Goal: Task Accomplishment & Management: Use online tool/utility

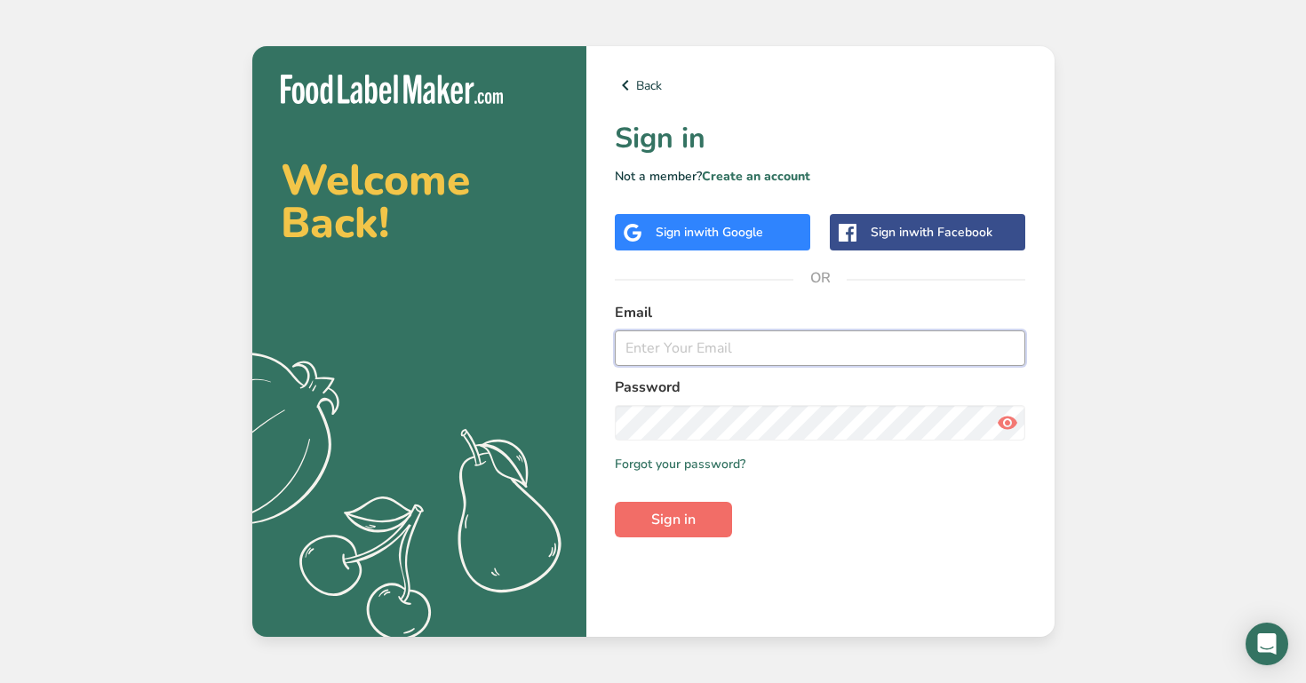
type input "[PERSON_NAME][EMAIL_ADDRESS][PERSON_NAME][DOMAIN_NAME]"
click at [690, 507] on button "Sign in" at bounding box center [673, 520] width 117 height 36
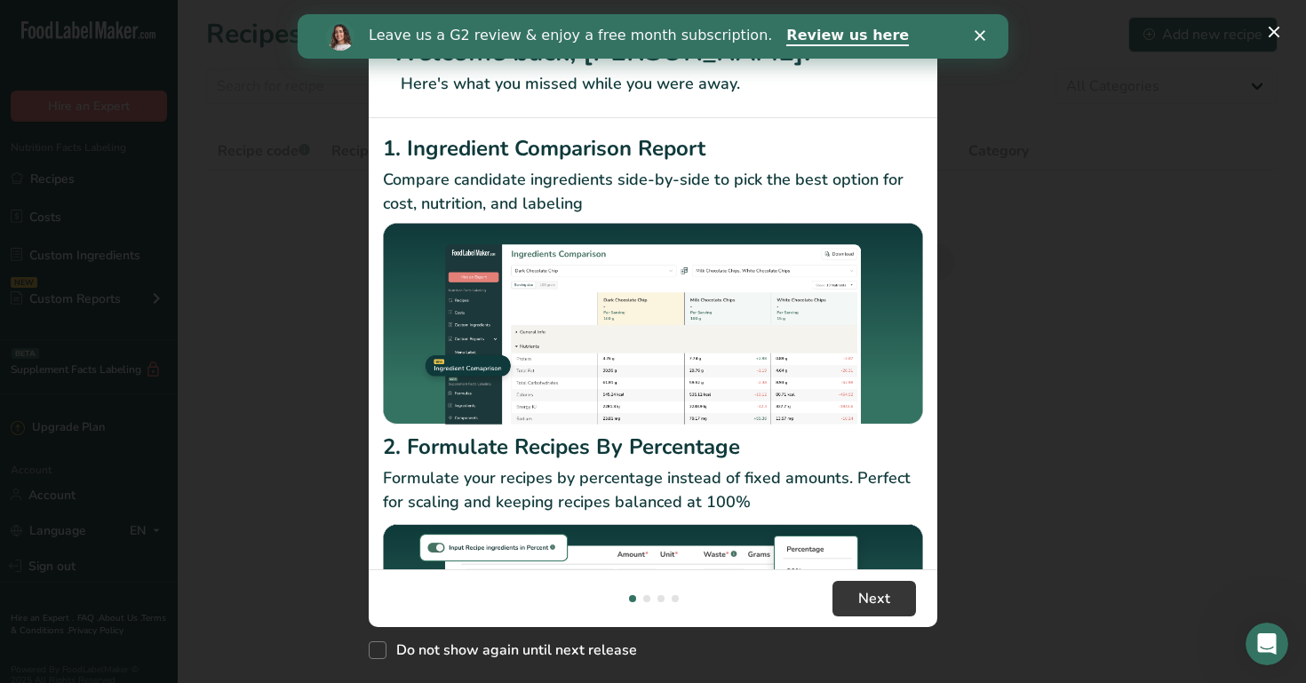
click at [984, 177] on div "New Features" at bounding box center [653, 341] width 1306 height 683
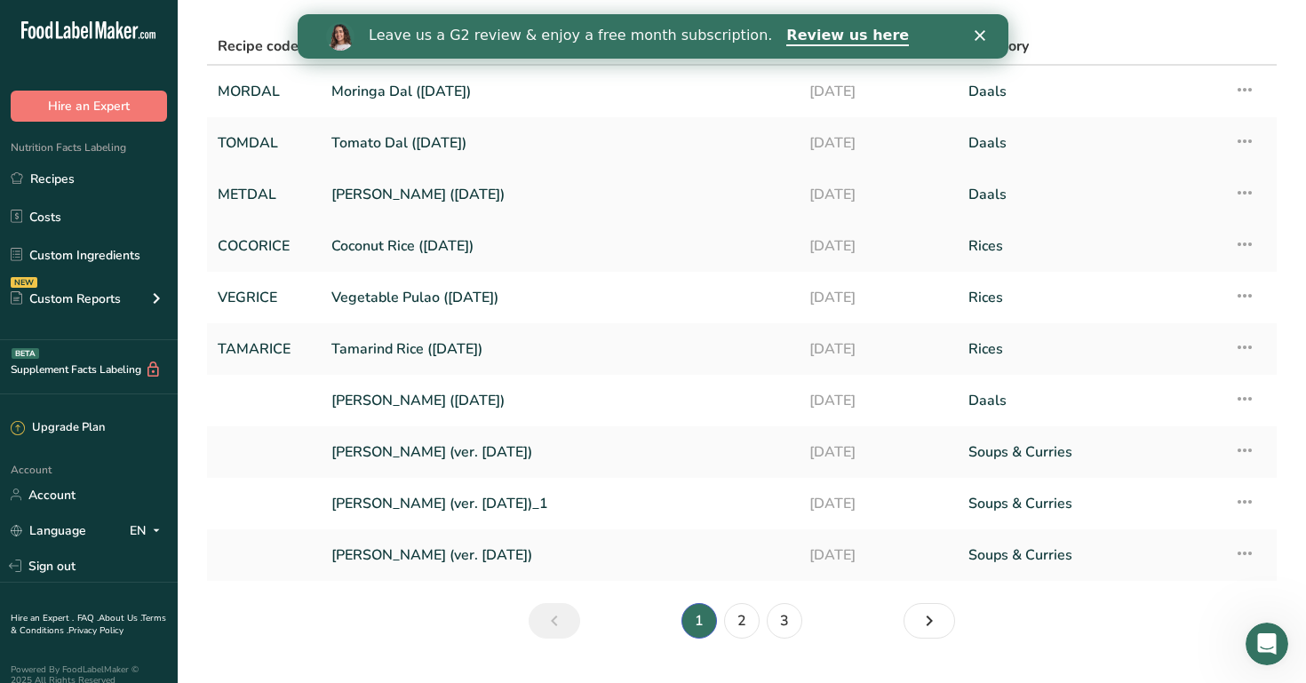
scroll to position [104, 0]
click at [740, 619] on link "2" at bounding box center [742, 622] width 36 height 36
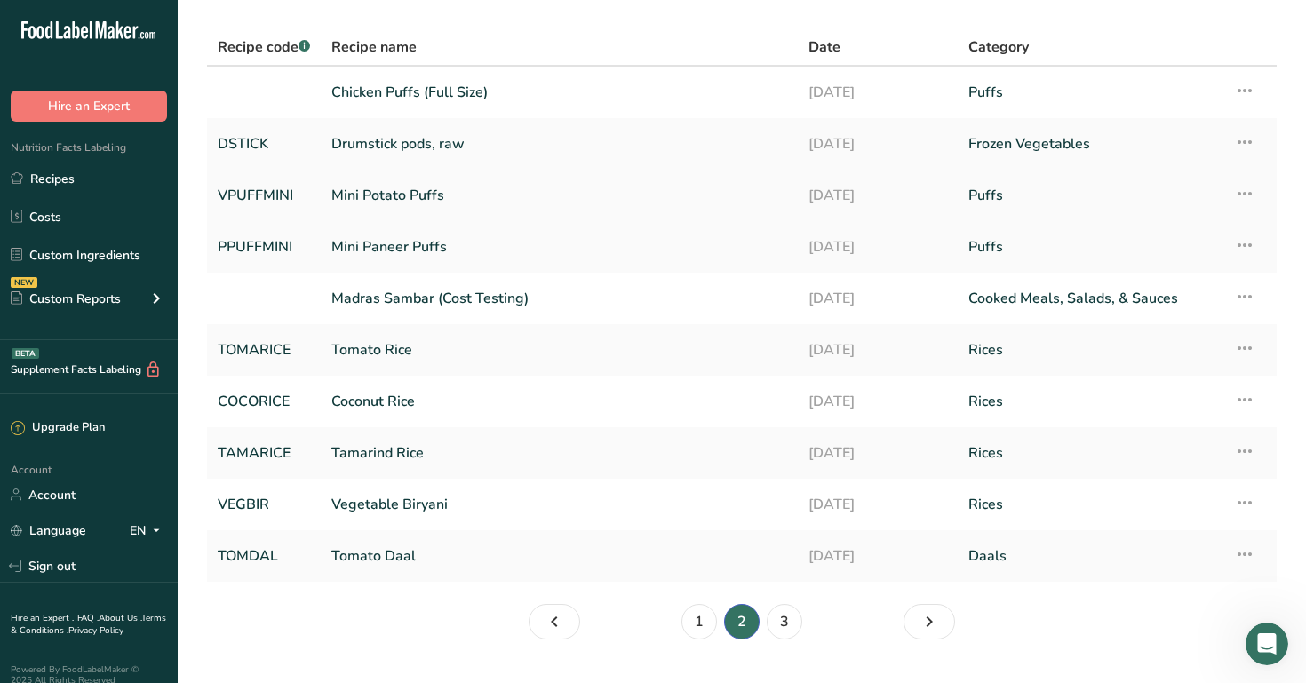
click at [527, 199] on link "Mini Potato Puffs" at bounding box center [559, 195] width 456 height 37
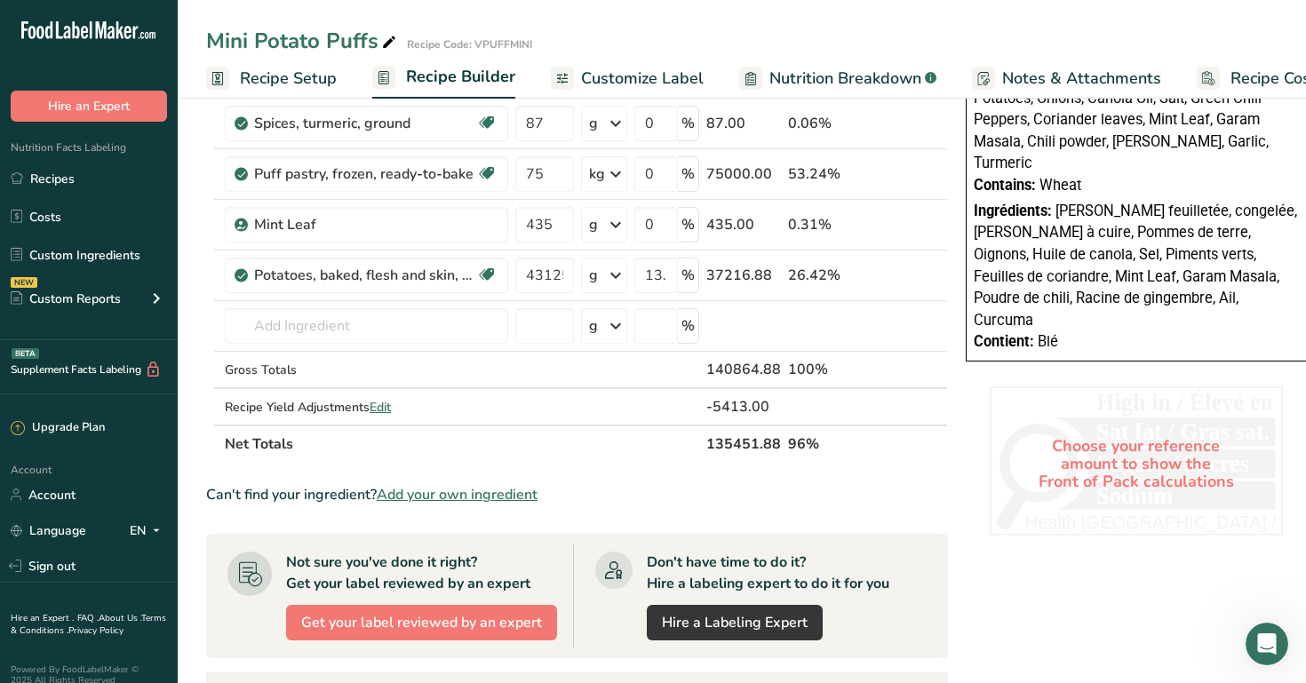
scroll to position [722, 0]
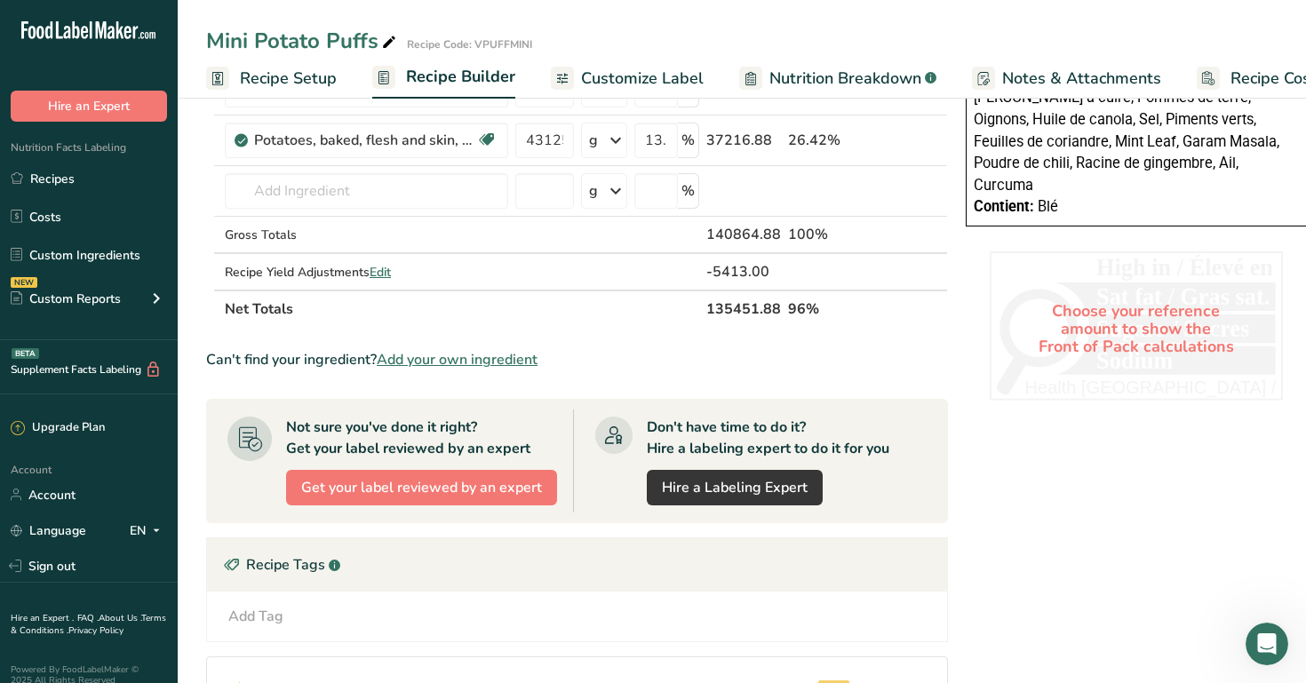
click at [1239, 83] on span "Recipe Costing" at bounding box center [1285, 79] width 108 height 24
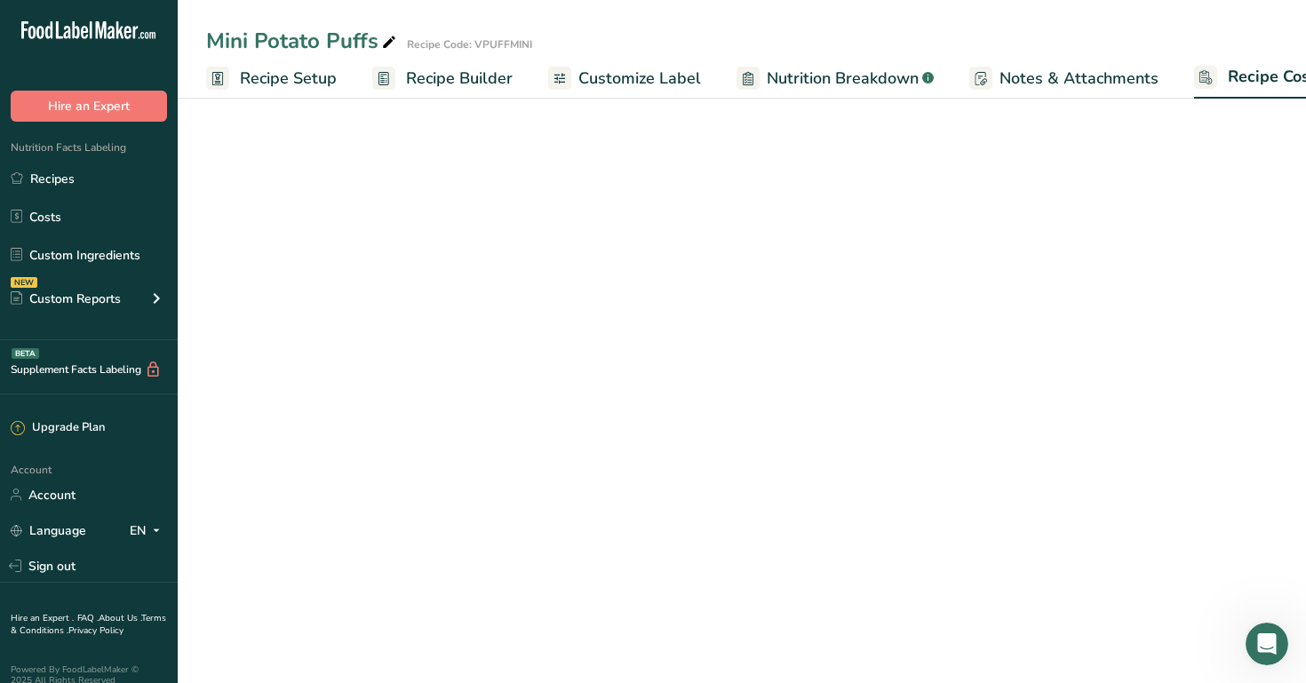
scroll to position [0, 60]
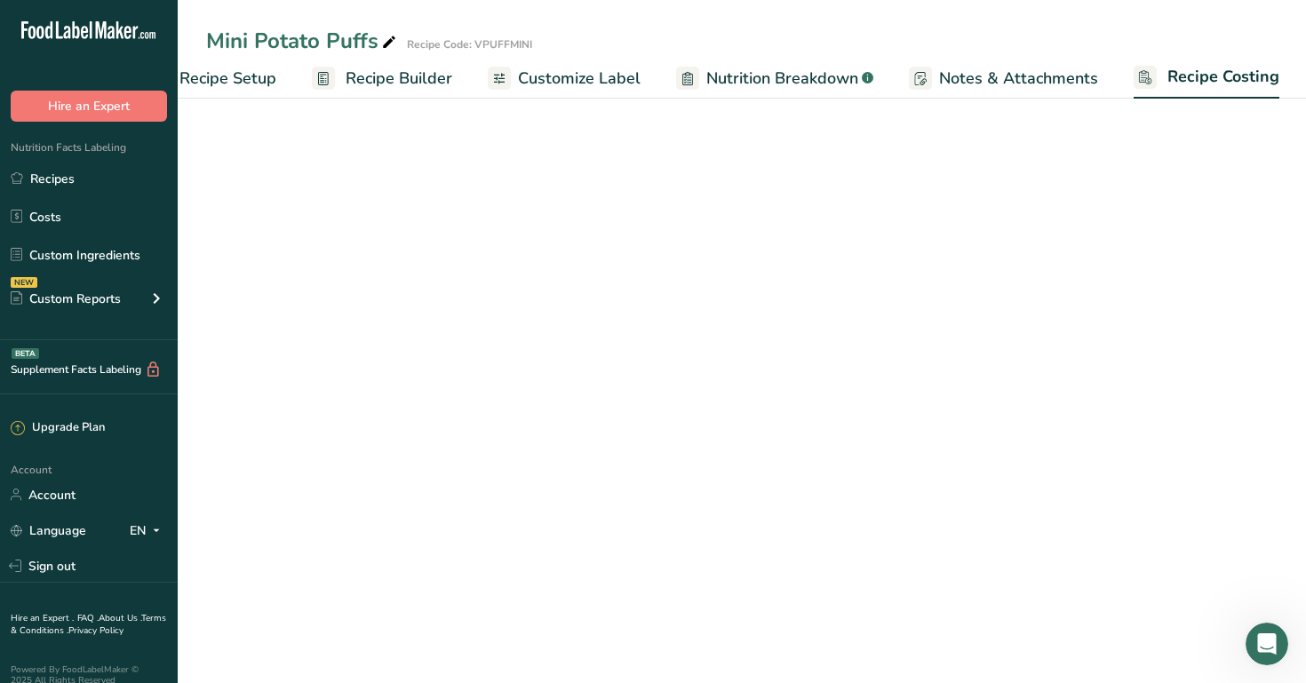
select select "12"
select select "1"
select select "12"
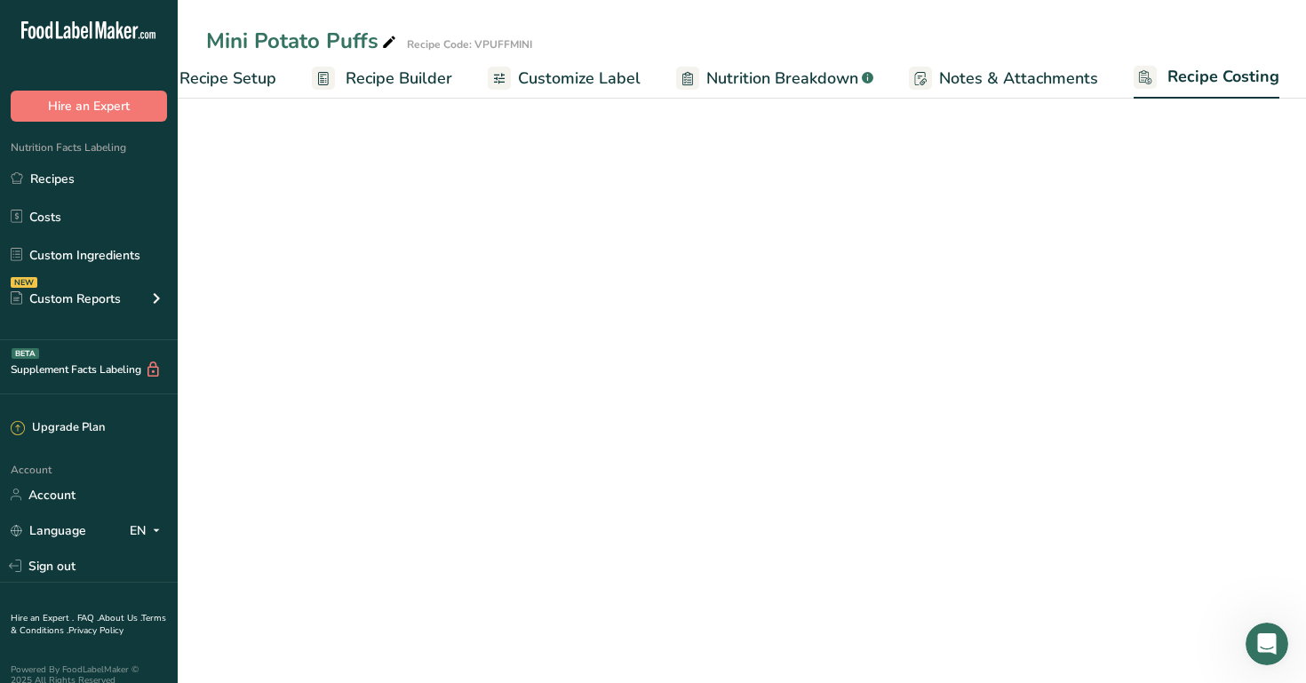
select select "12"
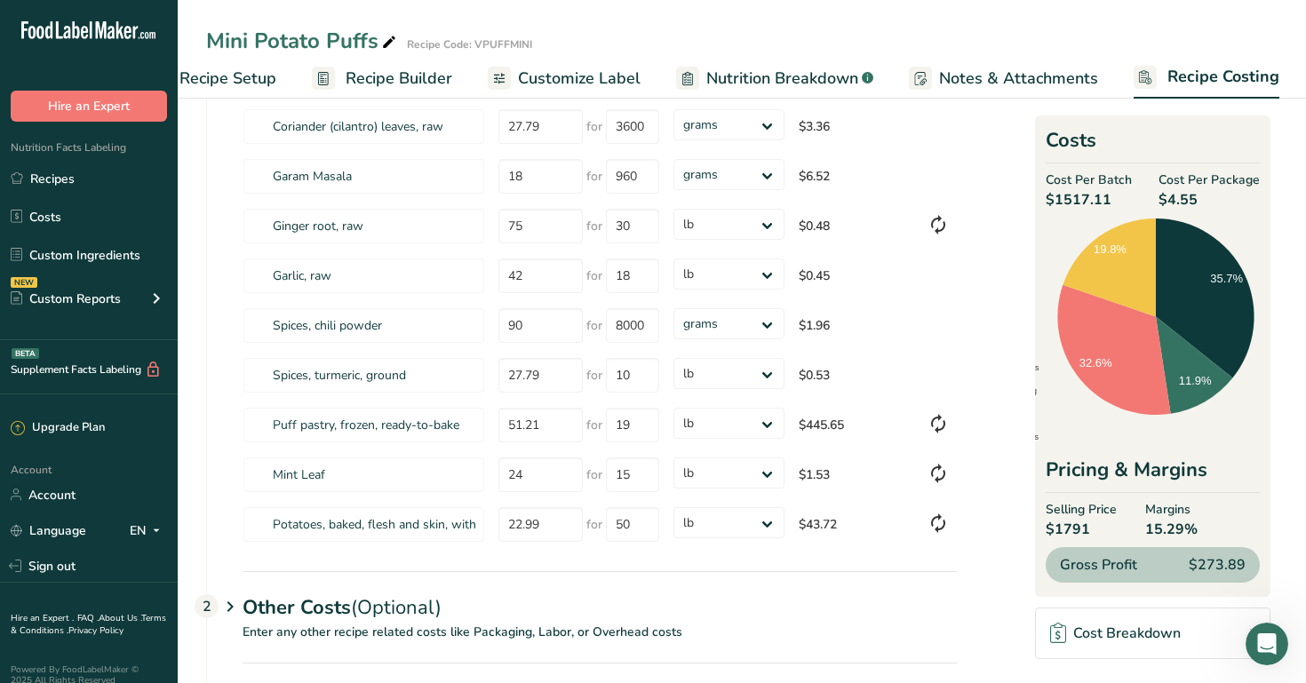
scroll to position [466, 0]
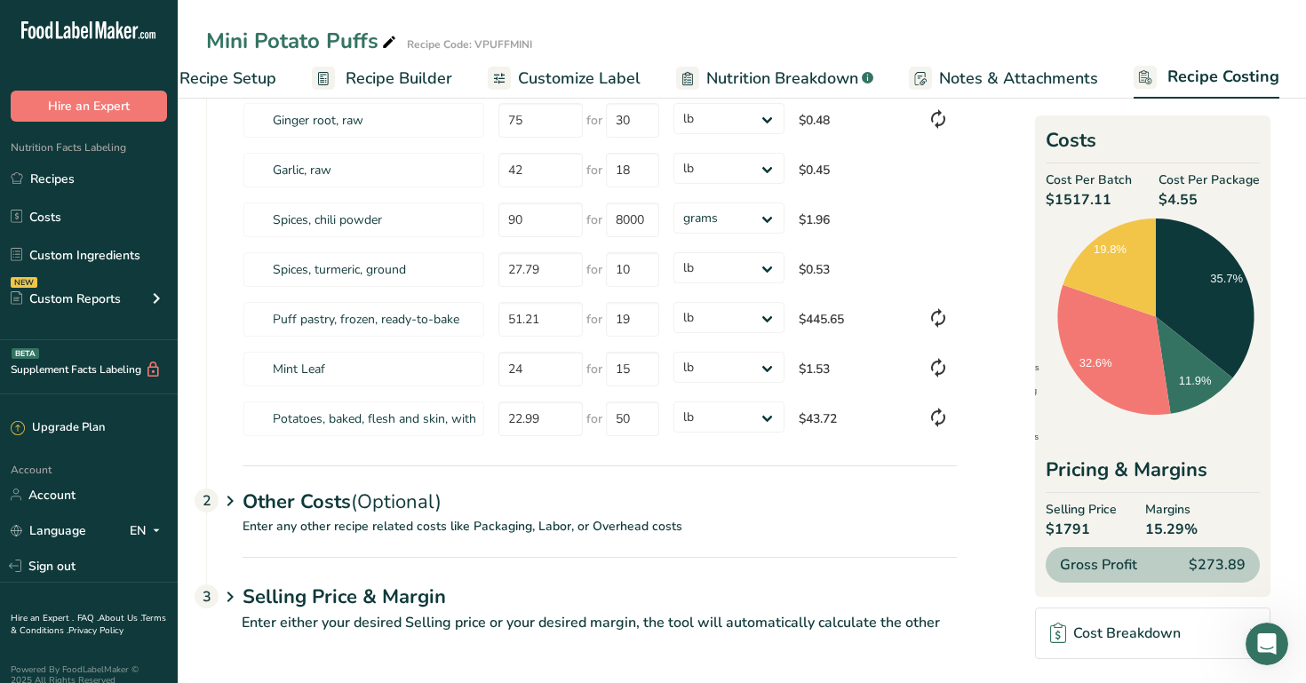
click at [433, 506] on span "(Optional)" at bounding box center [396, 502] width 91 height 27
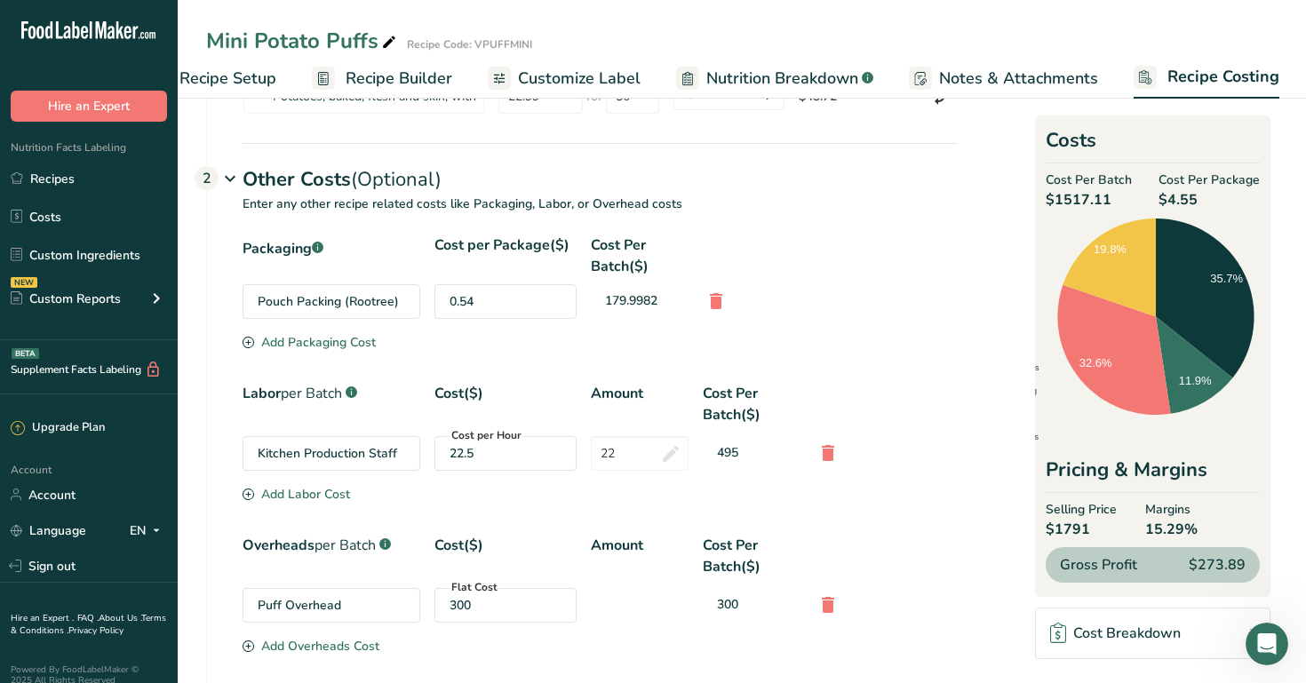
scroll to position [792, 0]
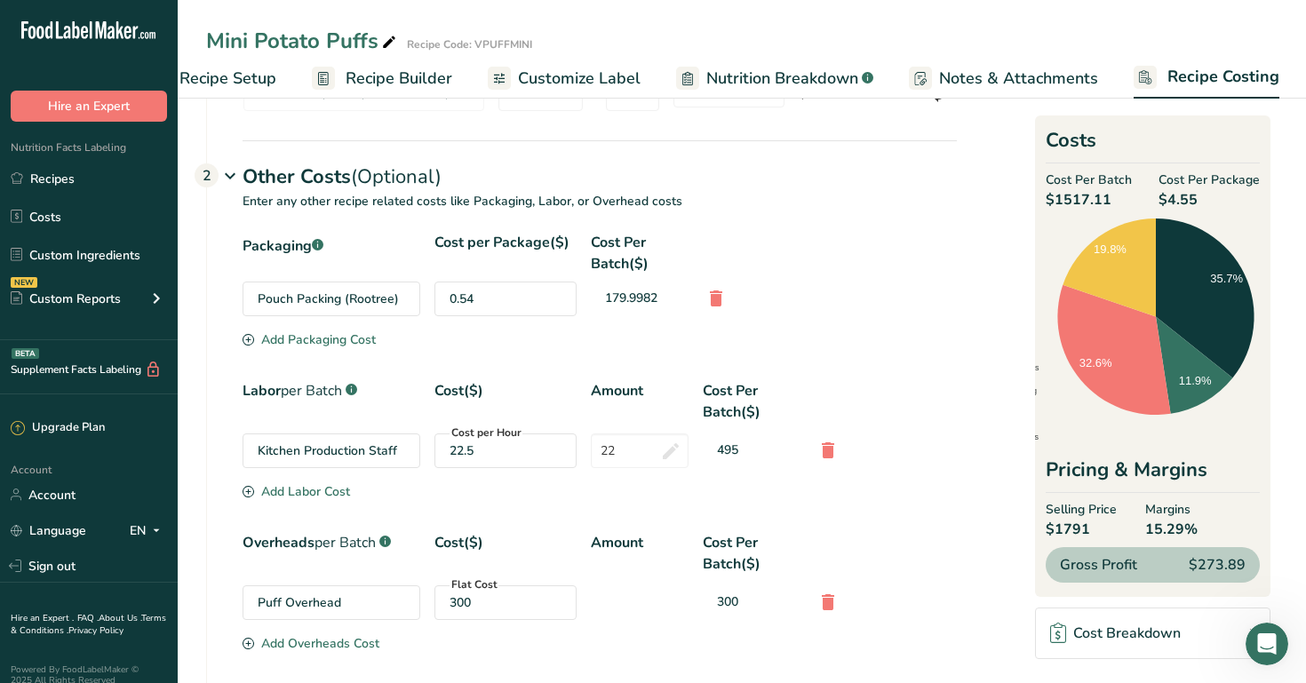
drag, startPoint x: 747, startPoint y: 452, endPoint x: 706, endPoint y: 451, distance: 40.9
click at [706, 452] on div "495" at bounding box center [752, 450] width 98 height 33
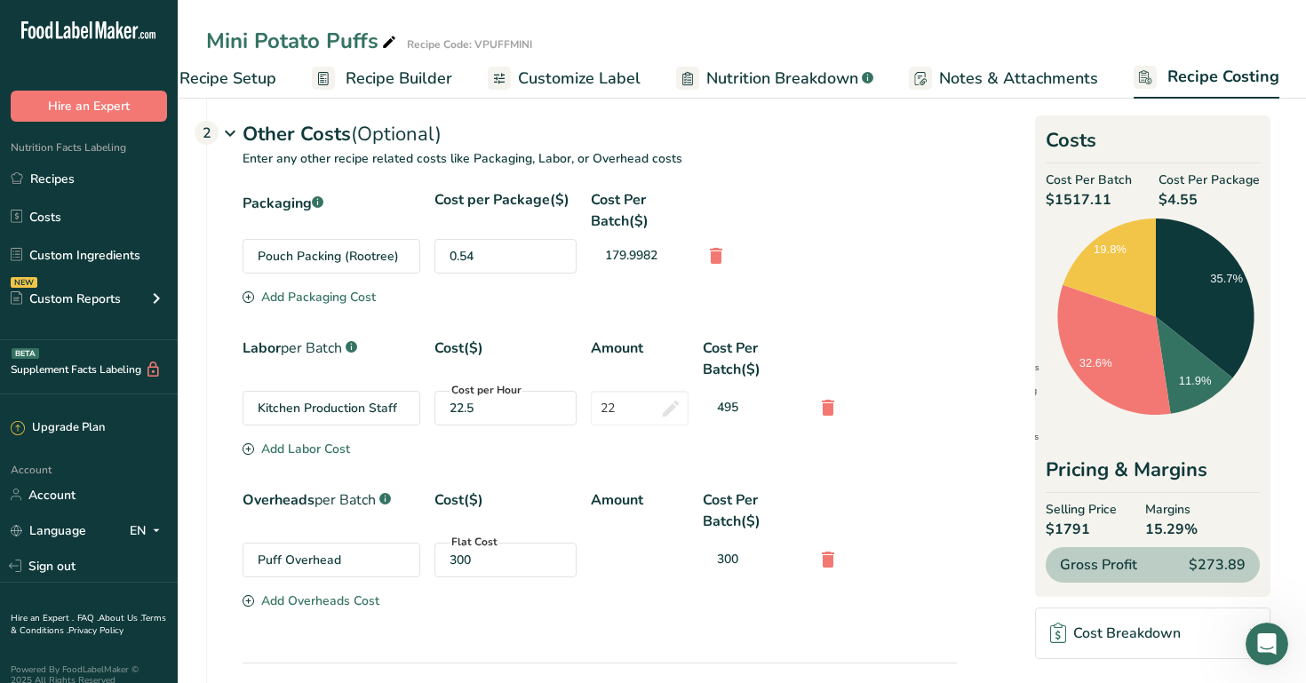
scroll to position [835, 0]
click at [705, 410] on div "495" at bounding box center [752, 406] width 98 height 33
click at [712, 427] on div "Labor per Batch .a-a{fill:#347362;}.b-a{fill:#fff;} Cost($) Amount Cost Per Bat…" at bounding box center [600, 388] width 714 height 102
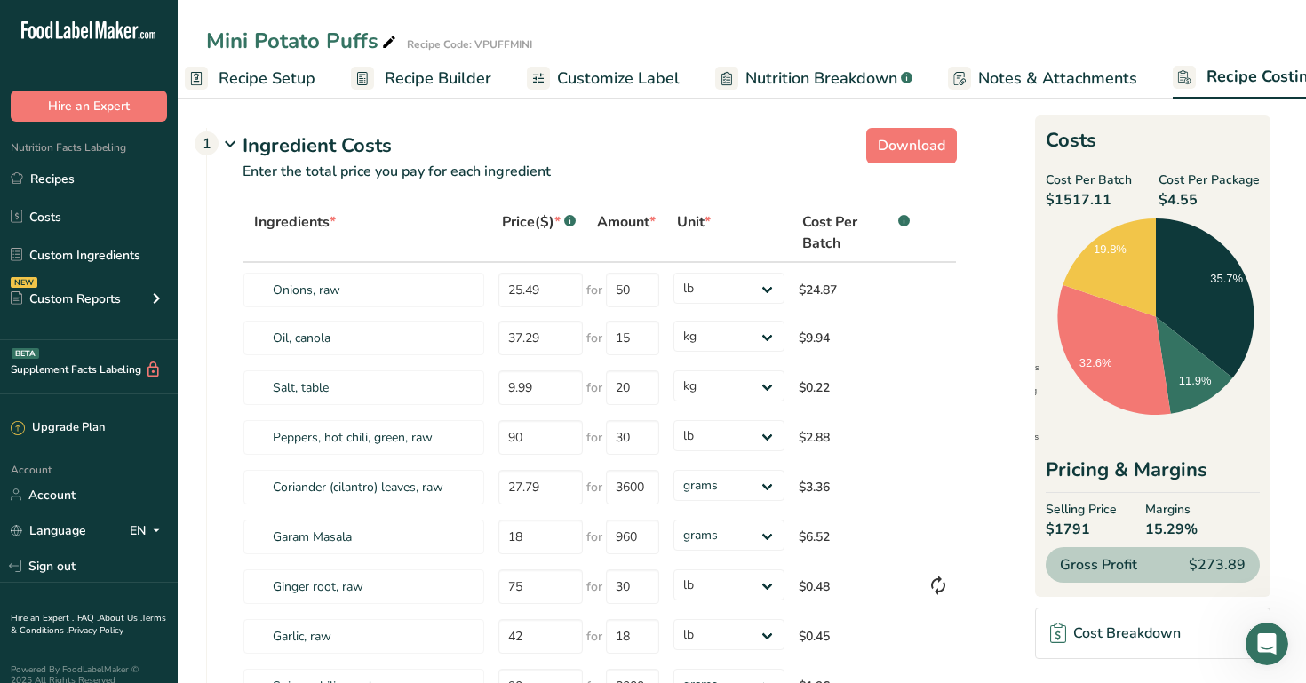
scroll to position [0, 0]
click at [231, 68] on link "Recipe Setup" at bounding box center [271, 79] width 131 height 40
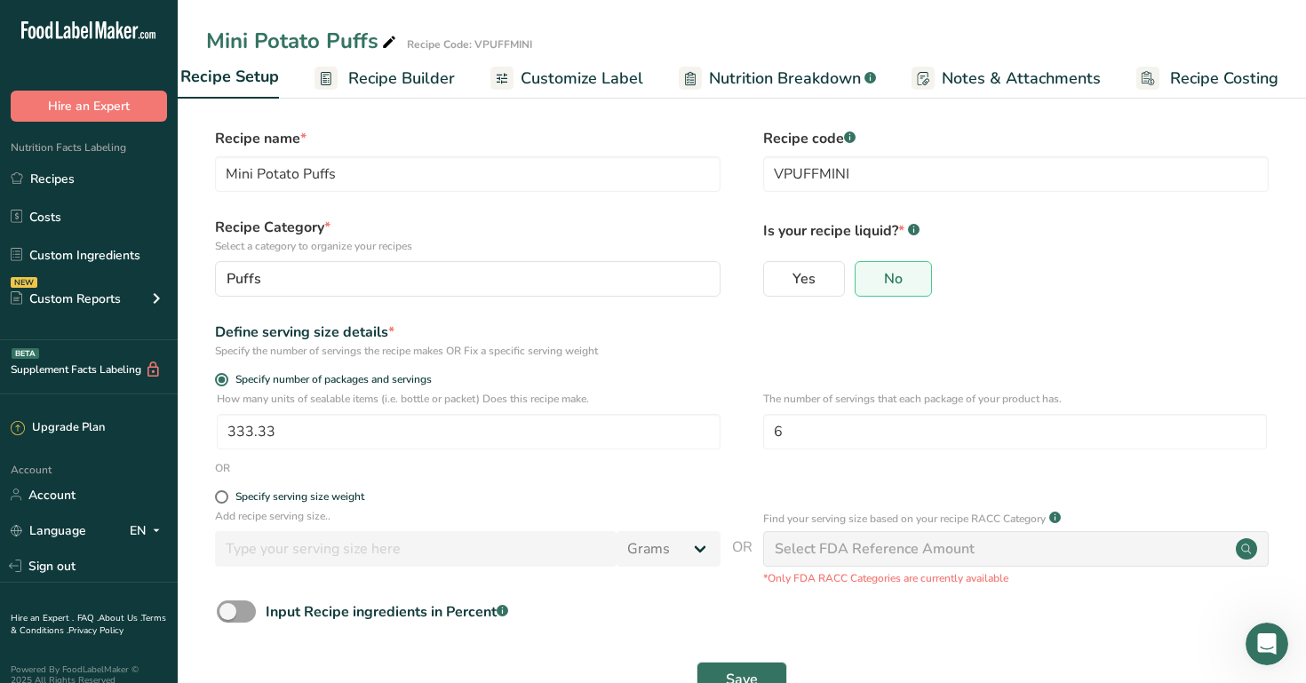
click at [1214, 64] on link "Recipe Costing" at bounding box center [1207, 79] width 142 height 40
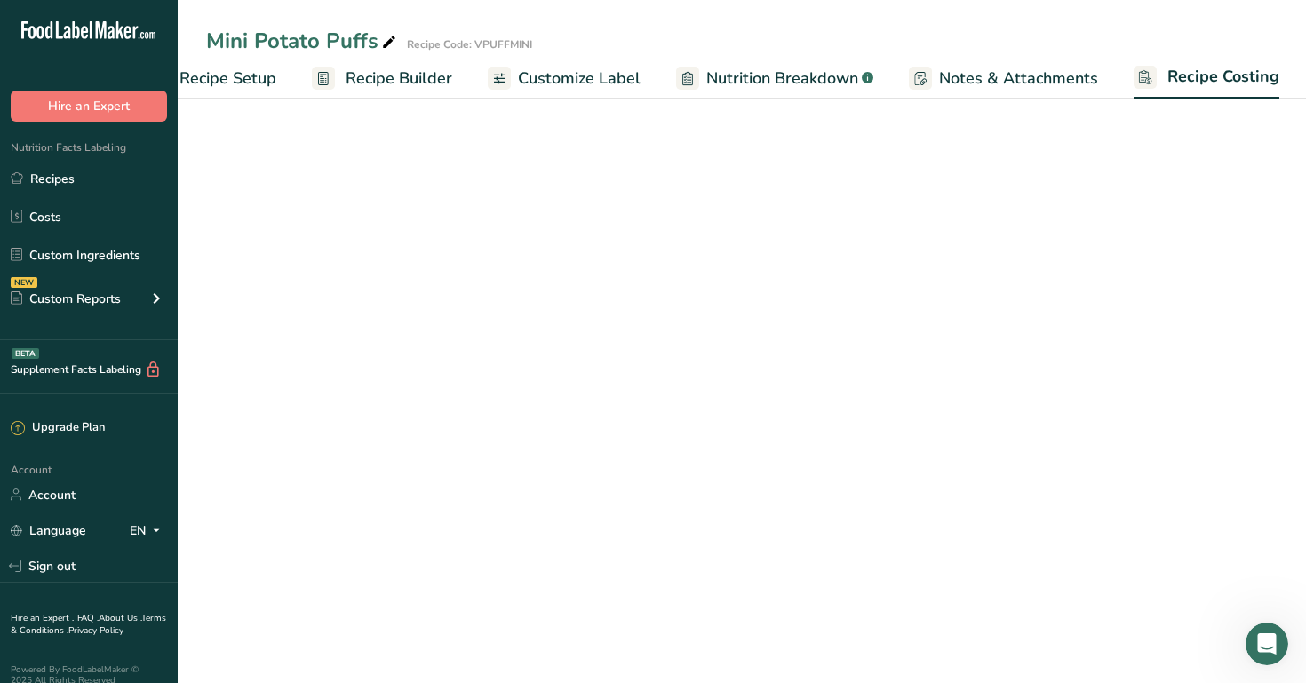
select select "12"
select select "1"
select select "12"
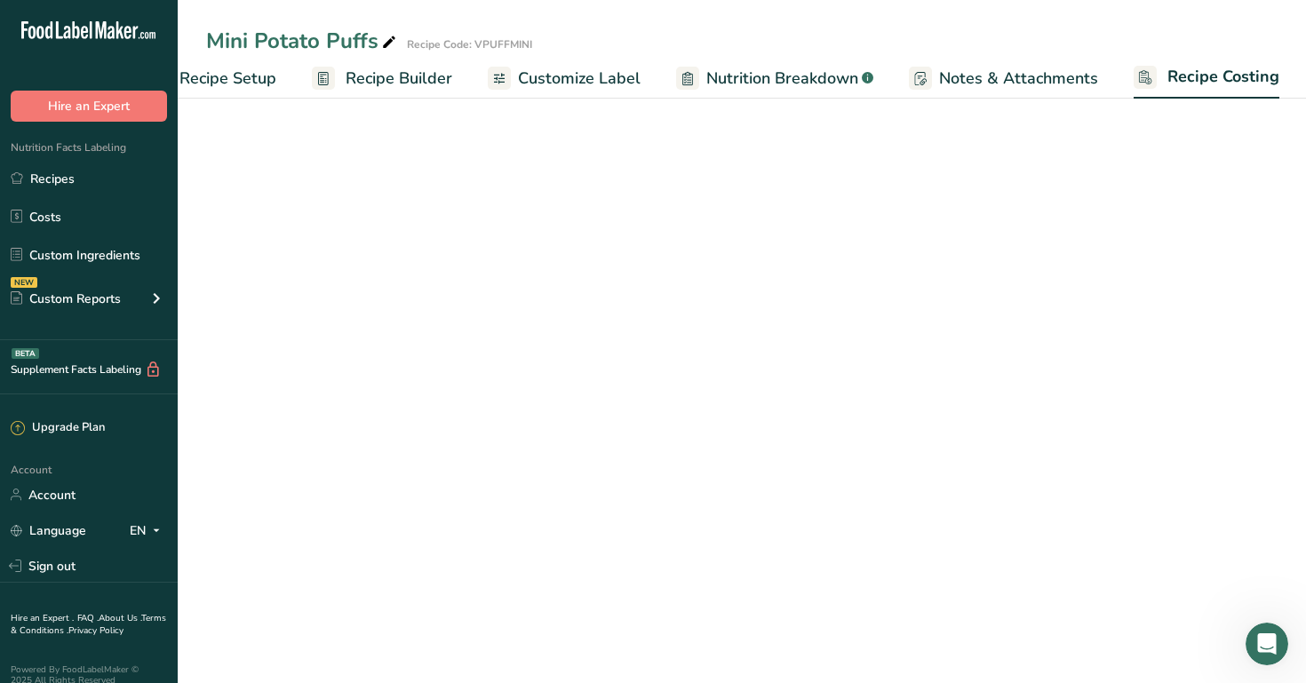
select select "12"
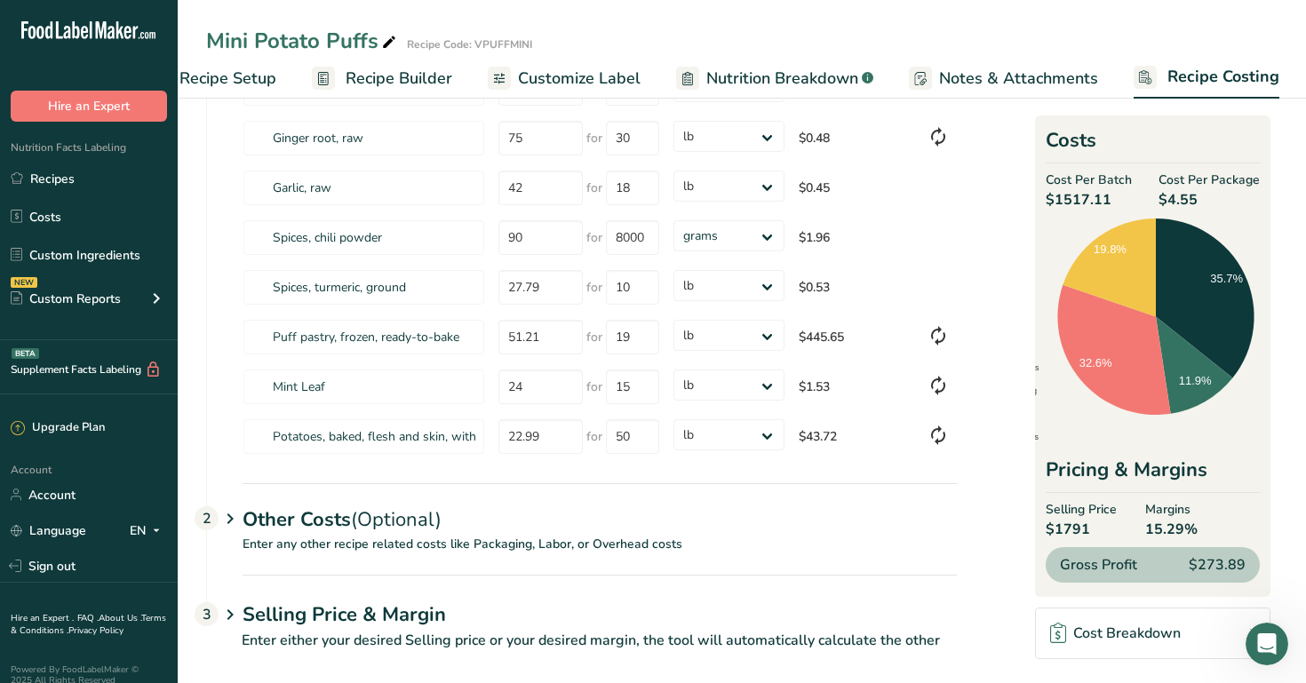
scroll to position [466, 0]
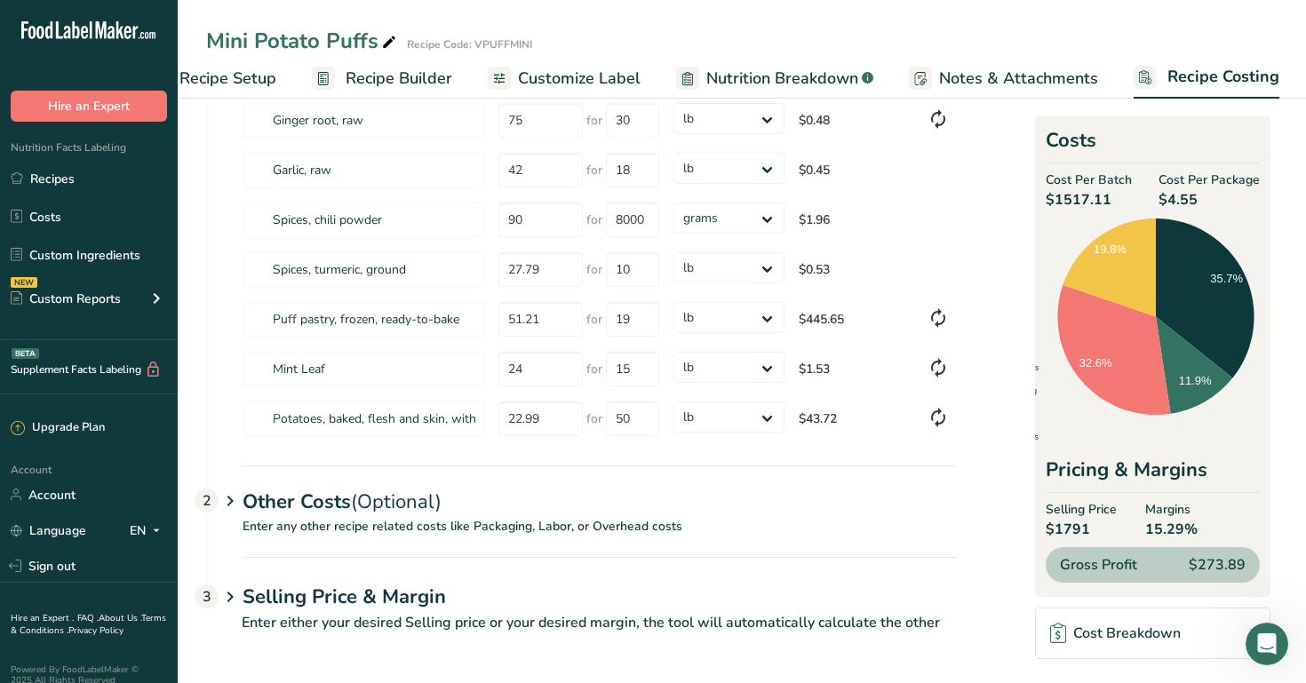
click at [644, 515] on div "Other Costs (Optional) 2" at bounding box center [600, 492] width 714 height 52
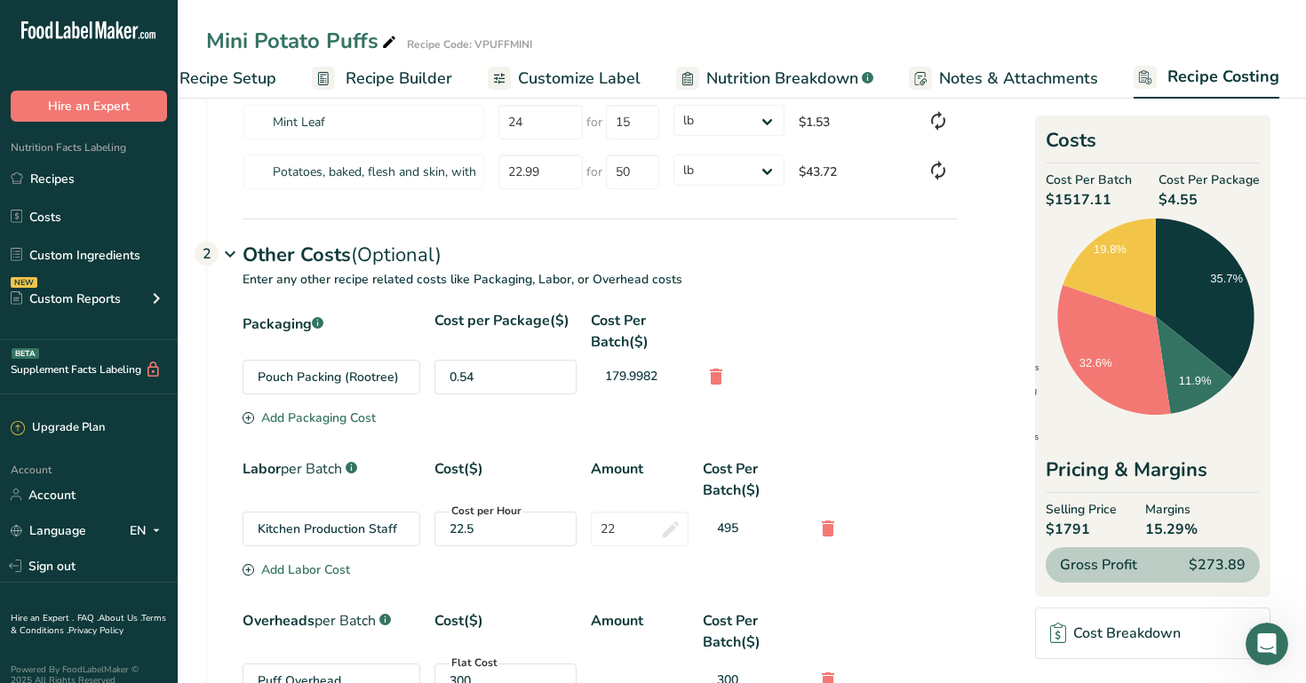
scroll to position [859, 0]
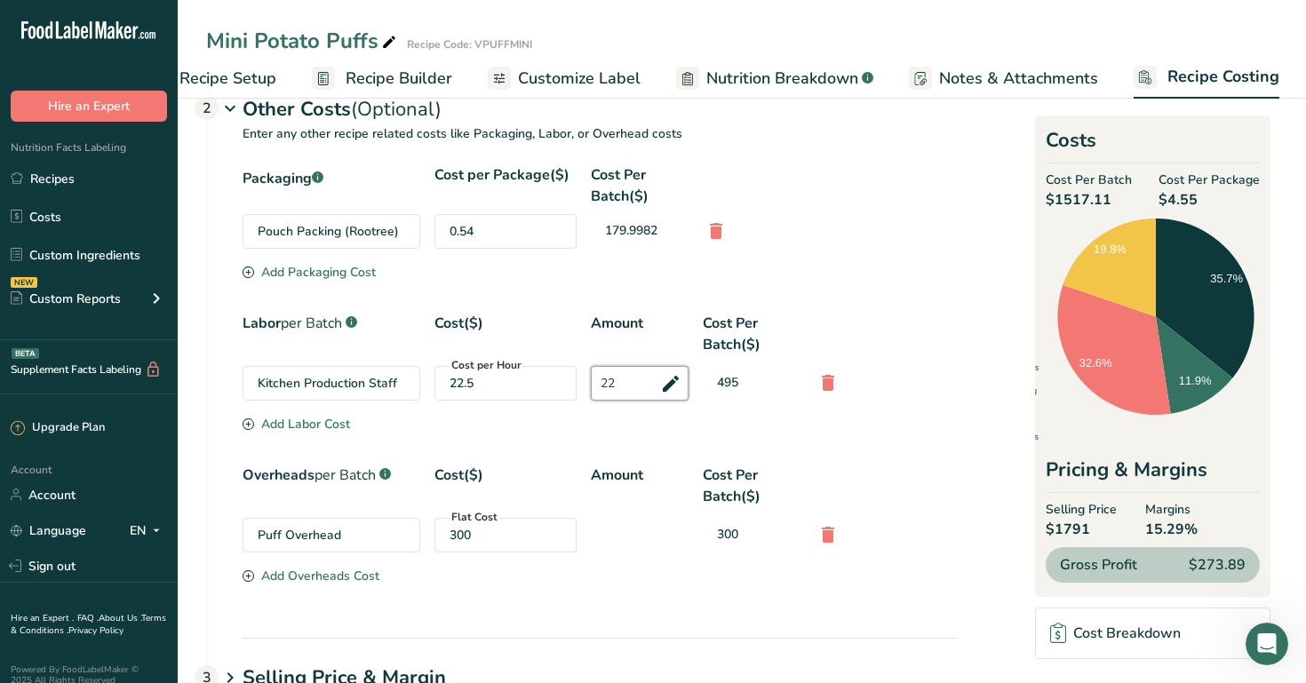
click at [625, 382] on input "22" at bounding box center [640, 383] width 98 height 35
click at [1131, 613] on link "Cost Breakdown" at bounding box center [1152, 634] width 235 height 52
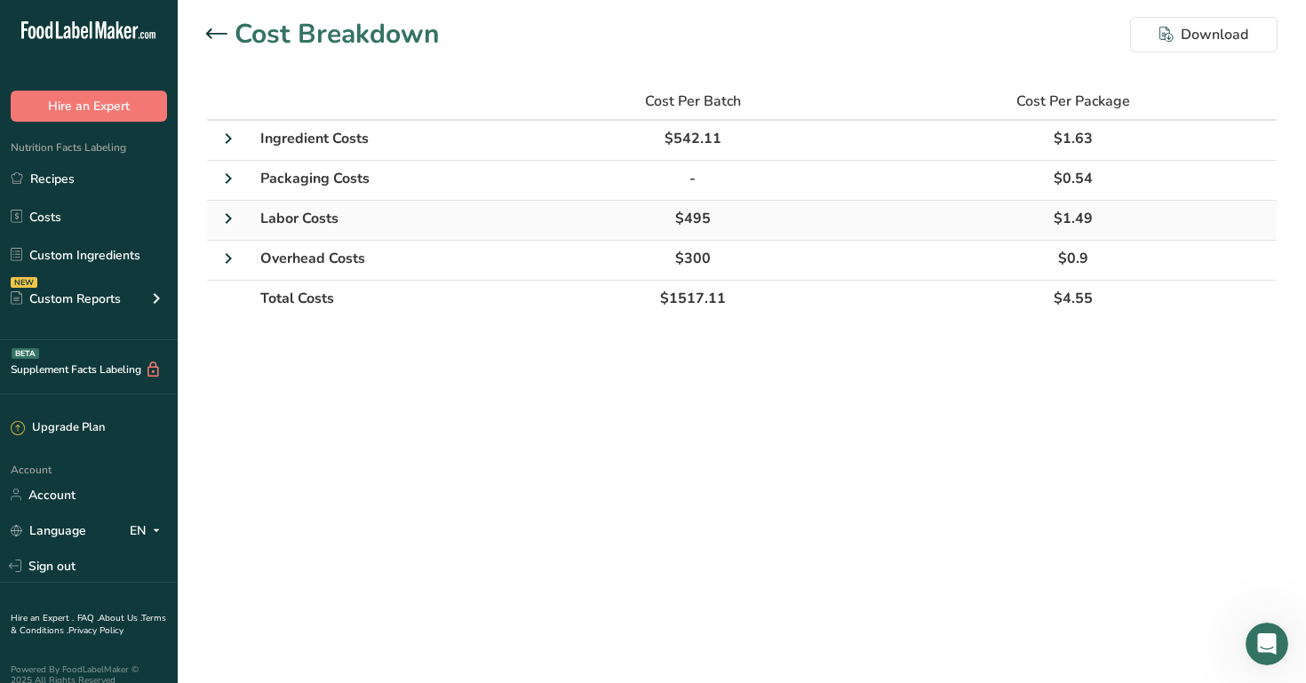
drag, startPoint x: 1107, startPoint y: 220, endPoint x: 960, endPoint y: 220, distance: 146.6
click at [961, 220] on td "$1.49" at bounding box center [1073, 221] width 407 height 40
click at [1012, 364] on main "Cost Breakdown Download Cost Per Batch Cost Per Package Ingredient Costs $542.1…" at bounding box center [653, 341] width 1306 height 683
click at [1021, 249] on td "$0.9" at bounding box center [1073, 261] width 407 height 40
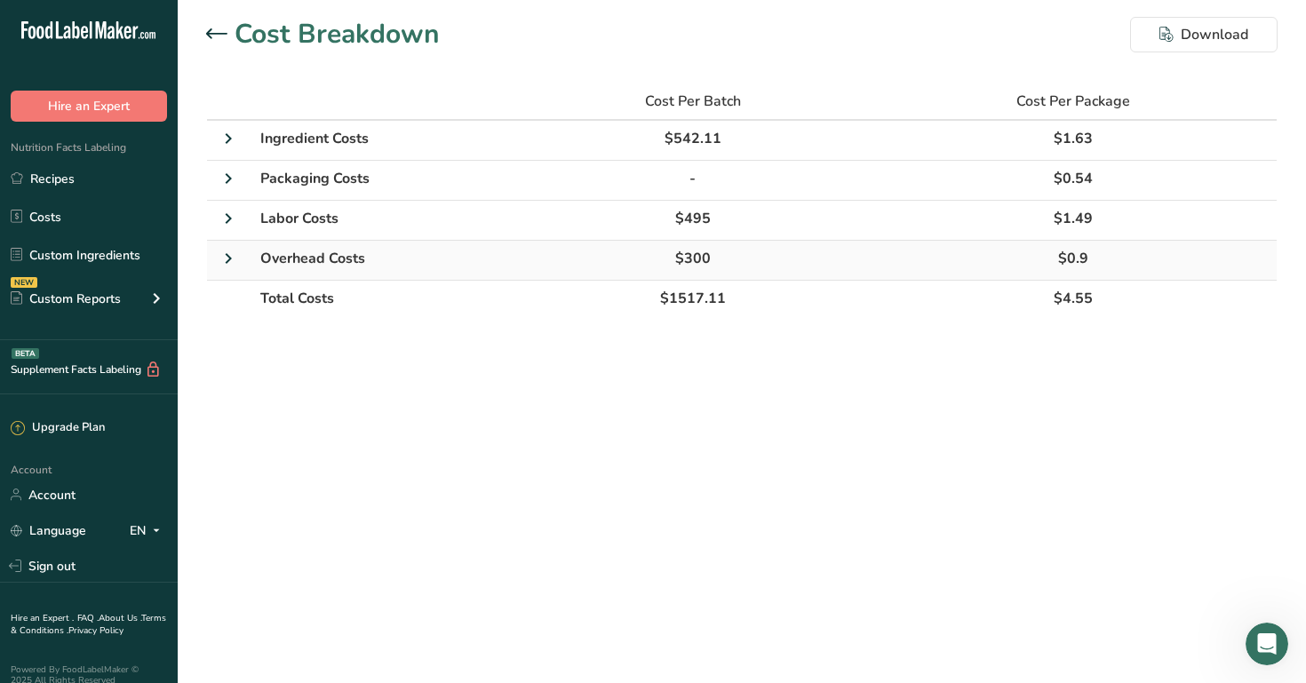
click at [239, 257] on td at bounding box center [228, 261] width 43 height 40
click at [223, 259] on icon at bounding box center [228, 259] width 21 height 32
click at [223, 259] on icon at bounding box center [228, 258] width 32 height 21
click at [227, 237] on td at bounding box center [228, 221] width 43 height 40
click at [232, 229] on icon at bounding box center [228, 219] width 21 height 32
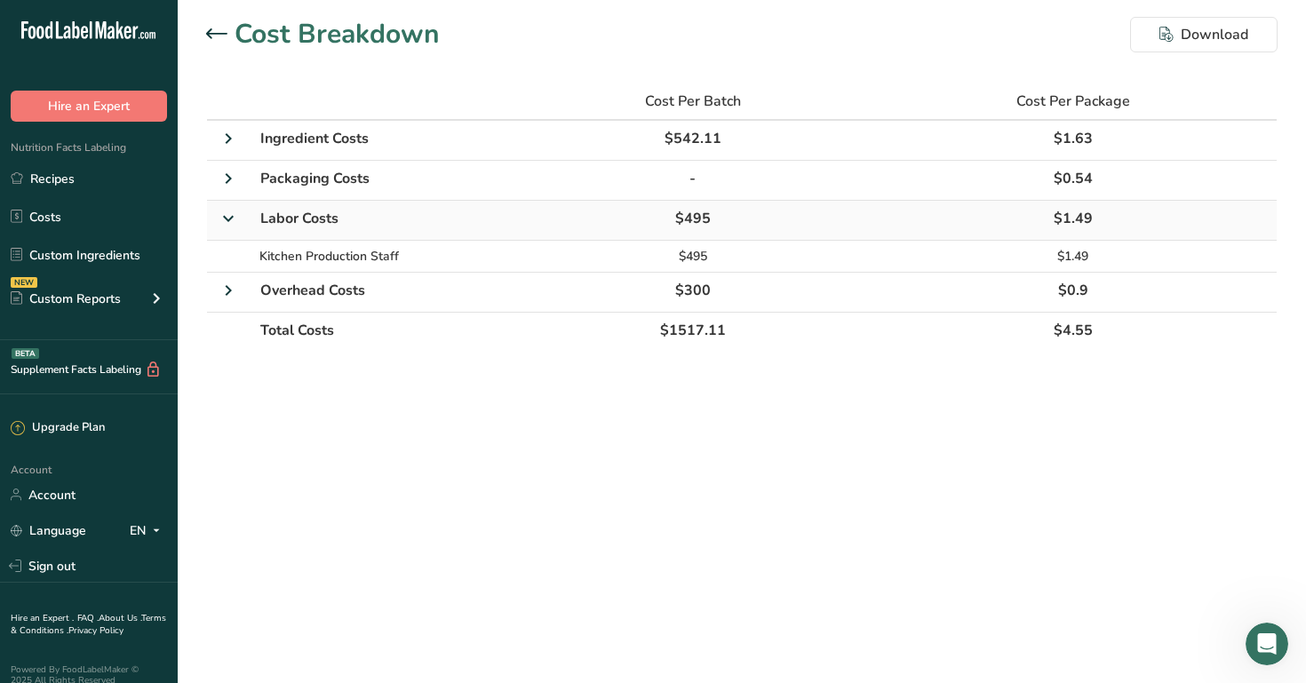
click at [232, 229] on link at bounding box center [228, 222] width 21 height 20
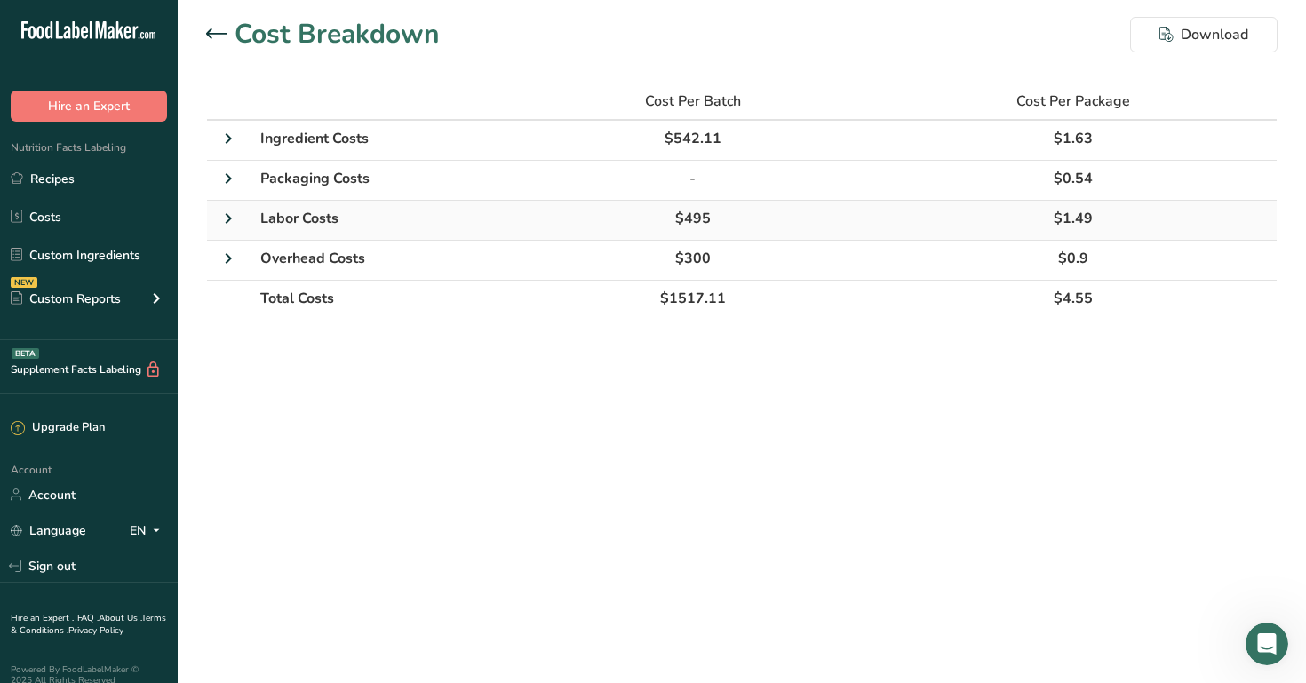
click at [232, 229] on icon at bounding box center [228, 219] width 21 height 32
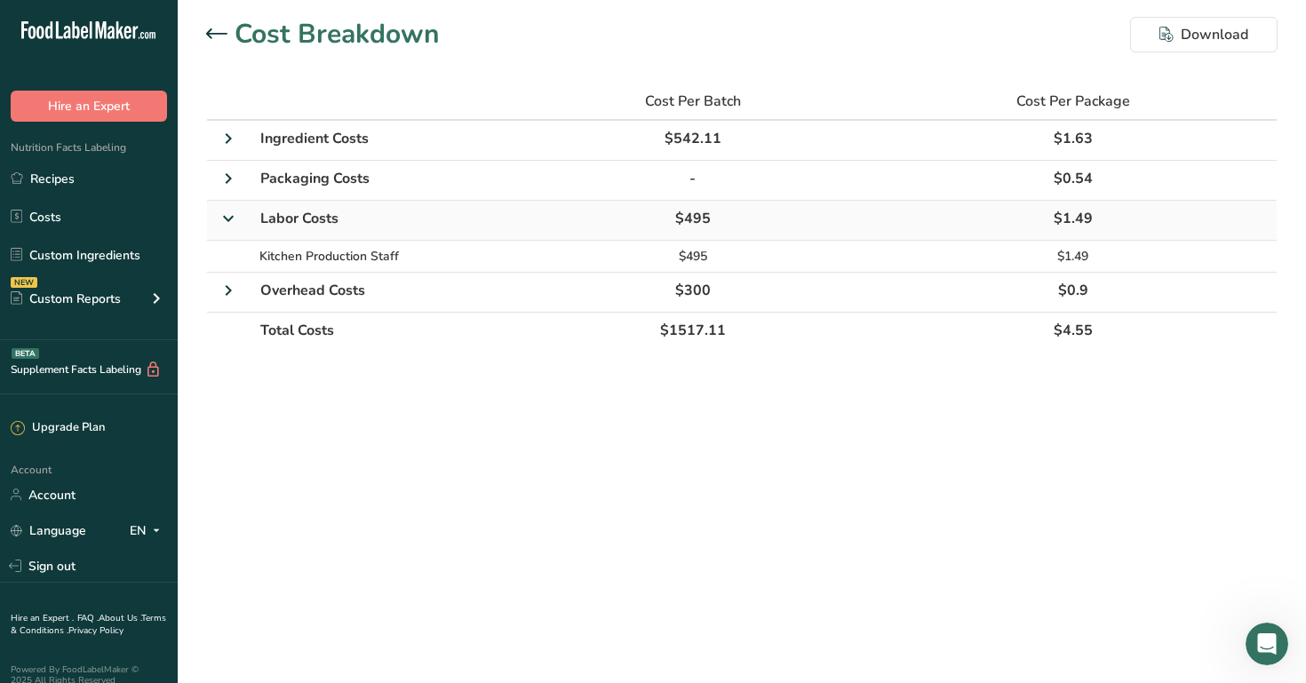
click at [232, 229] on link at bounding box center [228, 222] width 21 height 20
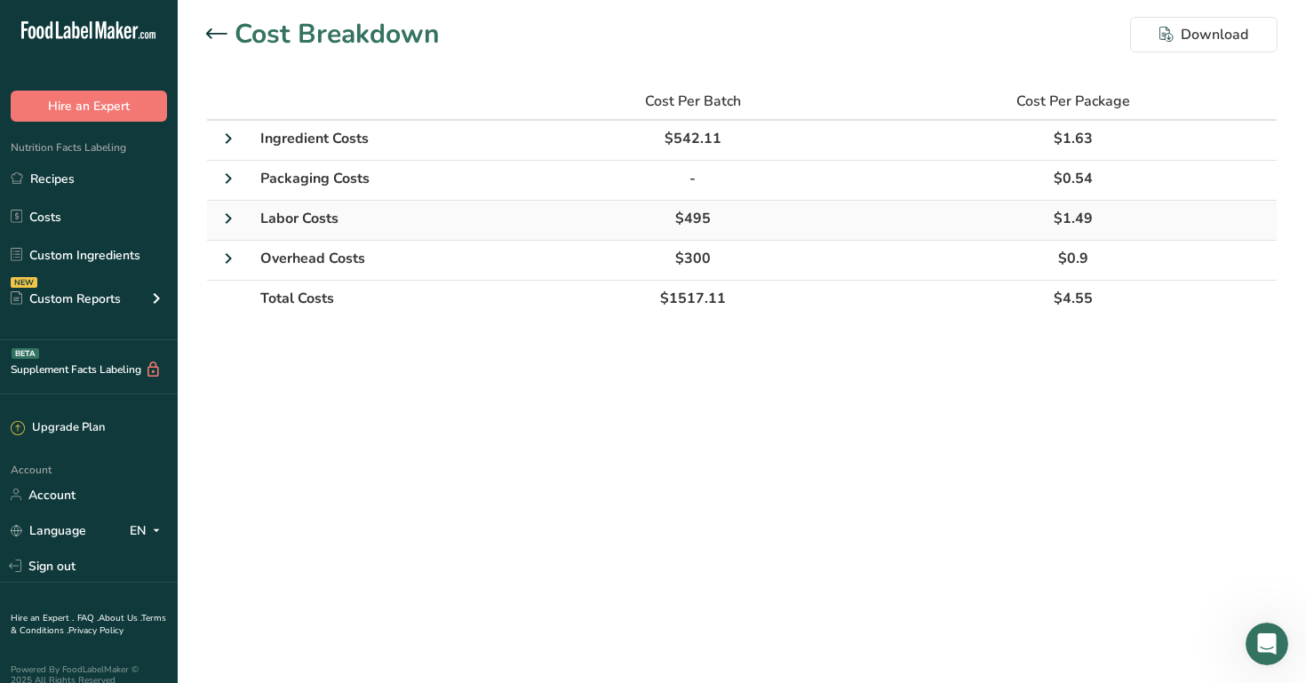
click at [1027, 208] on td "$1.49" at bounding box center [1073, 221] width 407 height 40
click at [217, 42] on div at bounding box center [220, 34] width 28 height 21
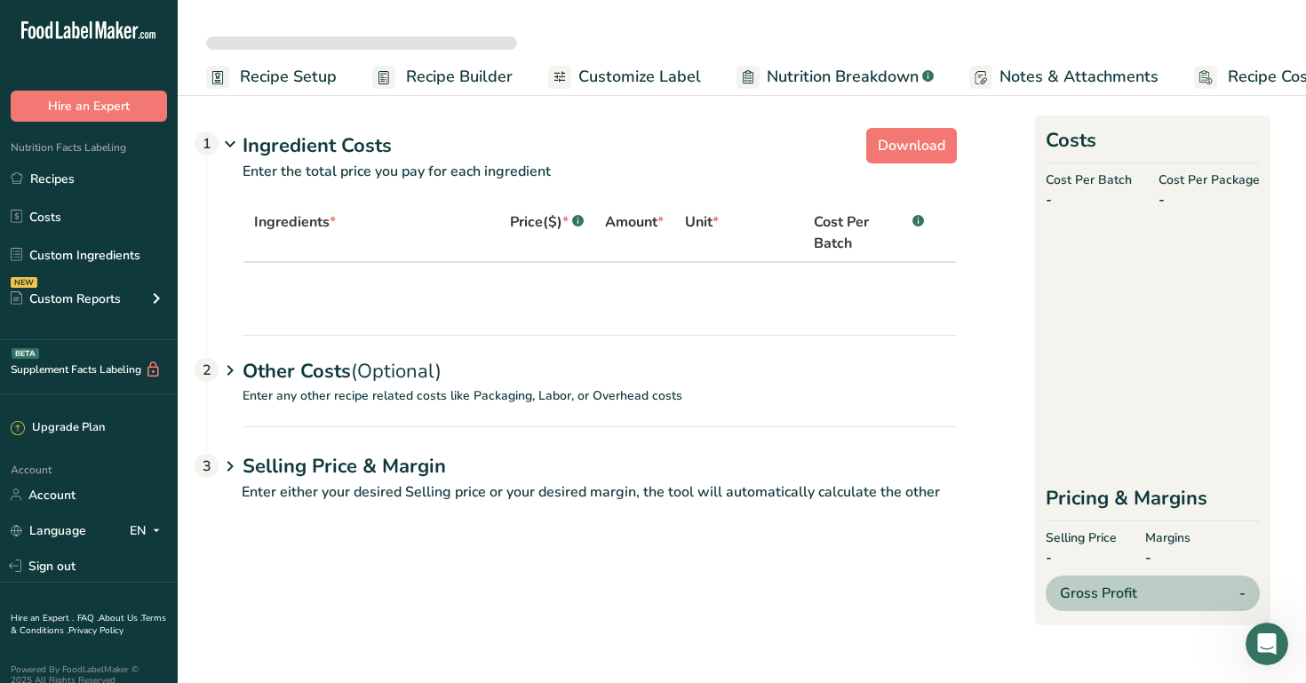
select select "12"
select select "1"
select select "12"
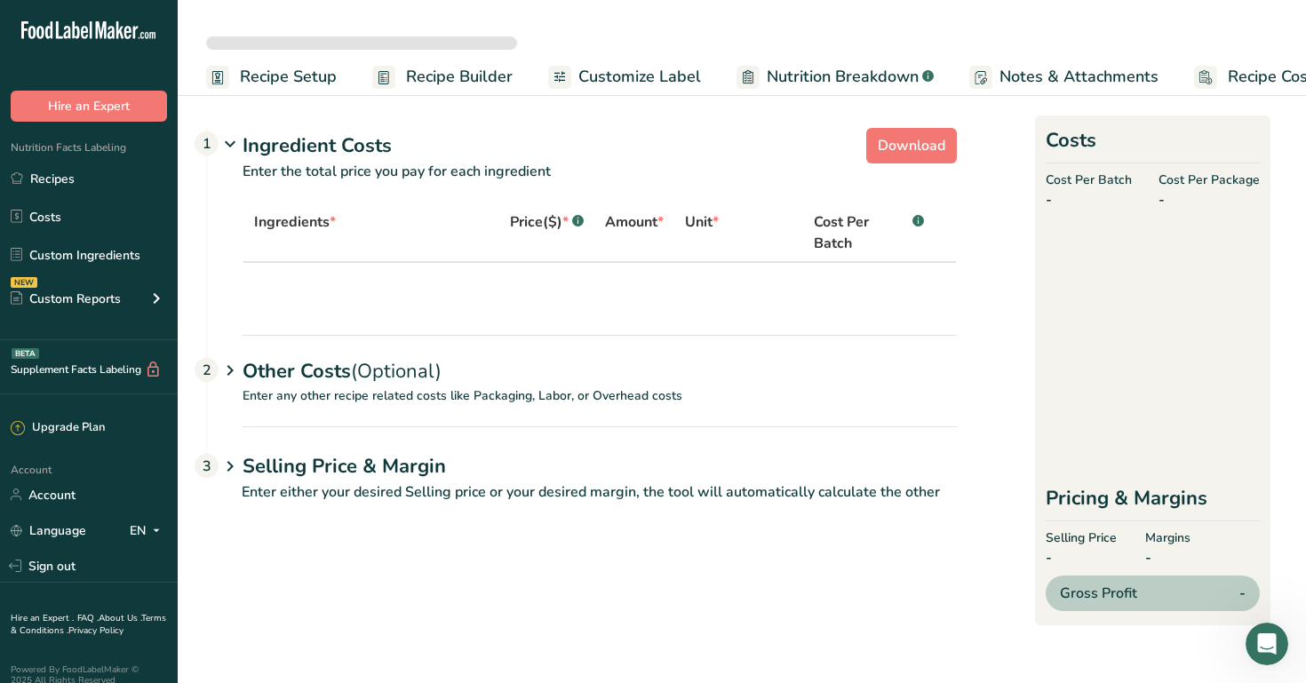
select select "12"
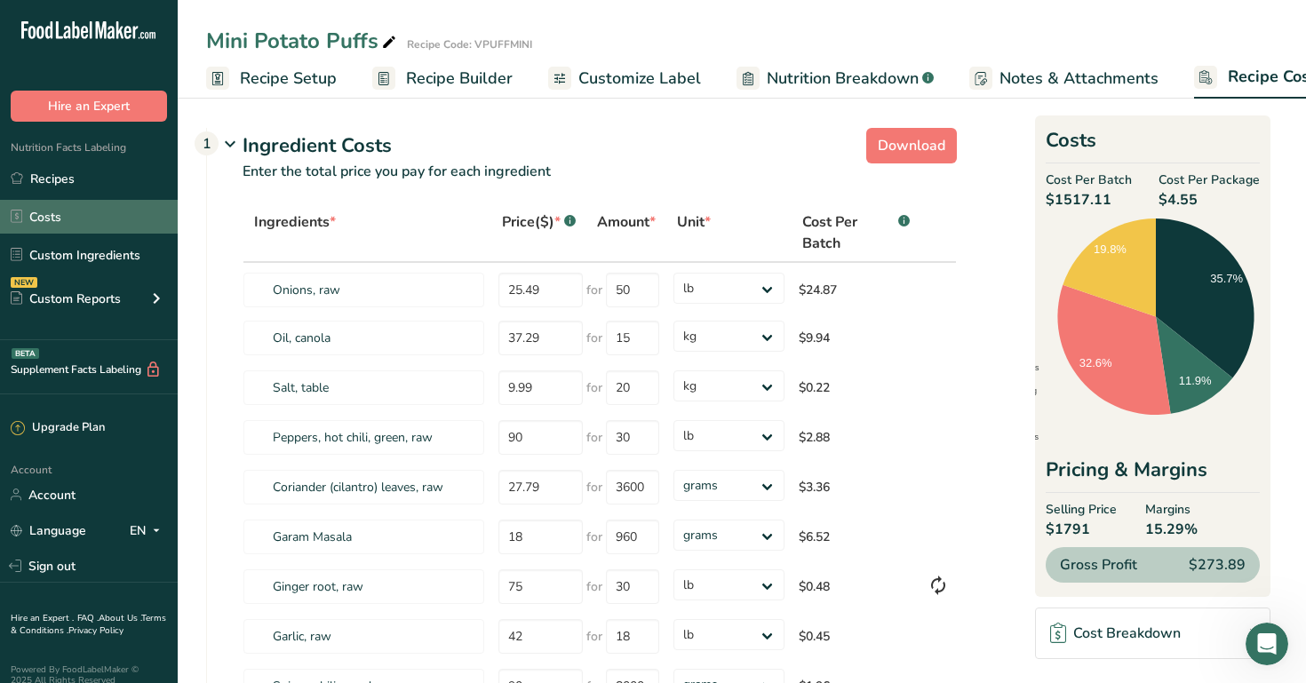
click at [108, 218] on link "Costs" at bounding box center [89, 217] width 178 height 34
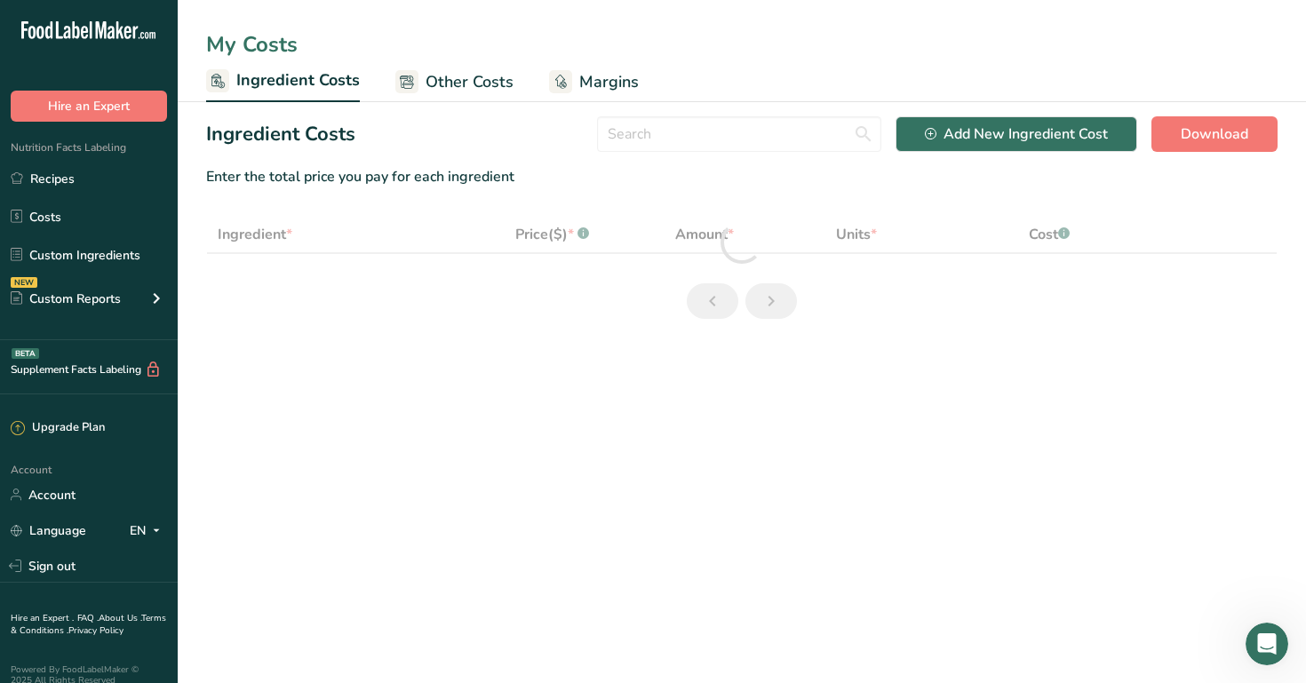
select select "12"
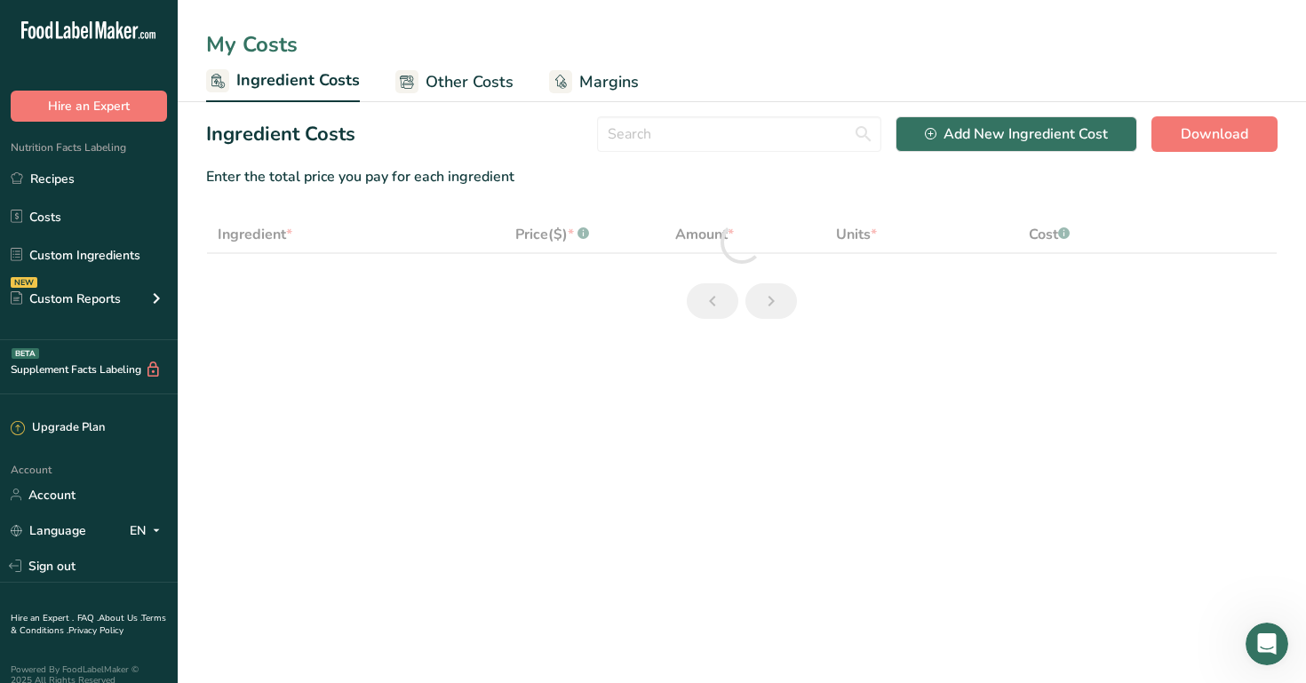
select select "12"
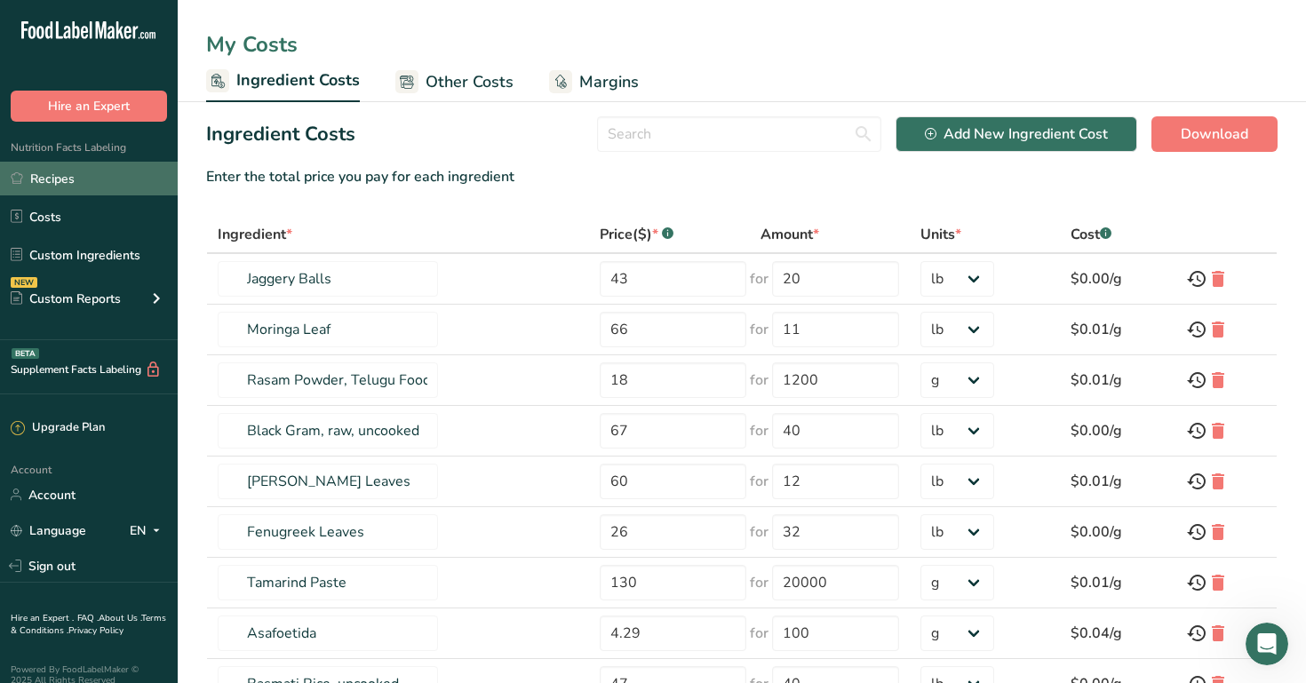
click at [104, 174] on link "Recipes" at bounding box center [89, 179] width 178 height 34
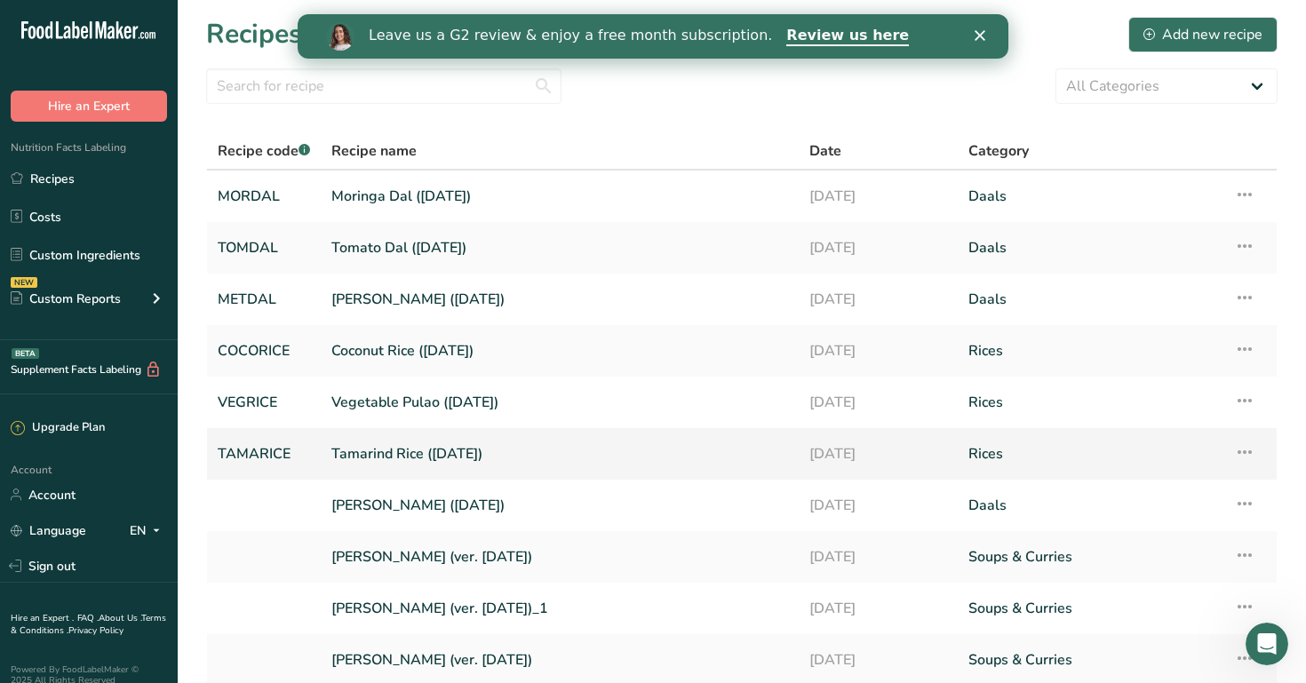
scroll to position [146, 0]
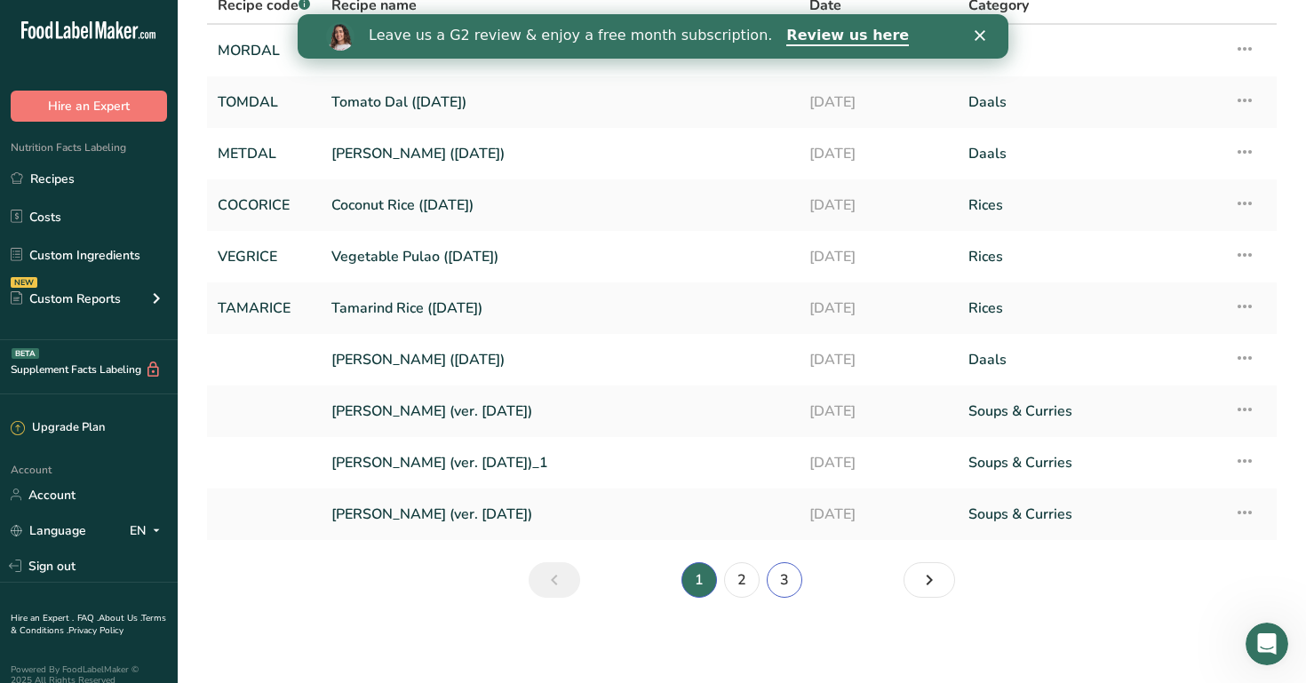
click at [797, 592] on link "3" at bounding box center [785, 580] width 36 height 36
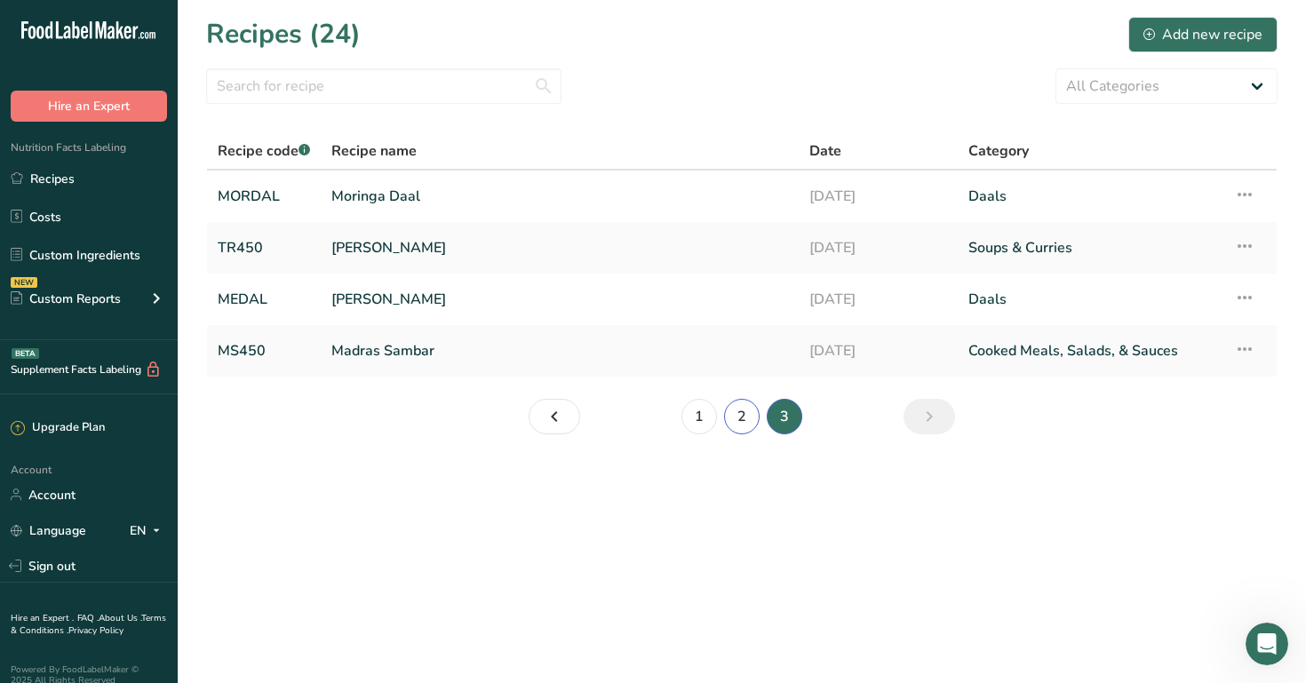
click at [732, 418] on link "2" at bounding box center [742, 417] width 36 height 36
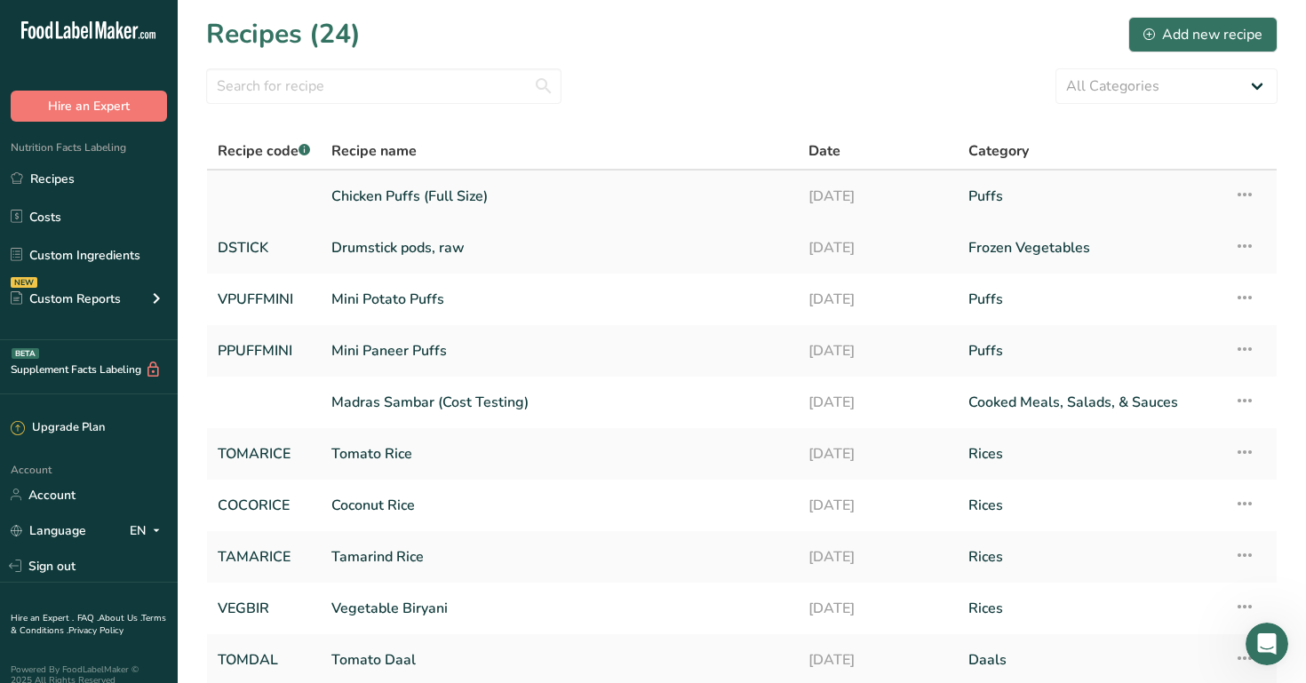
click at [567, 199] on link "Chicken Puffs (Full Size)" at bounding box center [559, 196] width 456 height 37
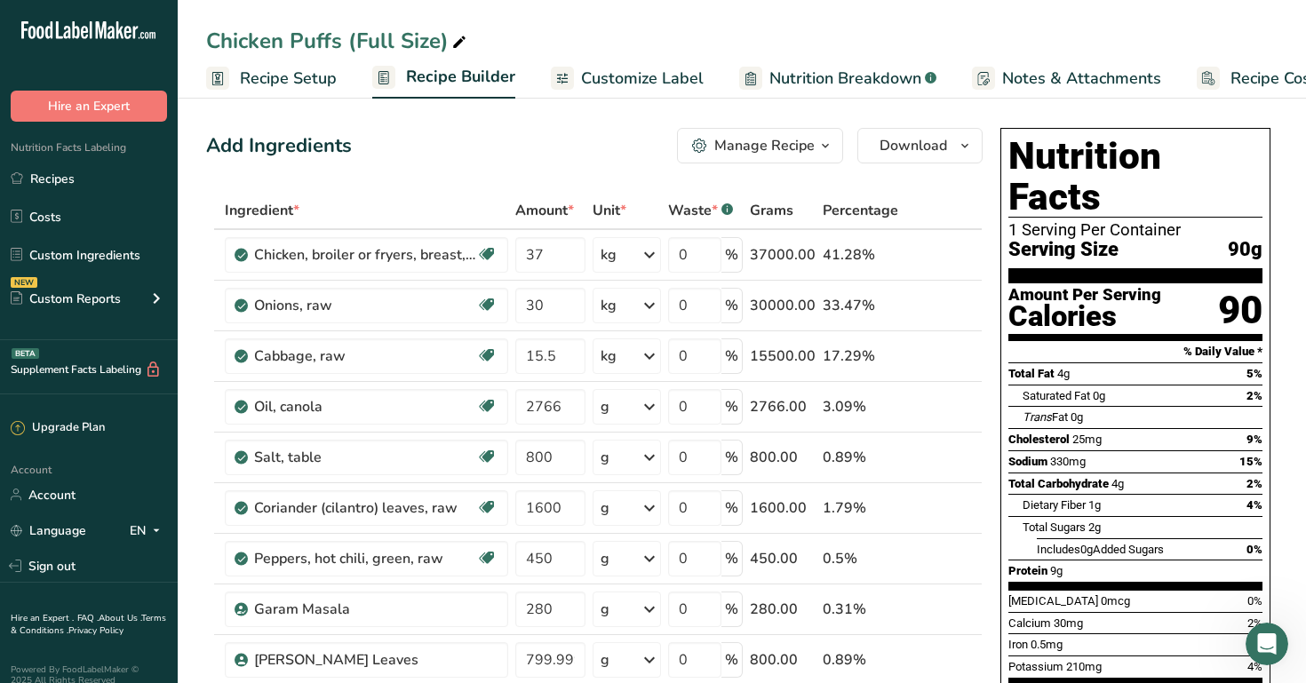
click at [322, 73] on span "Recipe Setup" at bounding box center [288, 79] width 97 height 24
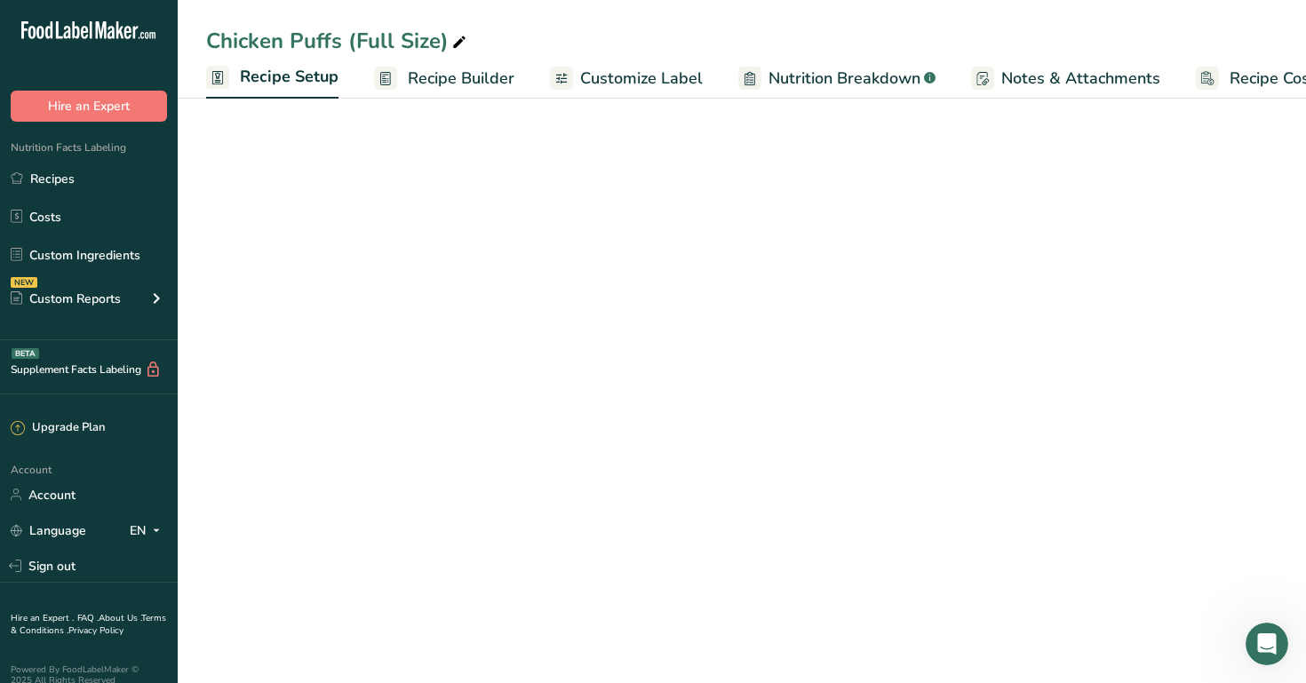
scroll to position [0, 6]
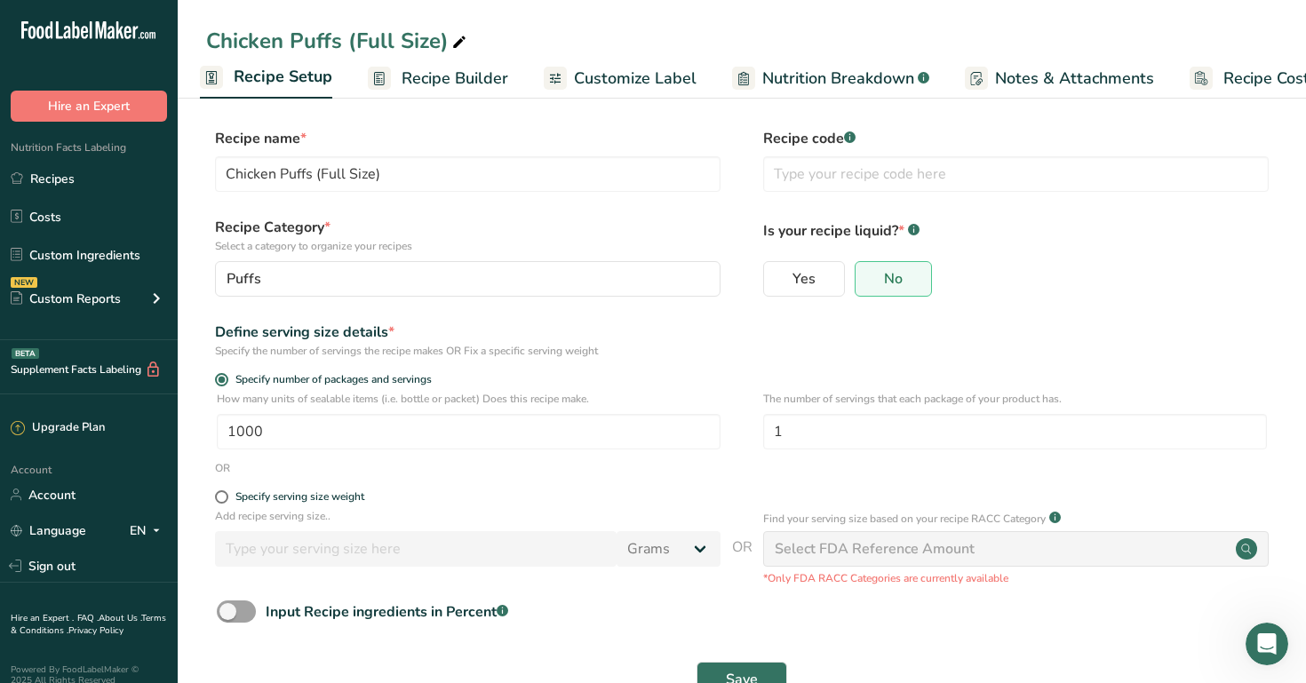
click at [1271, 84] on span "Recipe Costing" at bounding box center [1277, 79] width 108 height 24
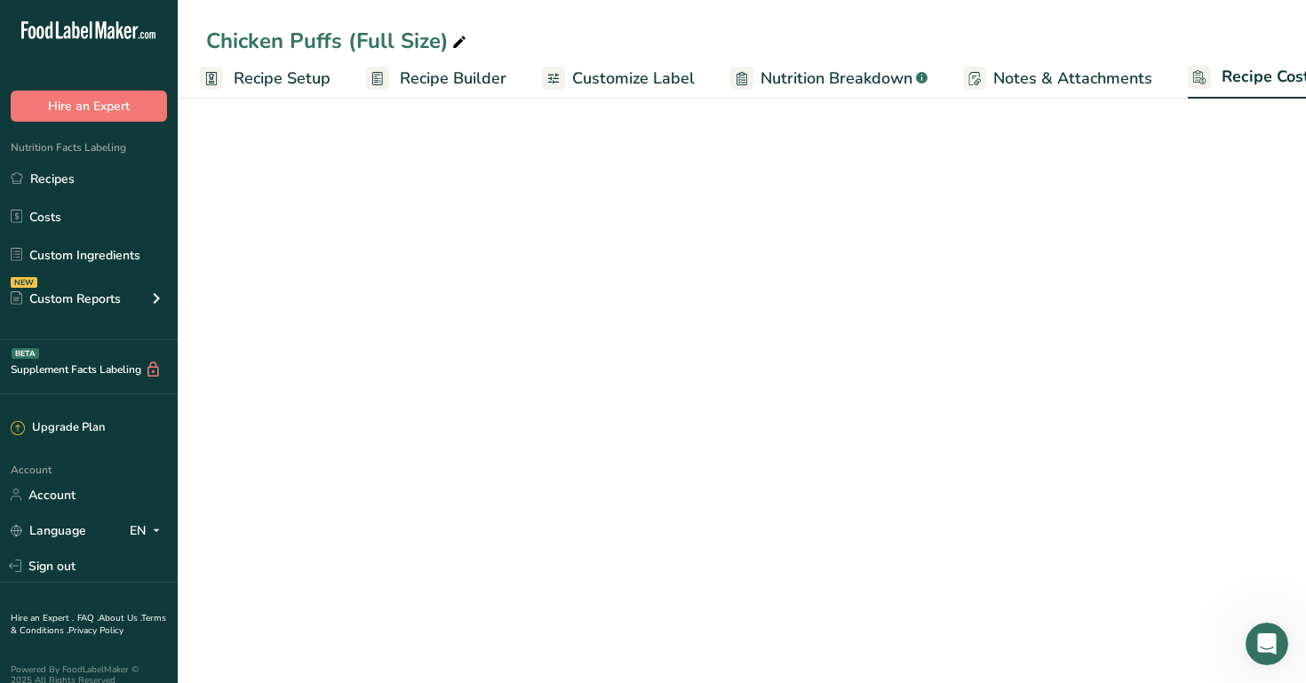
scroll to position [0, 60]
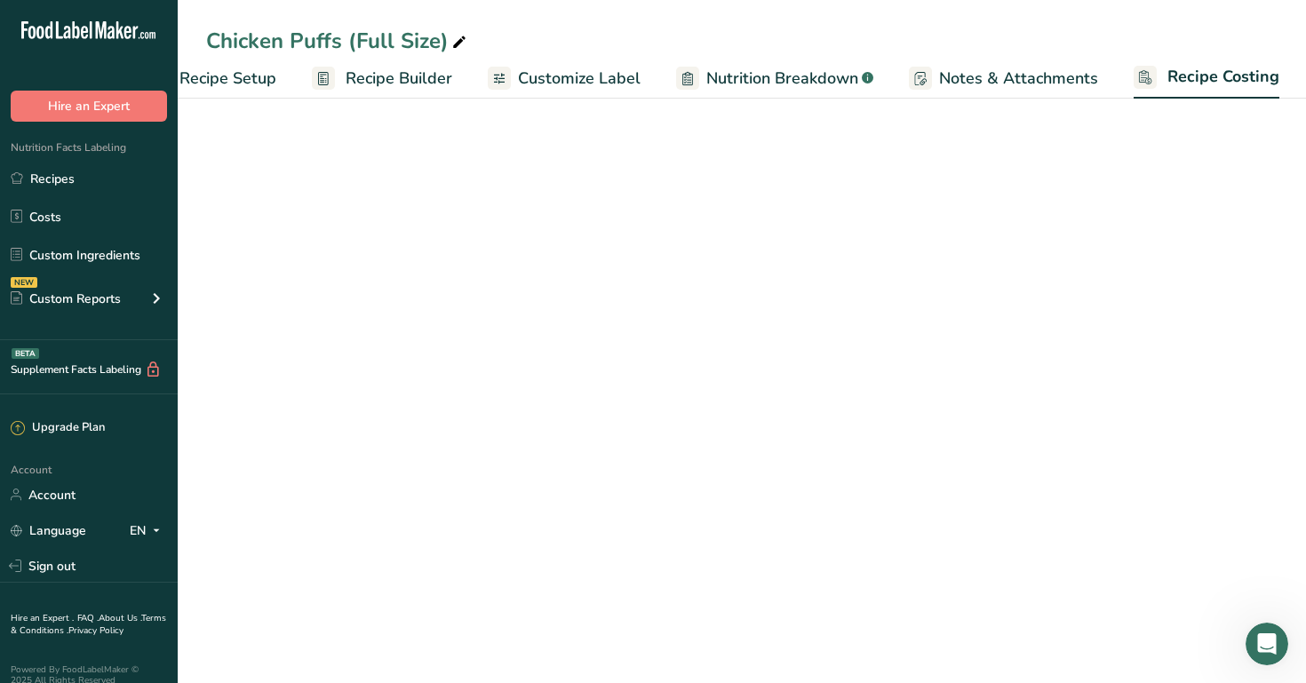
select select "1"
select select "12"
select select "1"
select select "12"
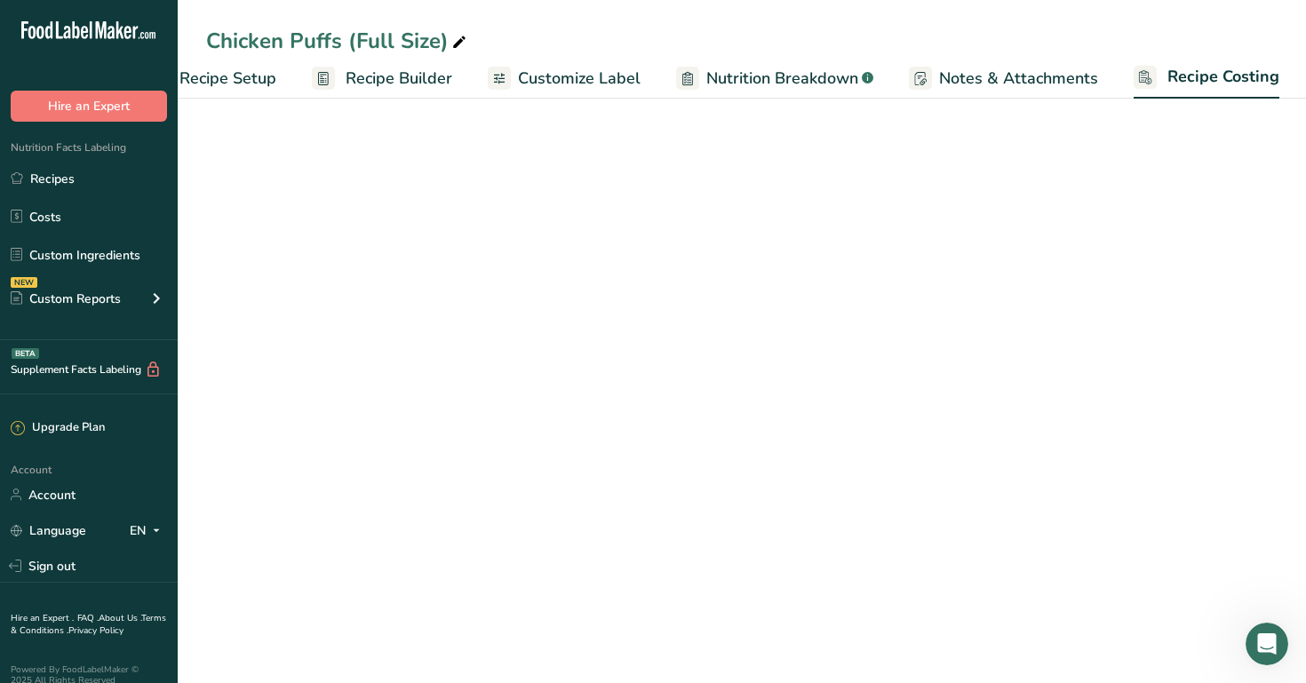
select select "12"
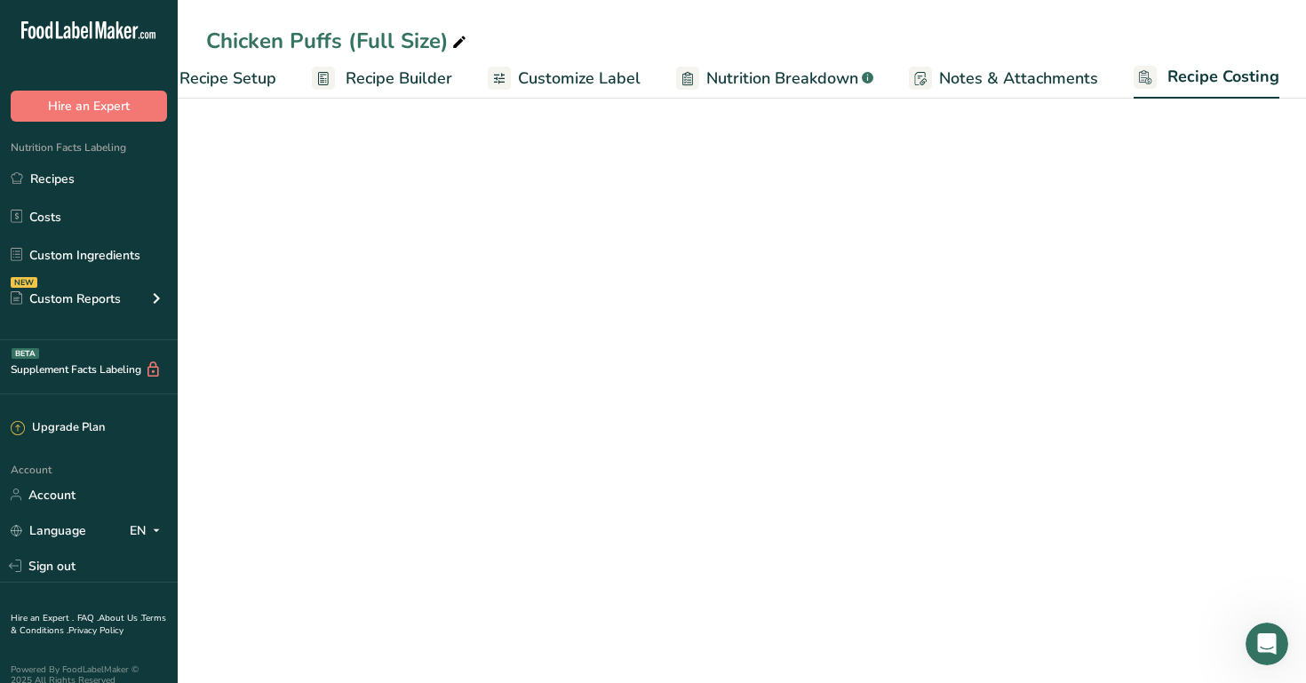
select select "12"
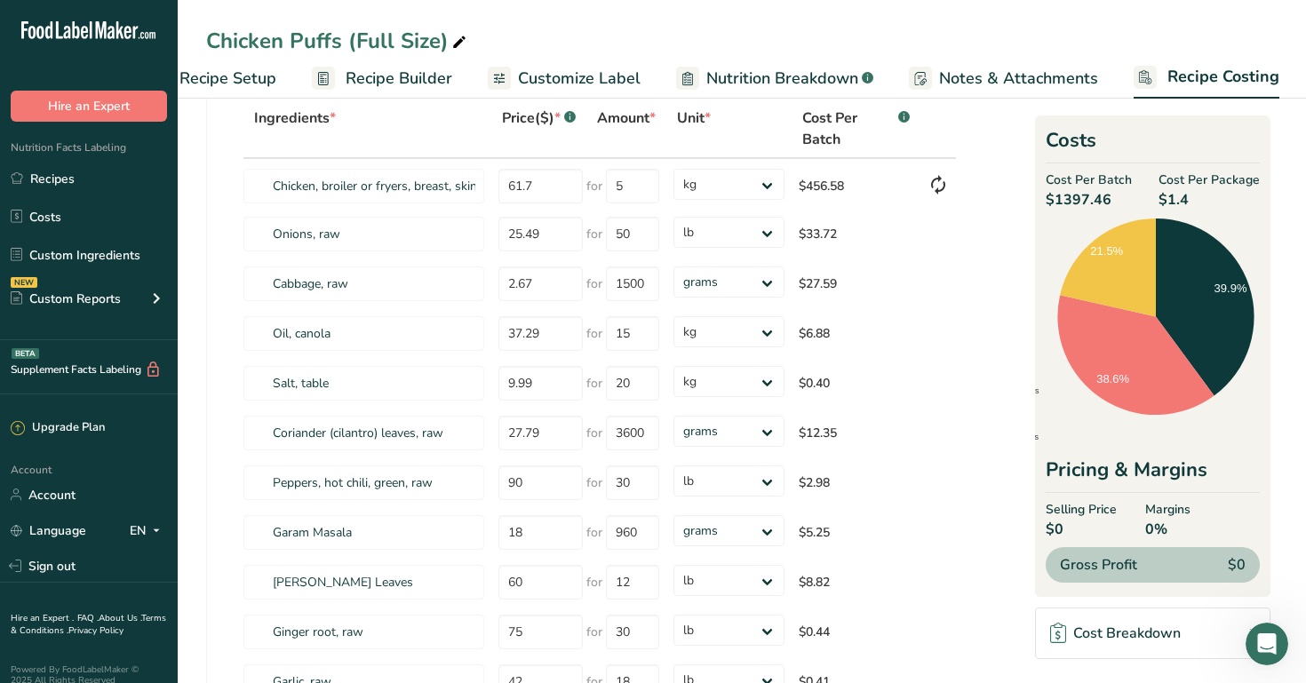
scroll to position [109, 0]
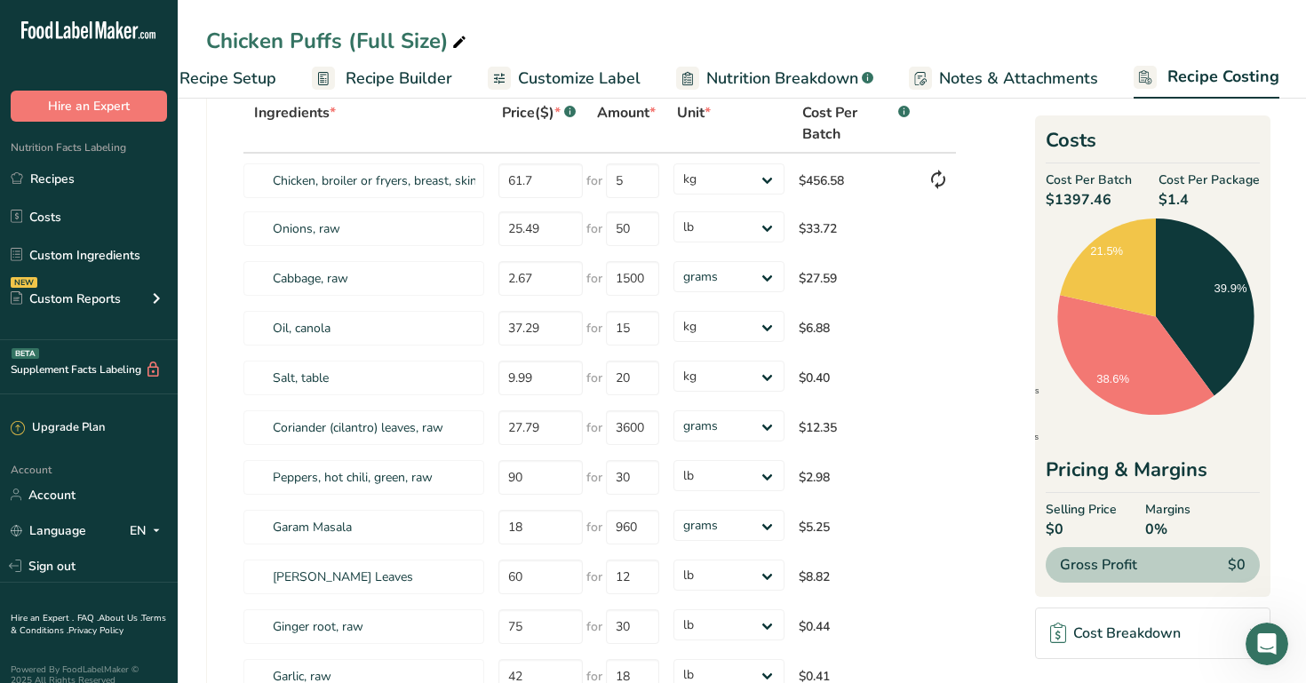
click at [1158, 640] on div "Cost Breakdown" at bounding box center [1115, 633] width 131 height 21
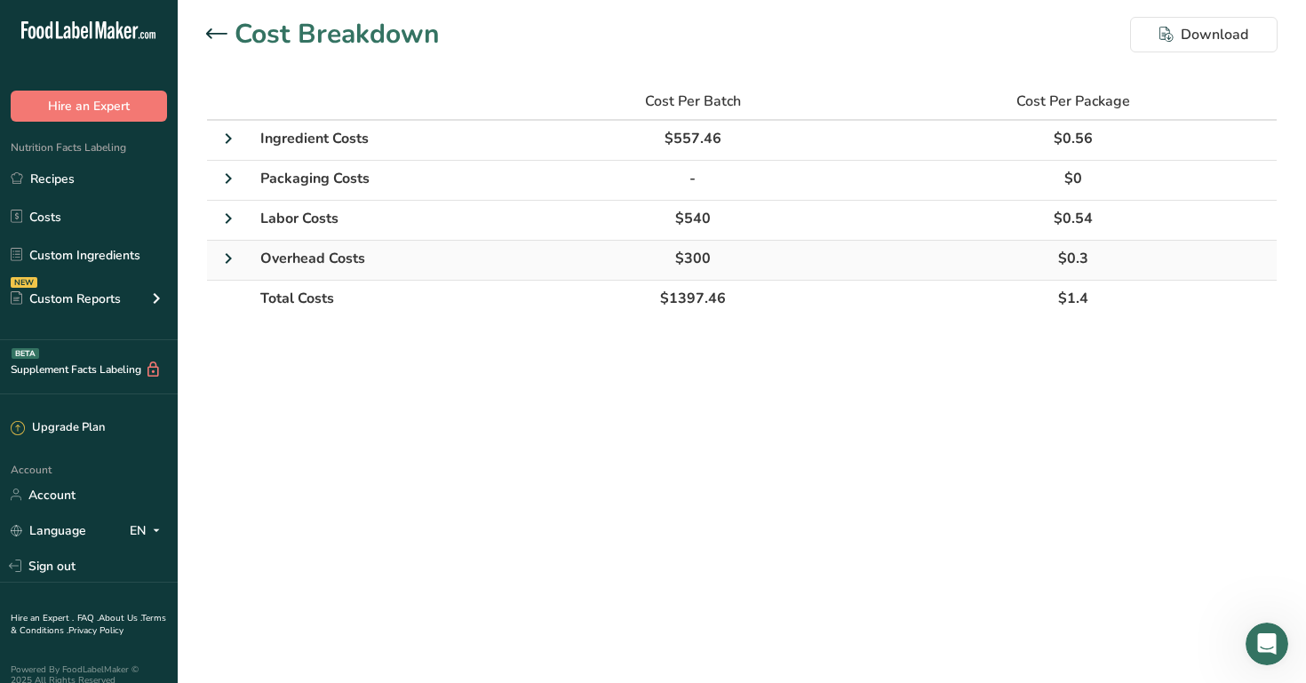
click at [553, 263] on td "$300" at bounding box center [693, 261] width 354 height 40
click at [394, 250] on td "Overhead Costs" at bounding box center [383, 261] width 267 height 40
click at [292, 224] on span "Labor Costs" at bounding box center [299, 219] width 78 height 20
click at [234, 235] on td at bounding box center [228, 221] width 43 height 40
click at [238, 146] on icon at bounding box center [228, 139] width 21 height 32
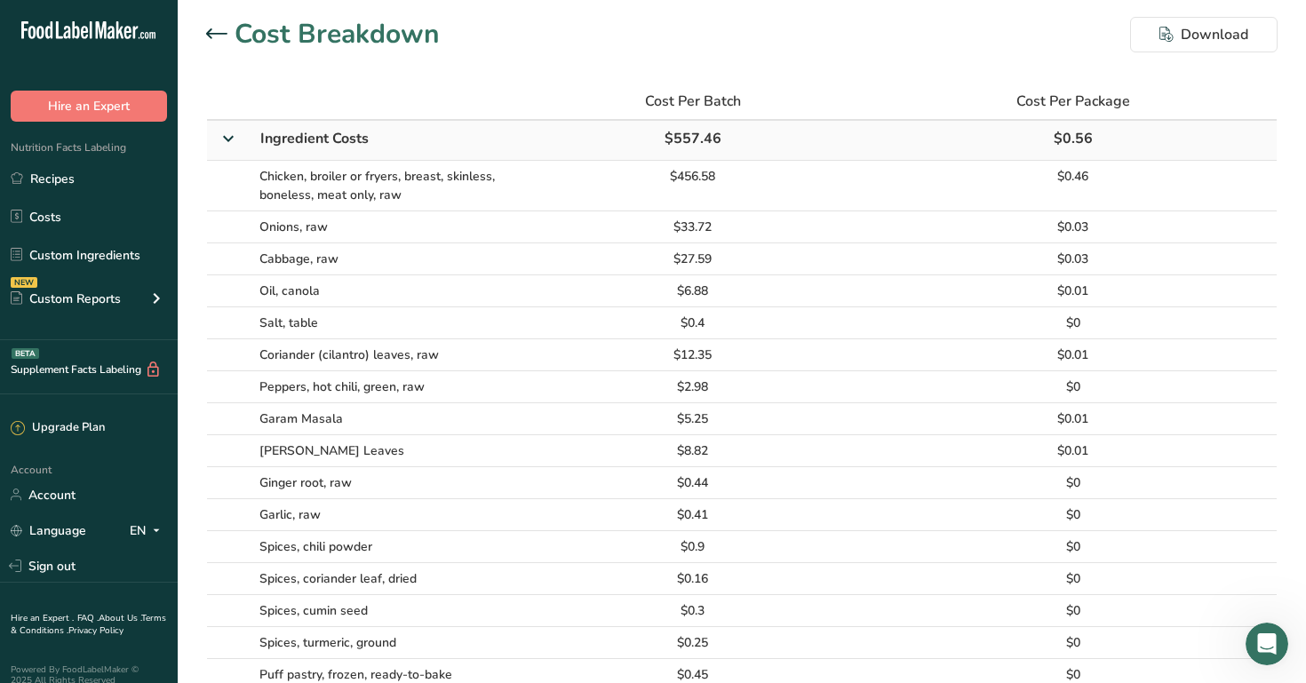
click at [238, 146] on icon at bounding box center [228, 138] width 32 height 21
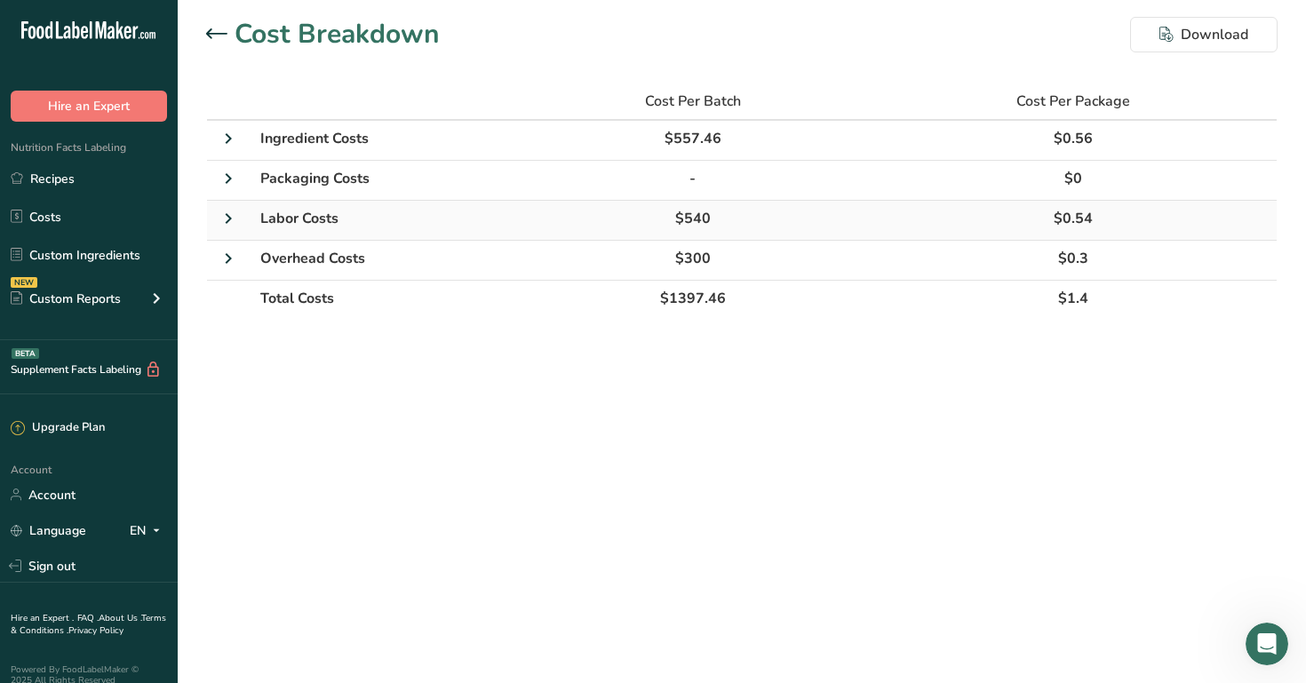
click at [237, 218] on icon at bounding box center [228, 219] width 21 height 32
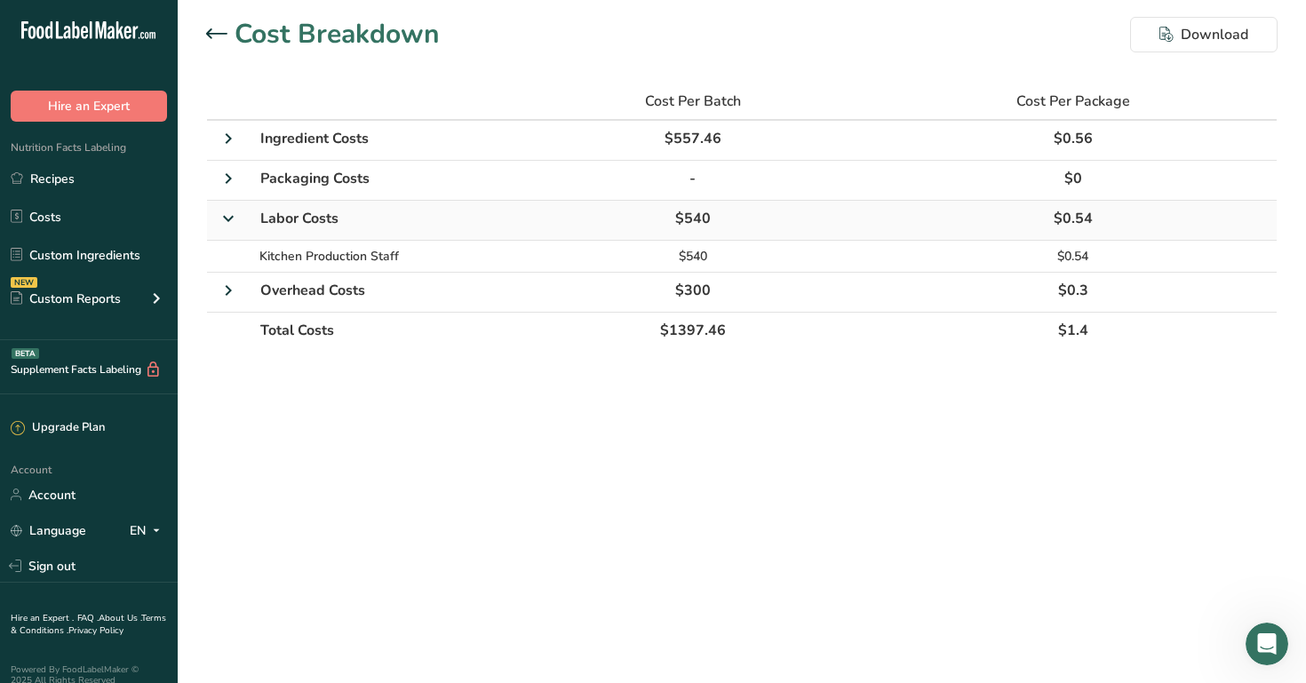
click at [237, 218] on icon at bounding box center [228, 218] width 32 height 21
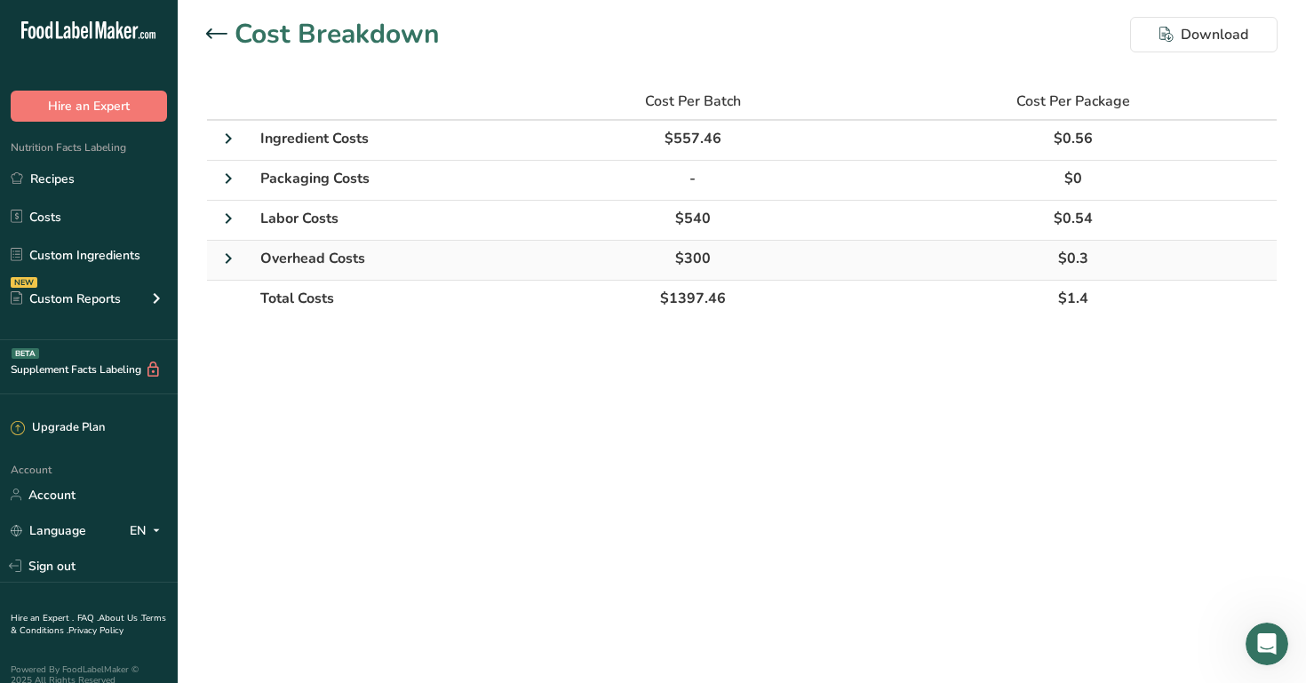
click at [237, 251] on icon at bounding box center [228, 259] width 21 height 32
click at [309, 461] on main "Cost Breakdown Download Cost Per Batch Cost Per Package Ingredient Costs $557.4…" at bounding box center [653, 341] width 1306 height 683
click at [218, 30] on icon at bounding box center [216, 33] width 21 height 11
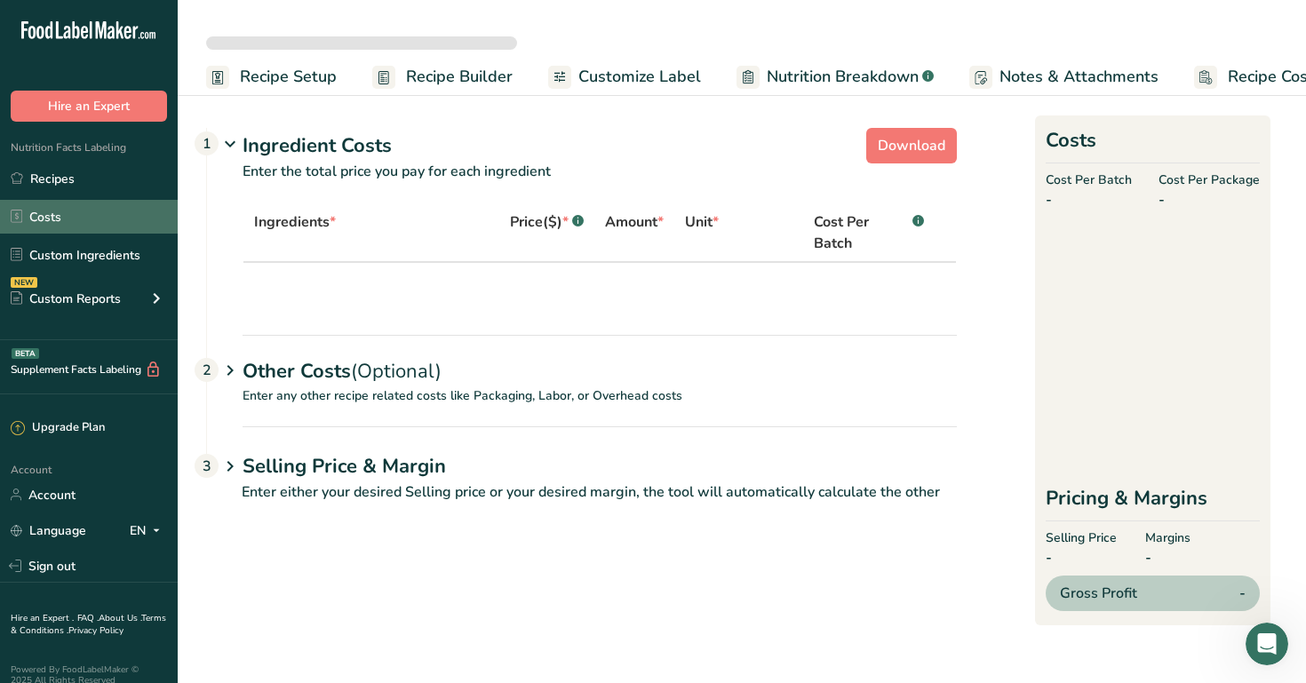
select select "1"
select select "12"
select select "1"
select select "12"
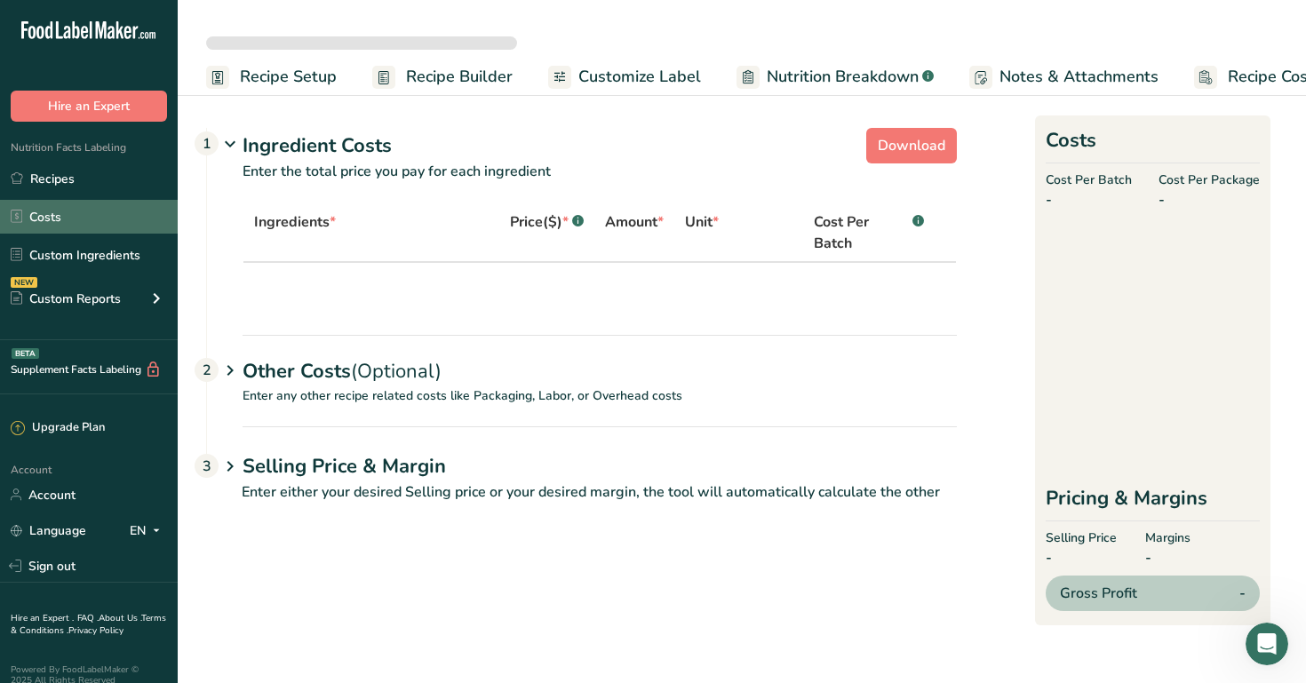
select select "12"
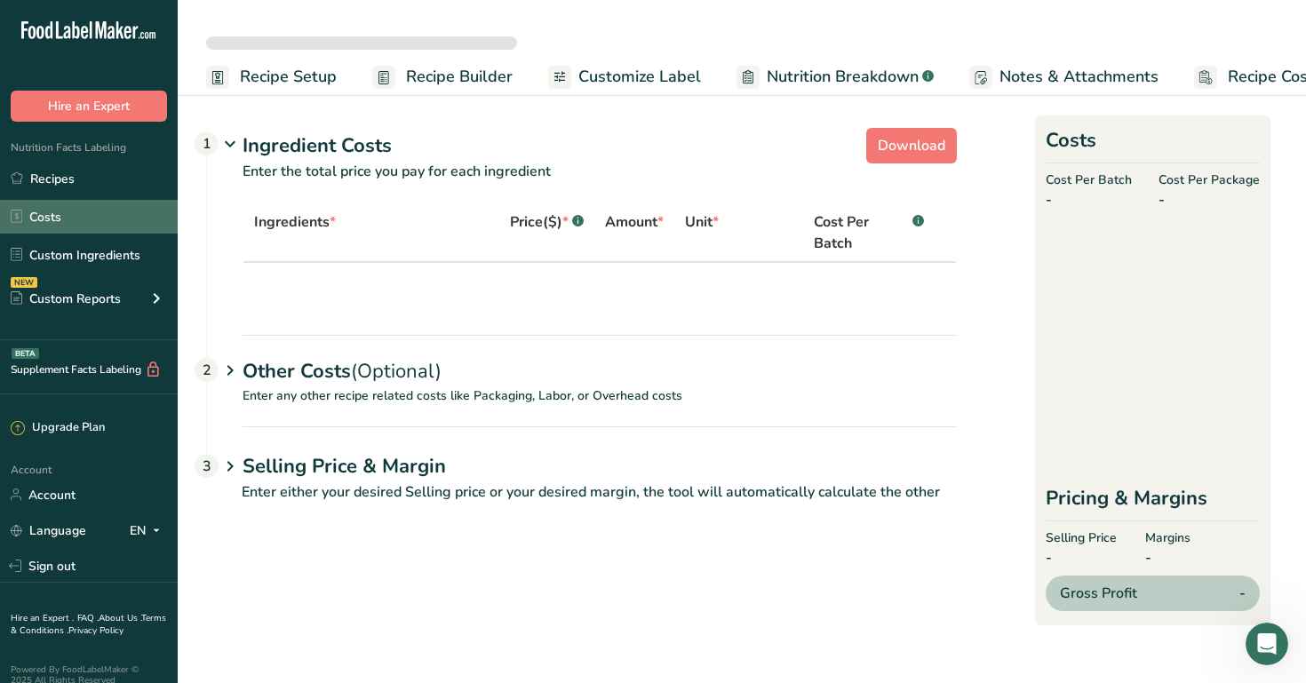
select select "12"
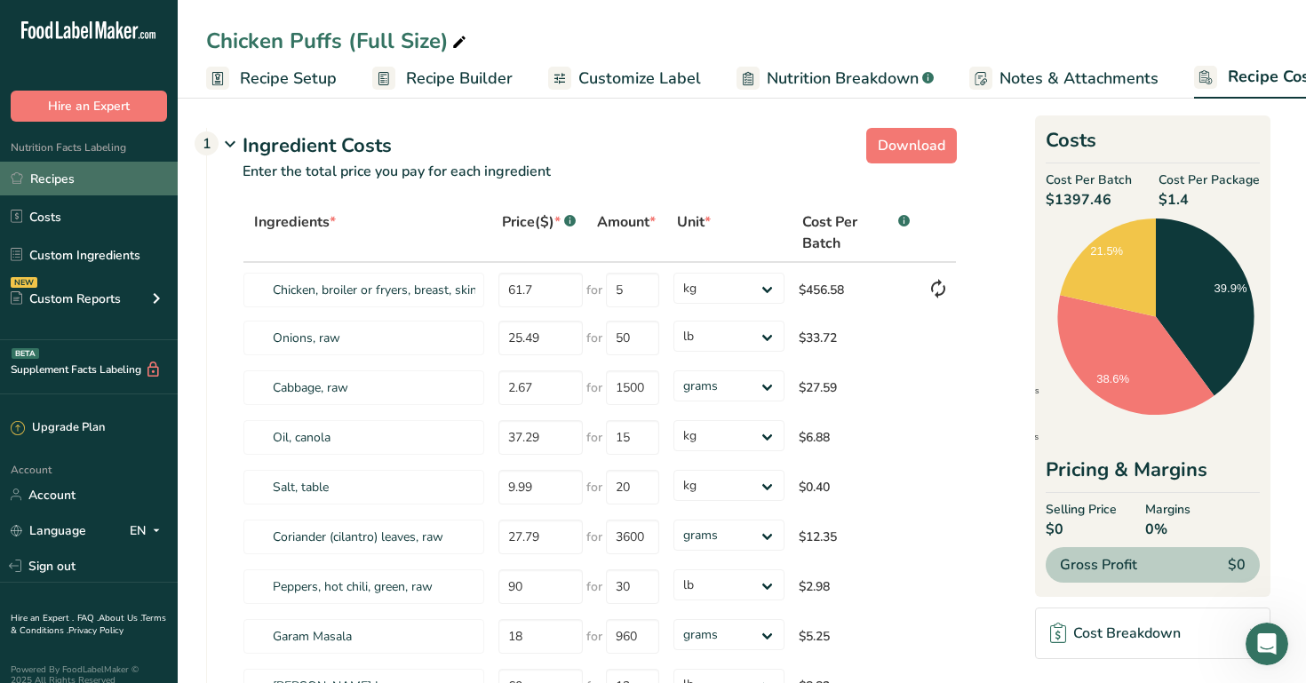
click at [70, 190] on link "Recipes" at bounding box center [89, 179] width 178 height 34
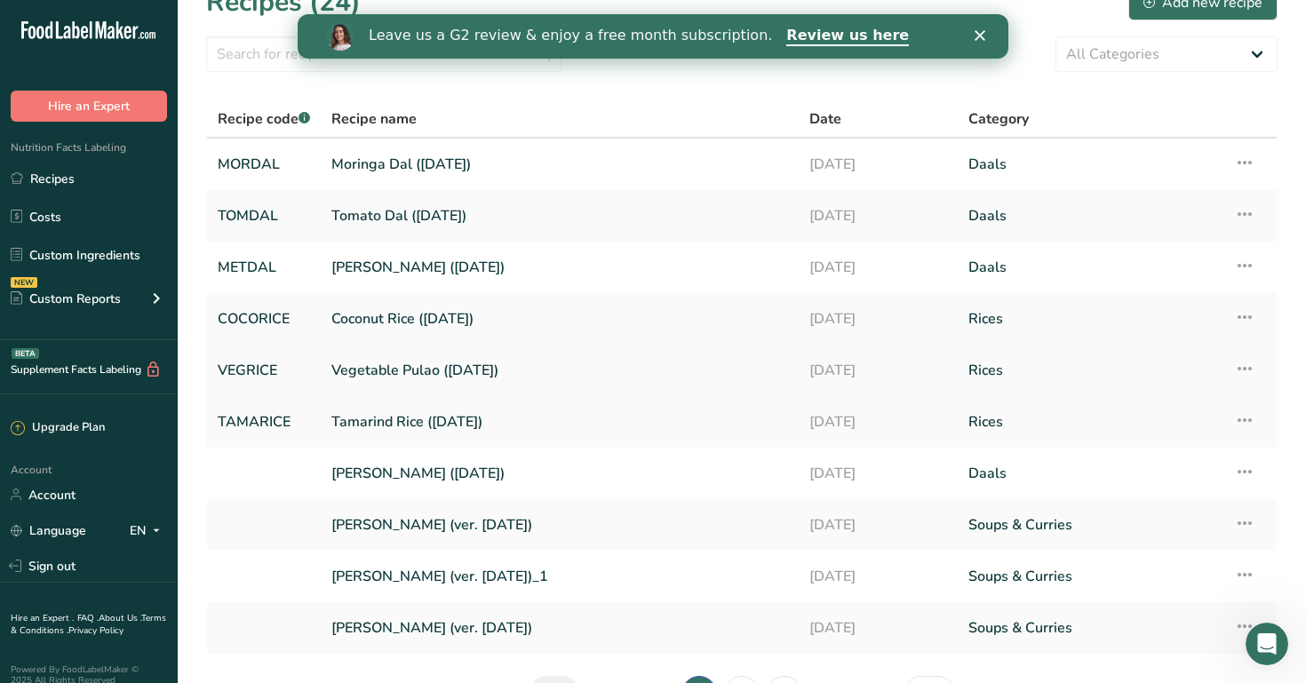
scroll to position [36, 0]
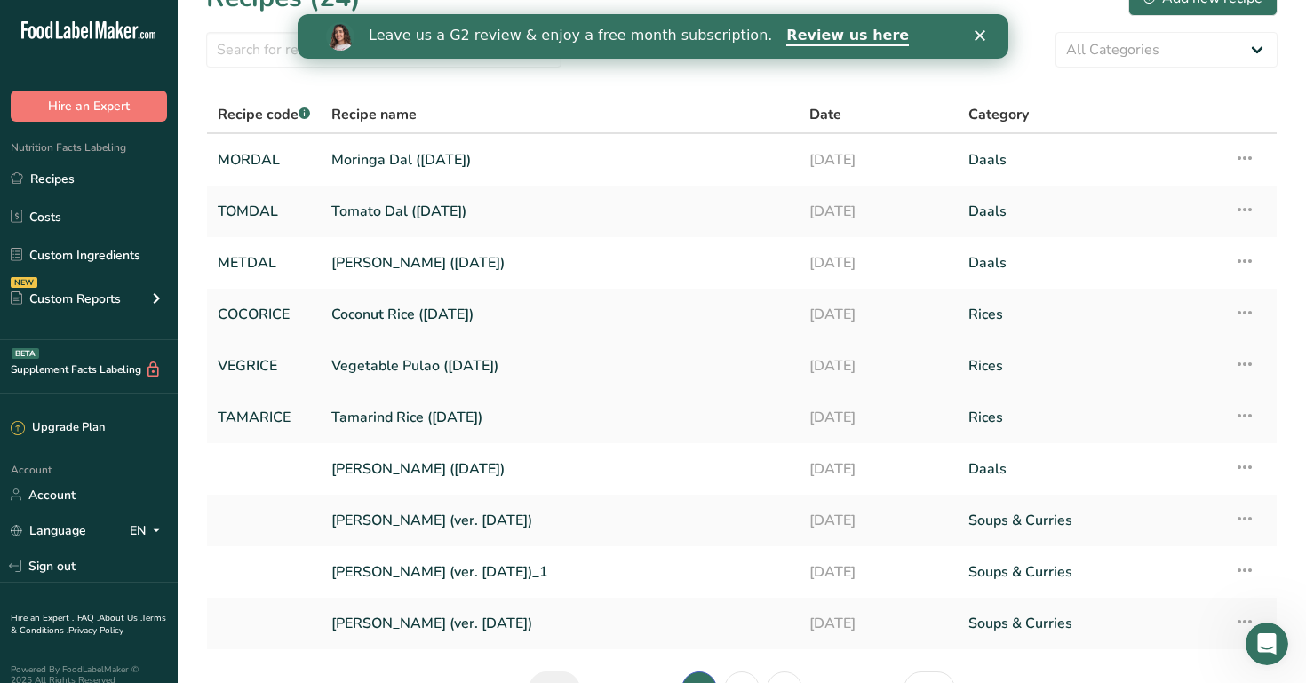
click at [452, 359] on link "Vegetable Pulao ([DATE])" at bounding box center [559, 365] width 457 height 37
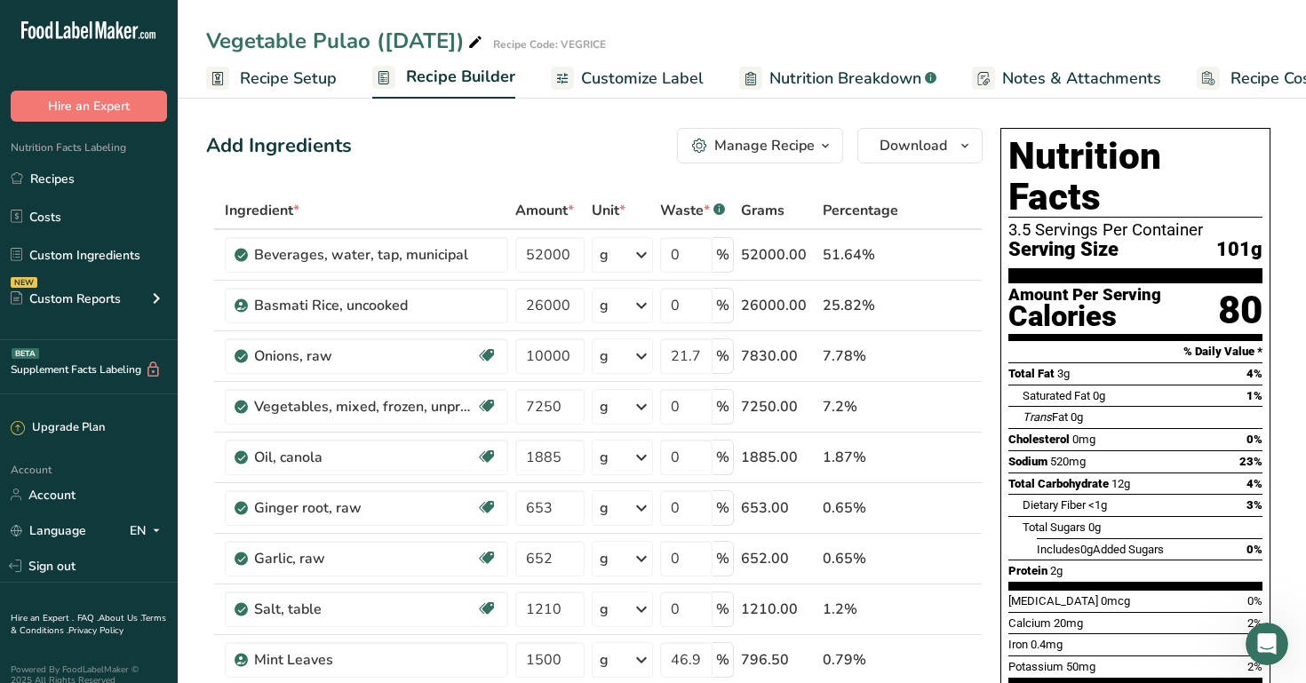
click at [314, 85] on span "Recipe Setup" at bounding box center [288, 79] width 97 height 24
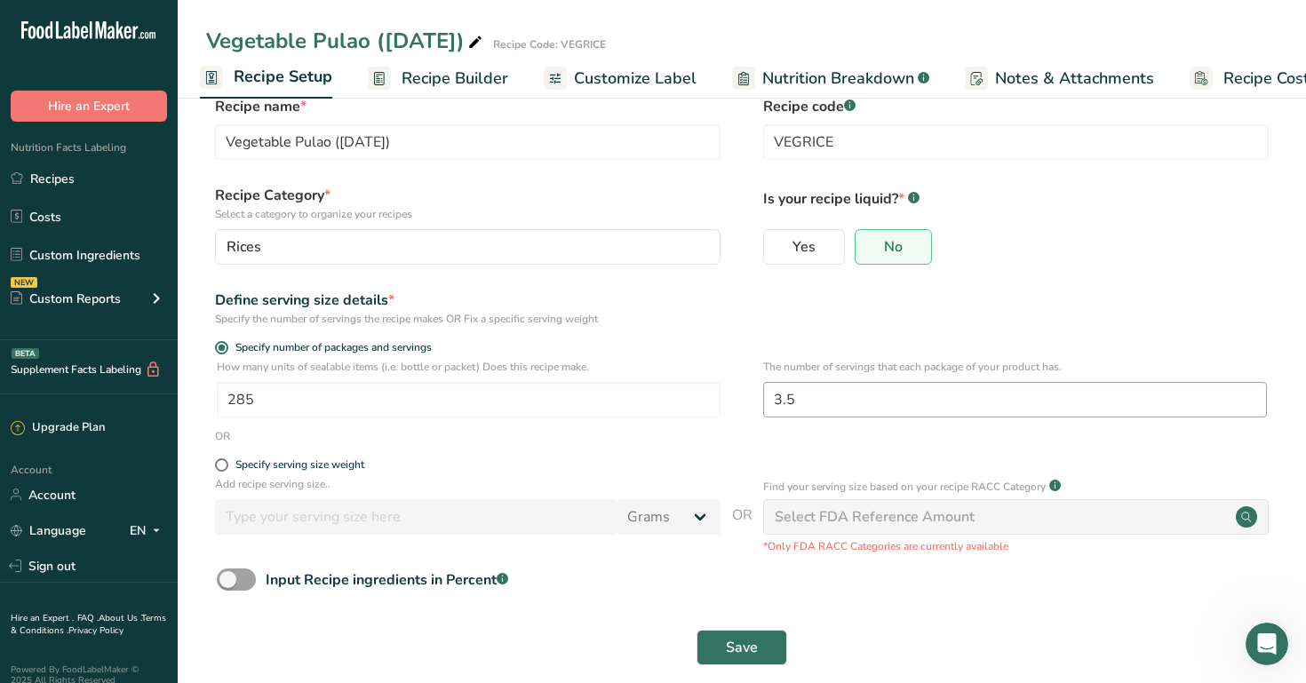
scroll to position [41, 0]
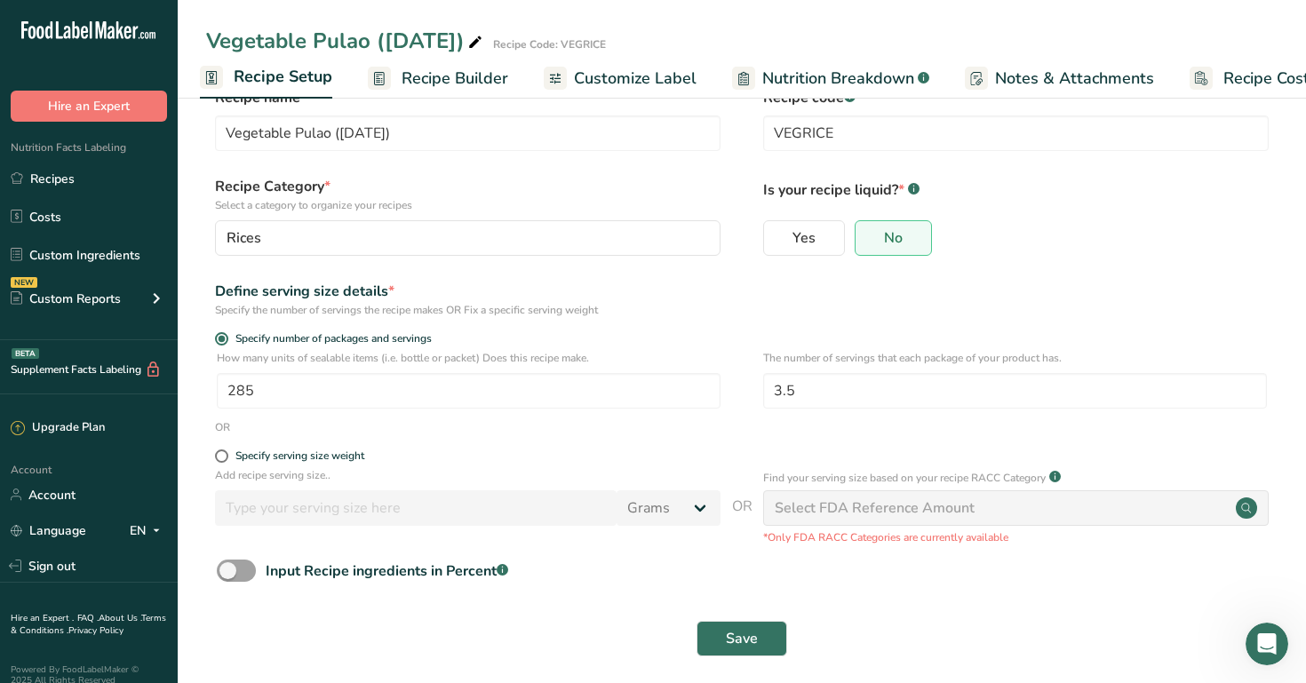
click at [1243, 73] on span "Recipe Costing" at bounding box center [1277, 79] width 108 height 24
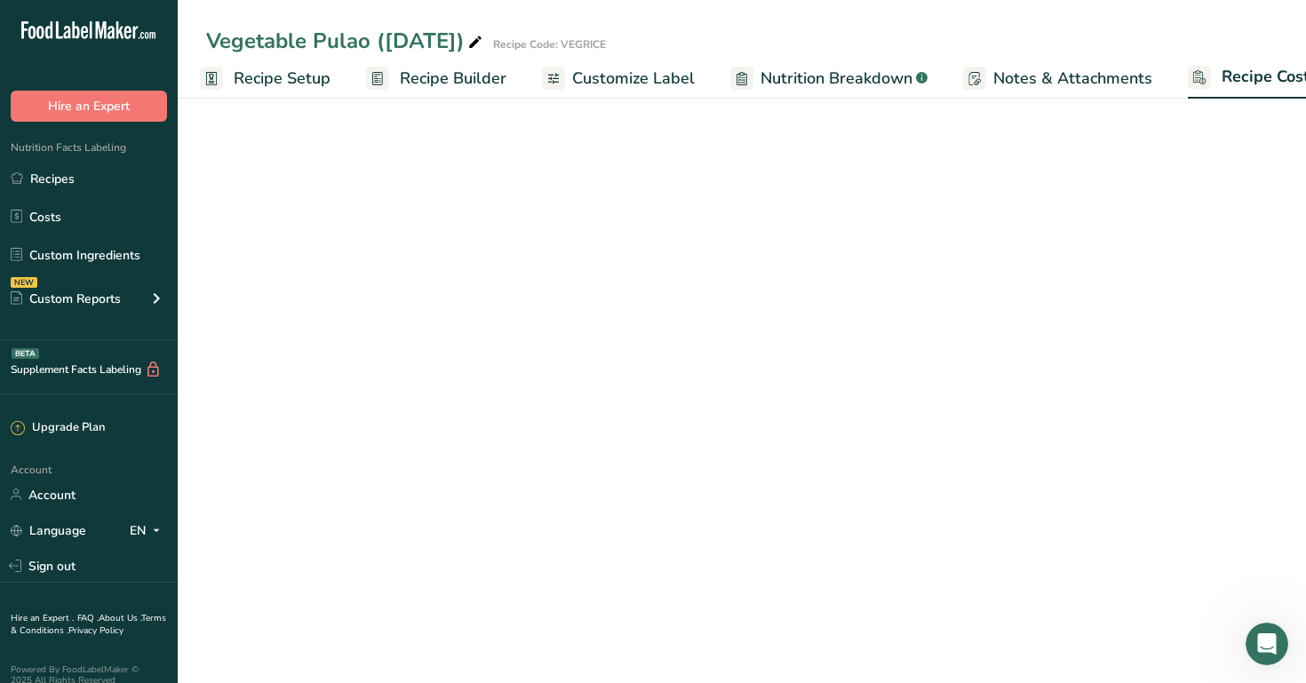
scroll to position [0, 60]
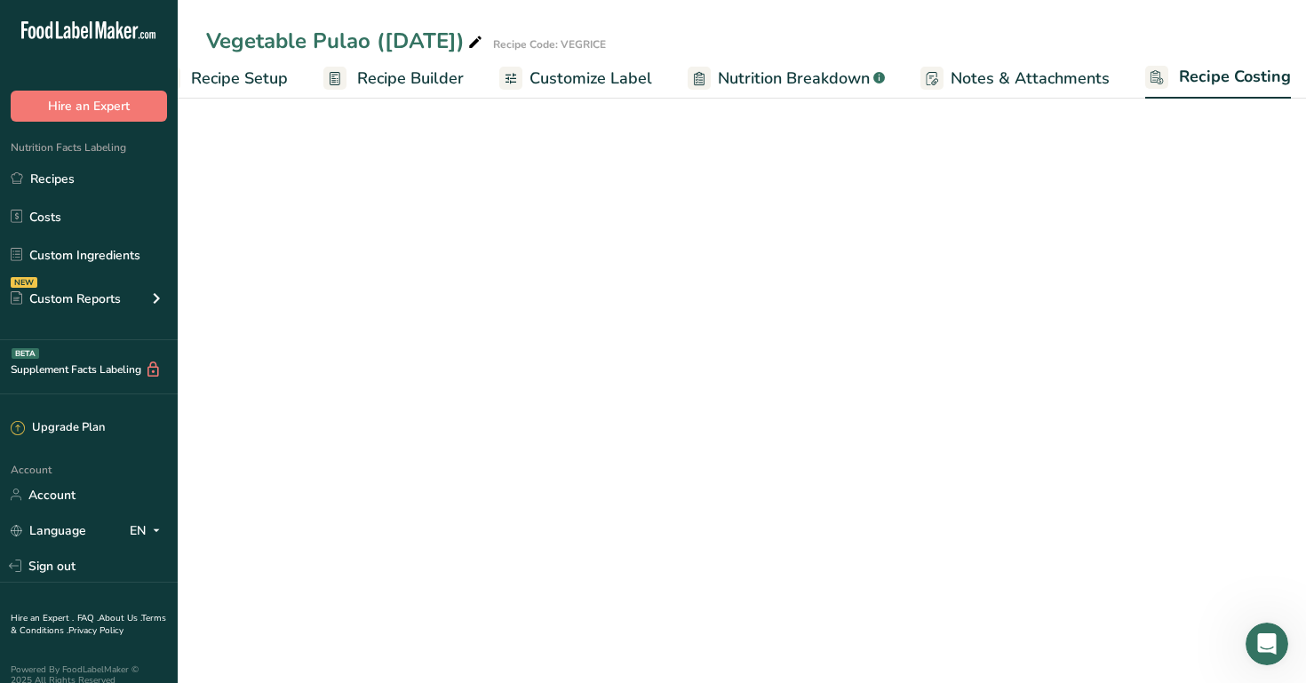
click at [1243, 73] on span "Recipe Costing" at bounding box center [1235, 77] width 112 height 24
select select "1"
select select "12"
select select "1"
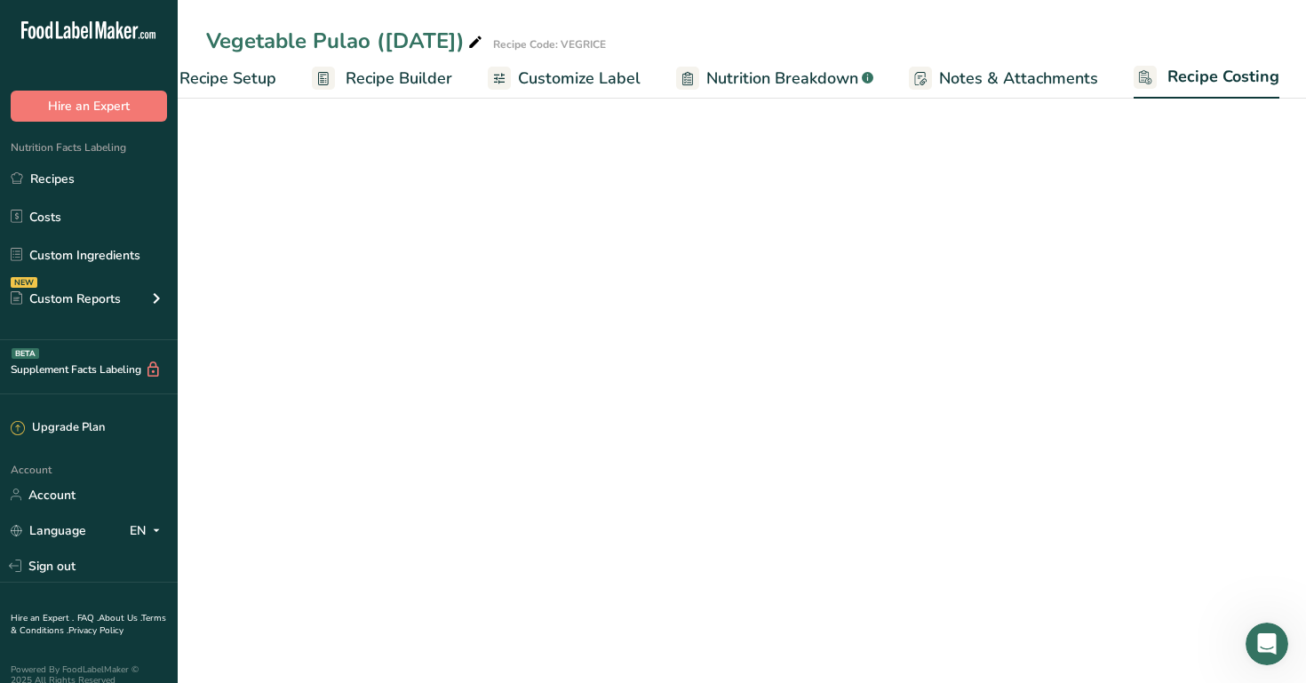
select select "1"
select select "12"
select select "1"
select select "12"
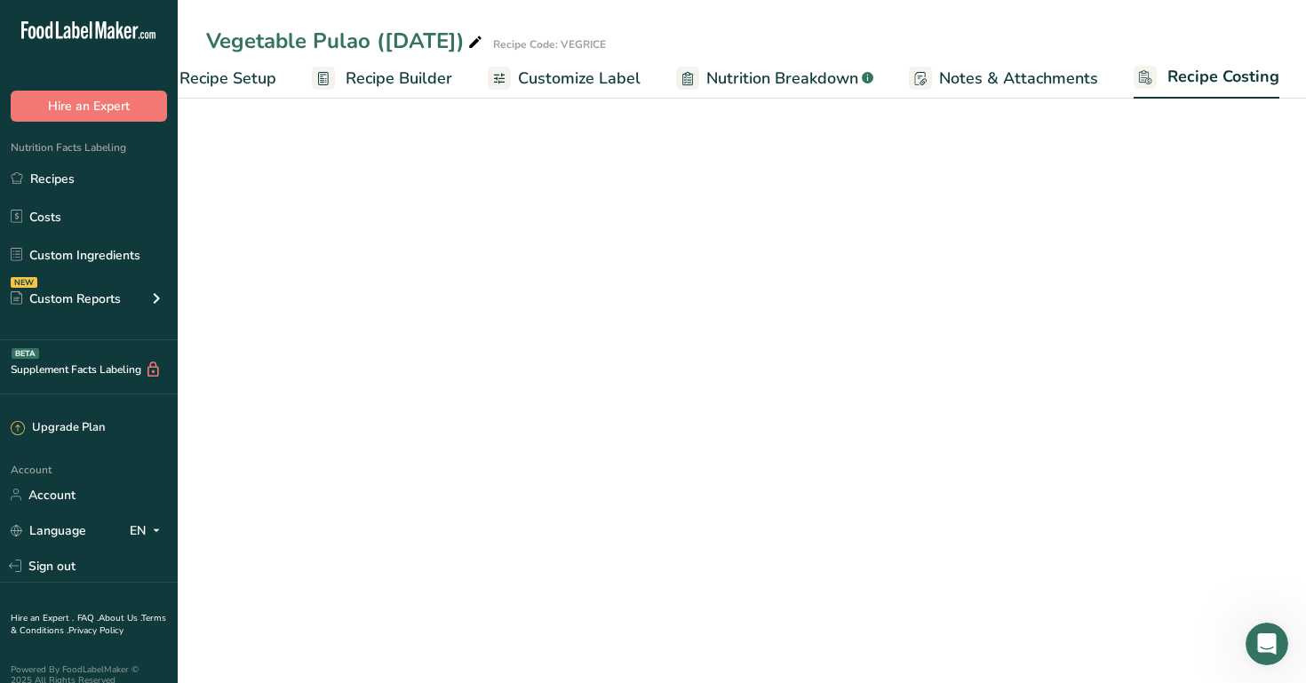
select select "12"
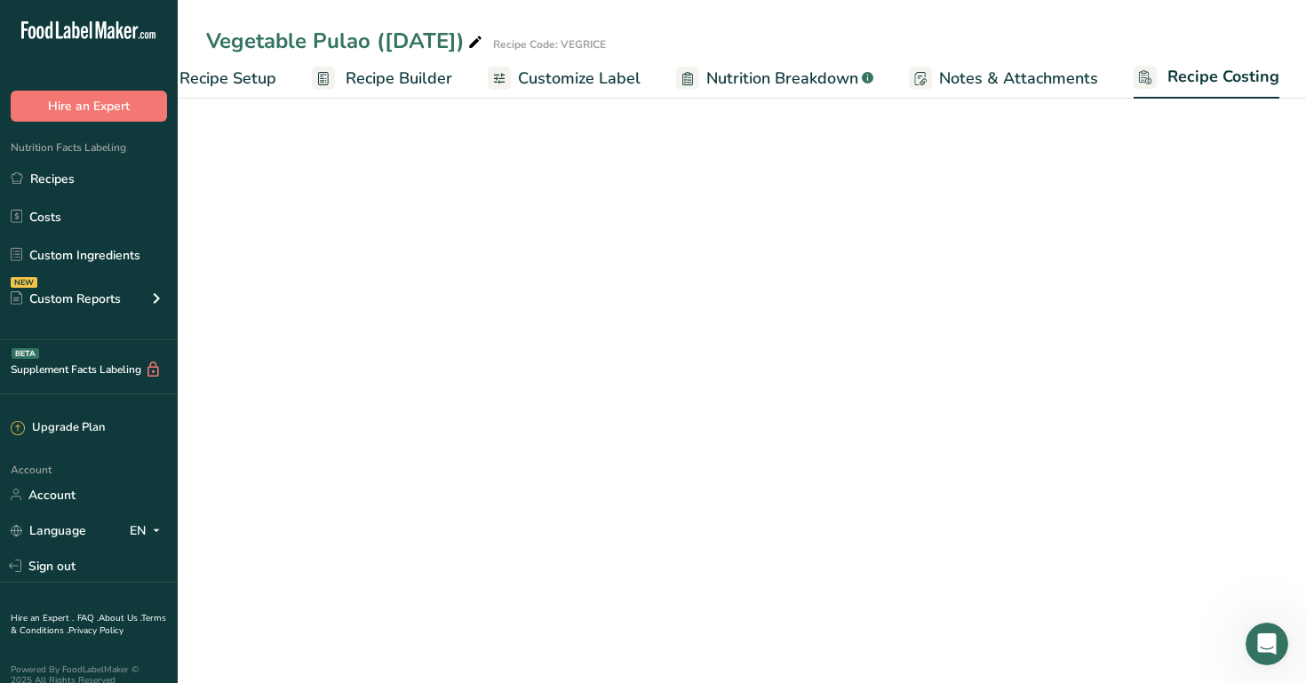
select select "12"
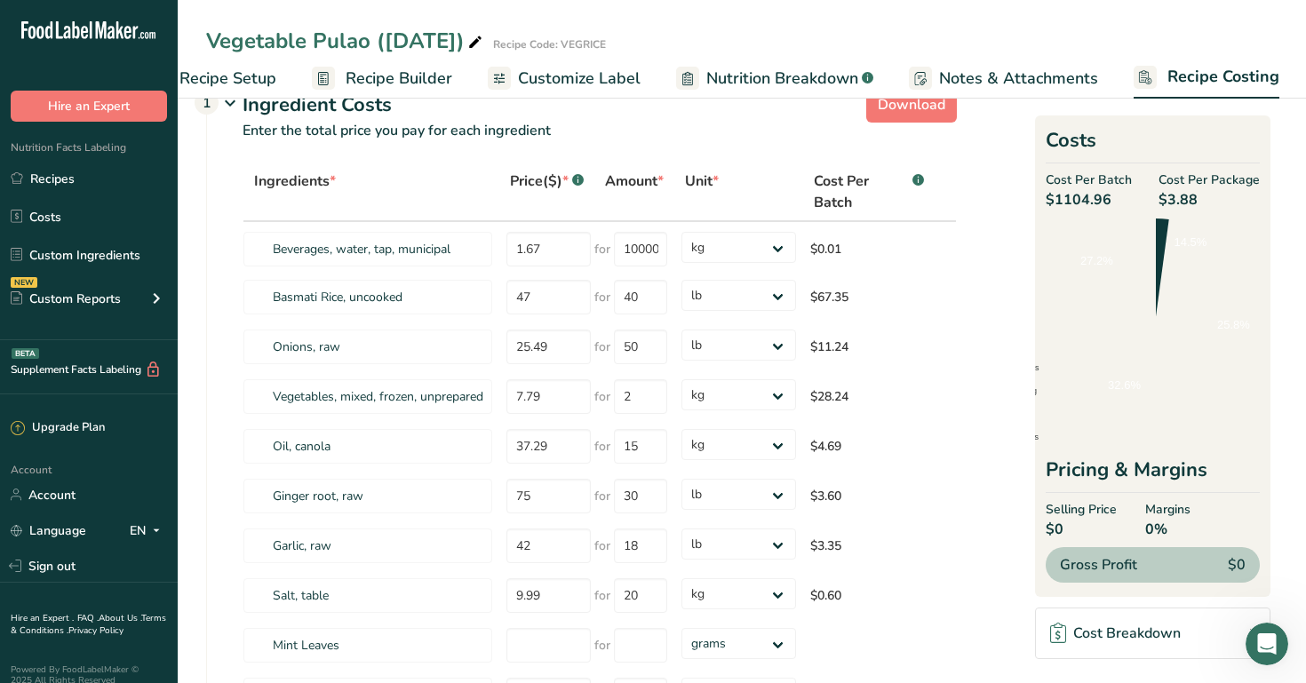
scroll to position [0, 0]
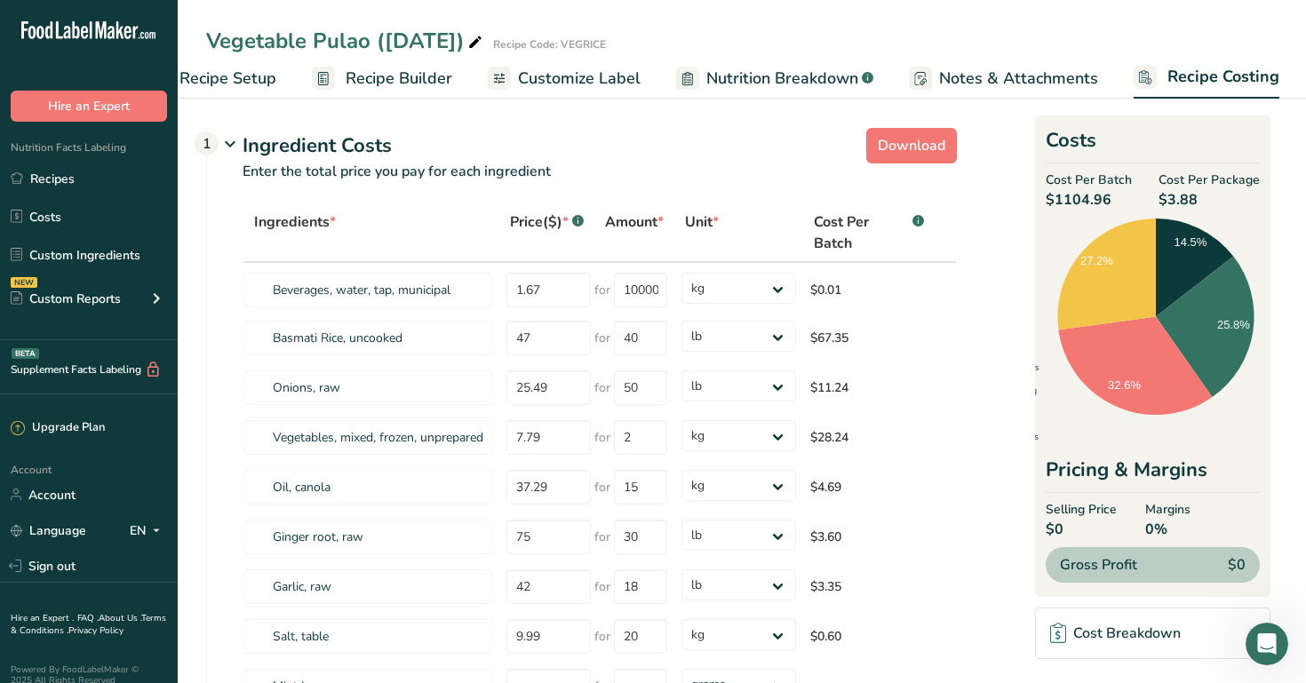
click at [1159, 627] on div "Cost Breakdown" at bounding box center [1115, 633] width 131 height 21
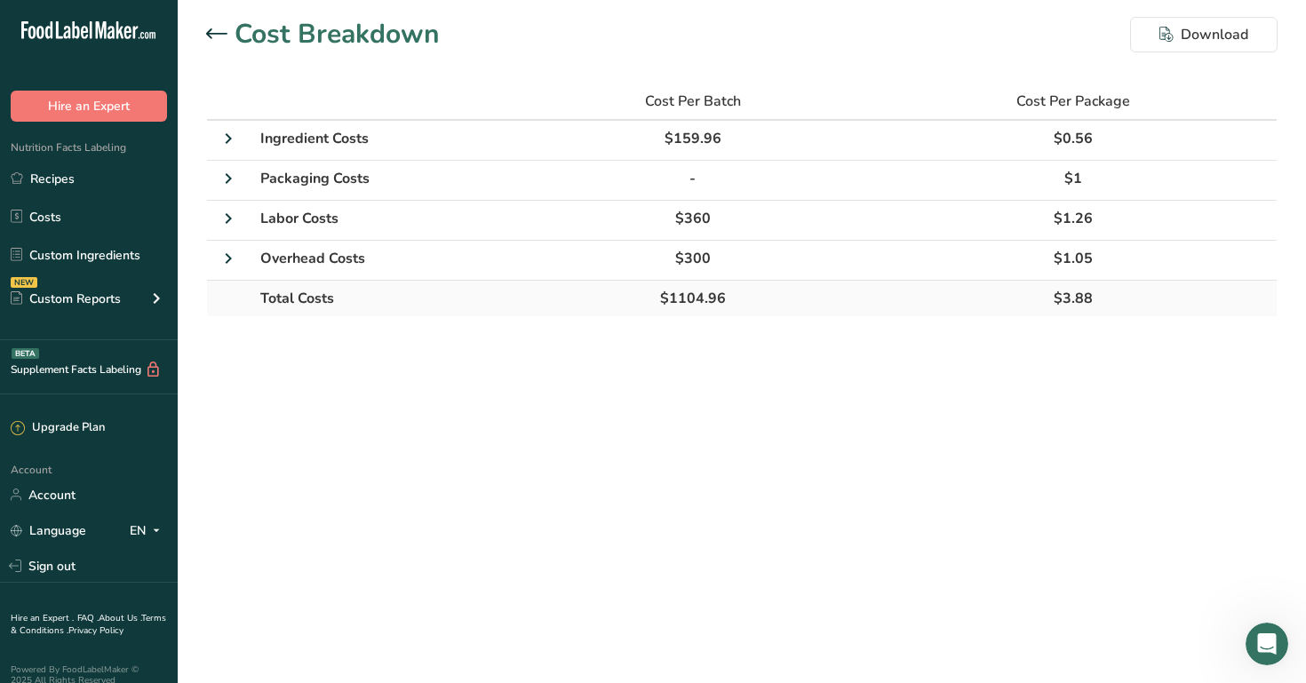
click at [988, 283] on td "$3.88" at bounding box center [1073, 299] width 407 height 36
click at [525, 122] on td "$159.96" at bounding box center [693, 141] width 354 height 40
click at [227, 132] on icon at bounding box center [228, 139] width 21 height 32
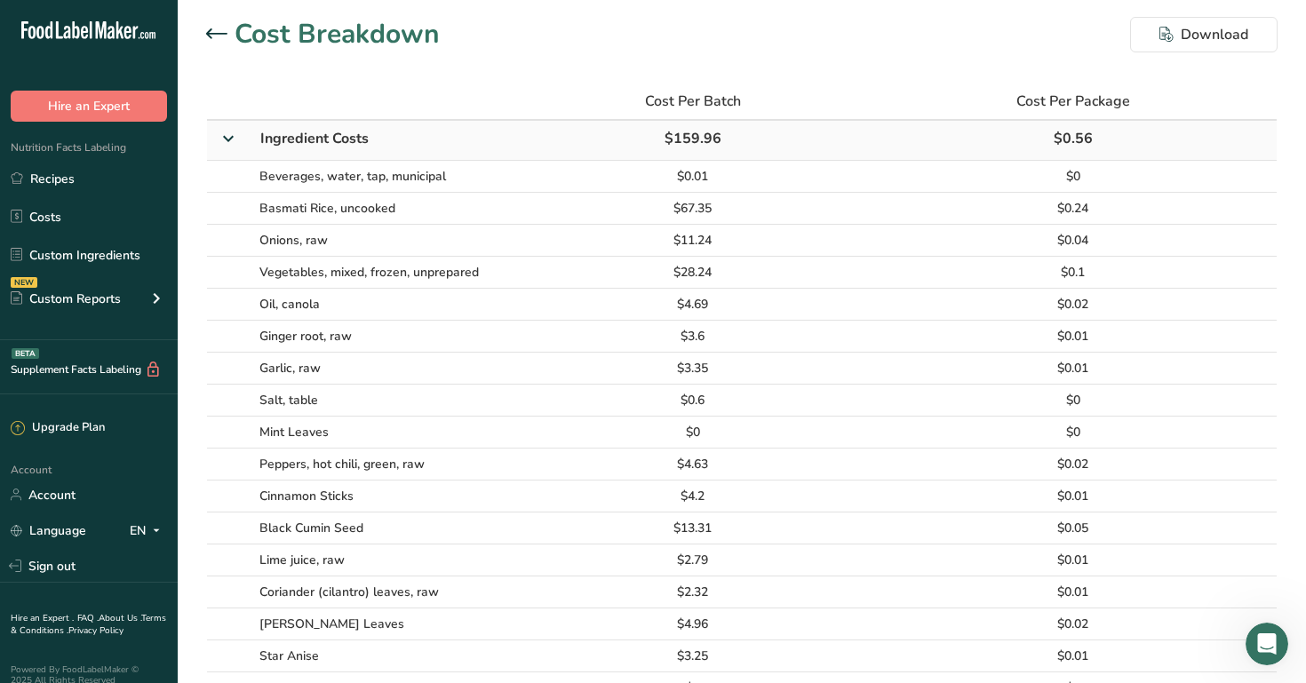
click at [235, 135] on icon at bounding box center [228, 138] width 32 height 21
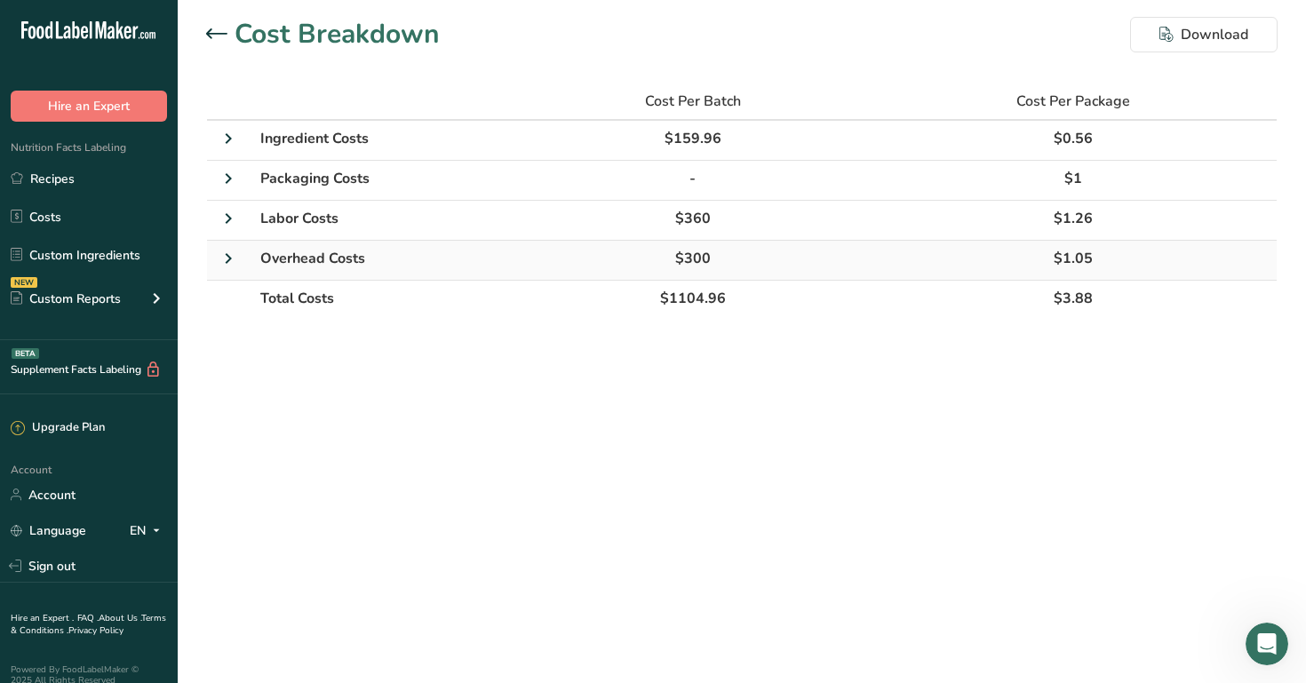
click at [564, 240] on tbody "Ingredient Costs $159.96 $0.56 Packaging Costs - $1 Labor Costs $360 $1.26 Over…" at bounding box center [742, 218] width 1070 height 195
click at [434, 257] on td "Overhead Costs" at bounding box center [383, 261] width 267 height 40
click at [232, 33] on div at bounding box center [220, 34] width 28 height 21
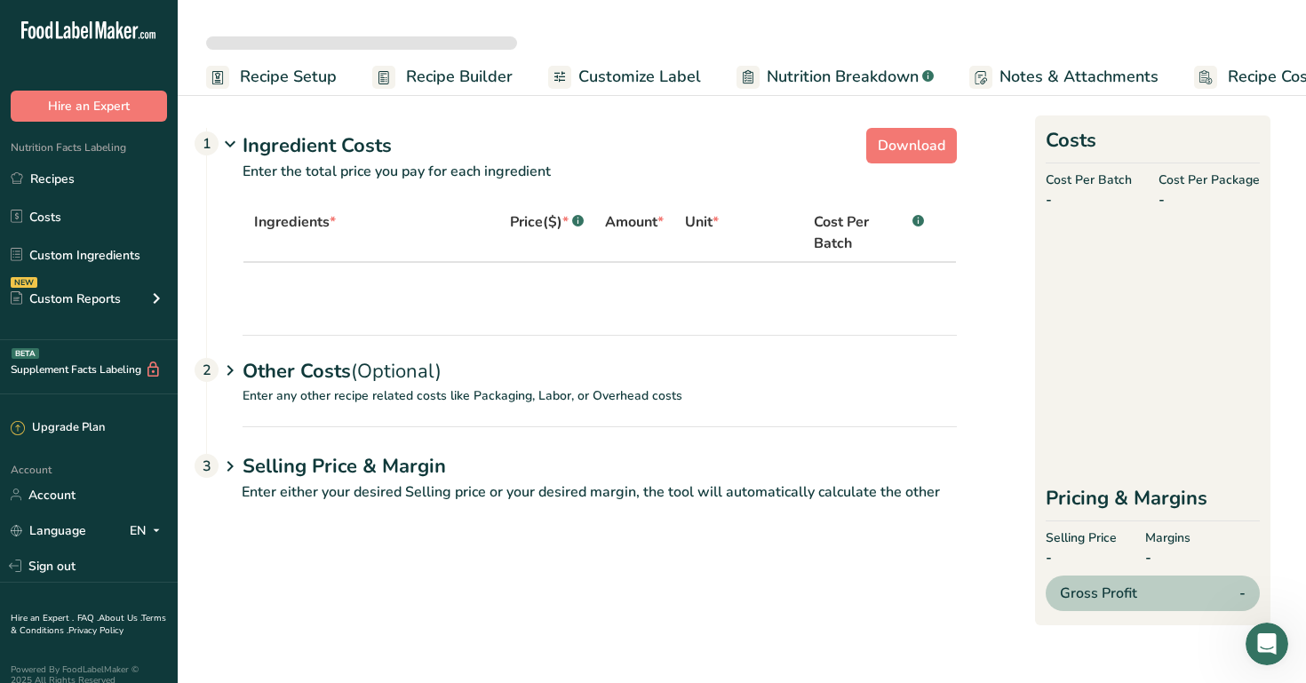
select select "1"
select select "12"
select select "1"
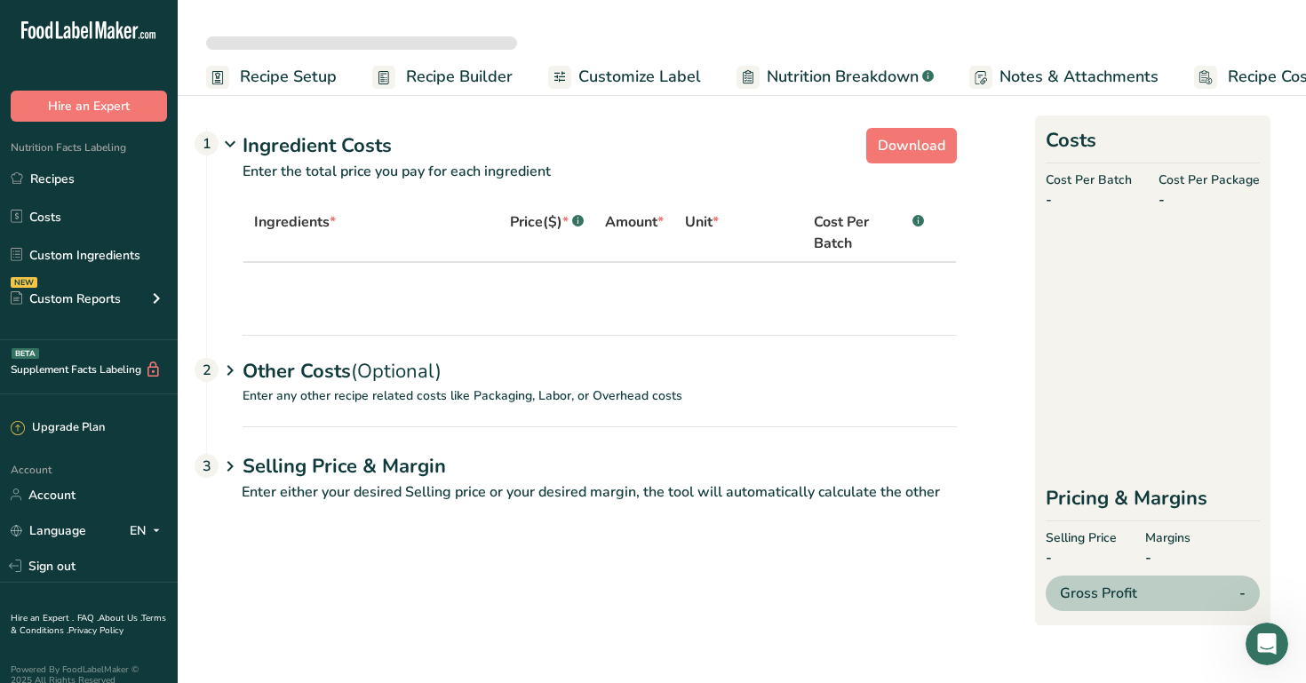
select select "12"
select select "1"
select select "12"
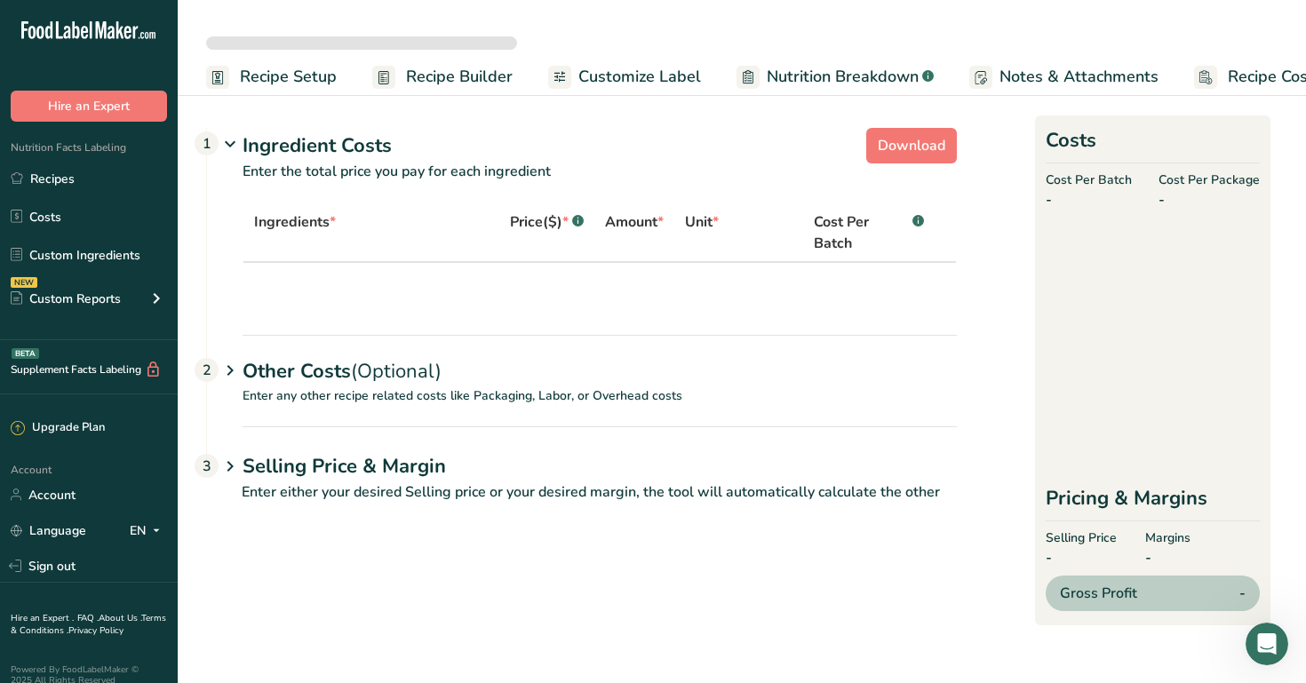
select select "12"
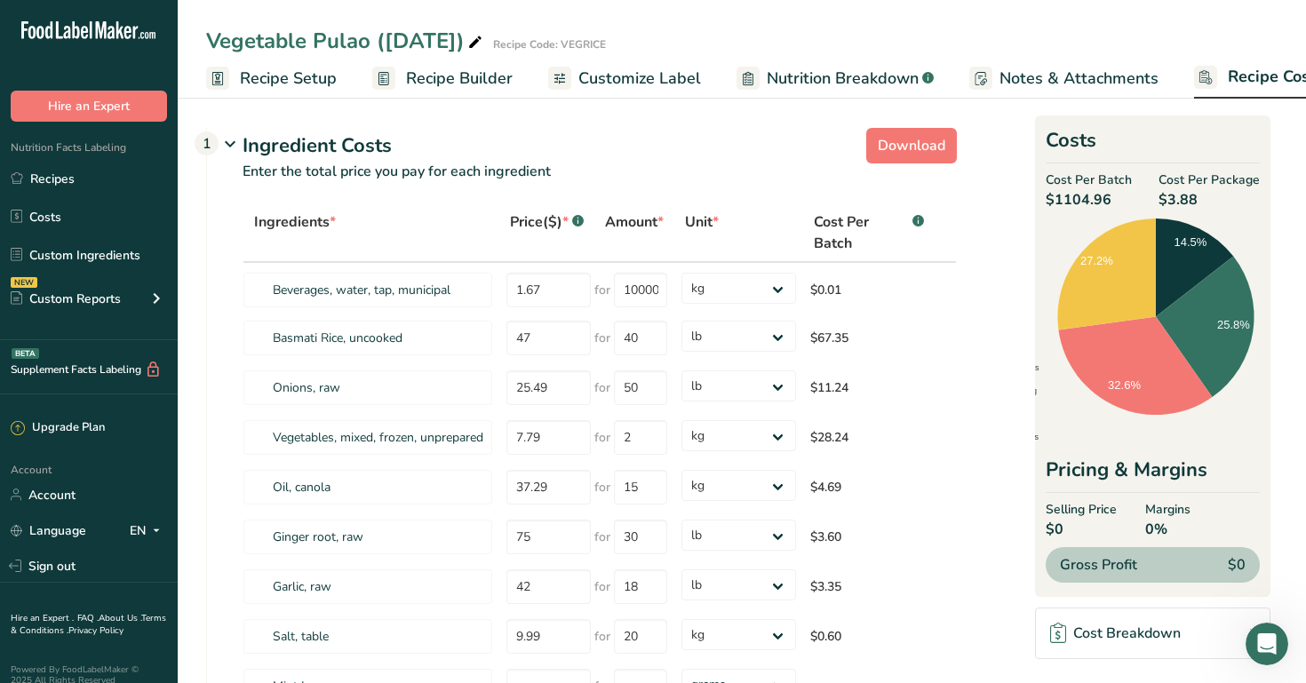
click at [1279, 87] on span "Recipe Costing" at bounding box center [1284, 77] width 112 height 24
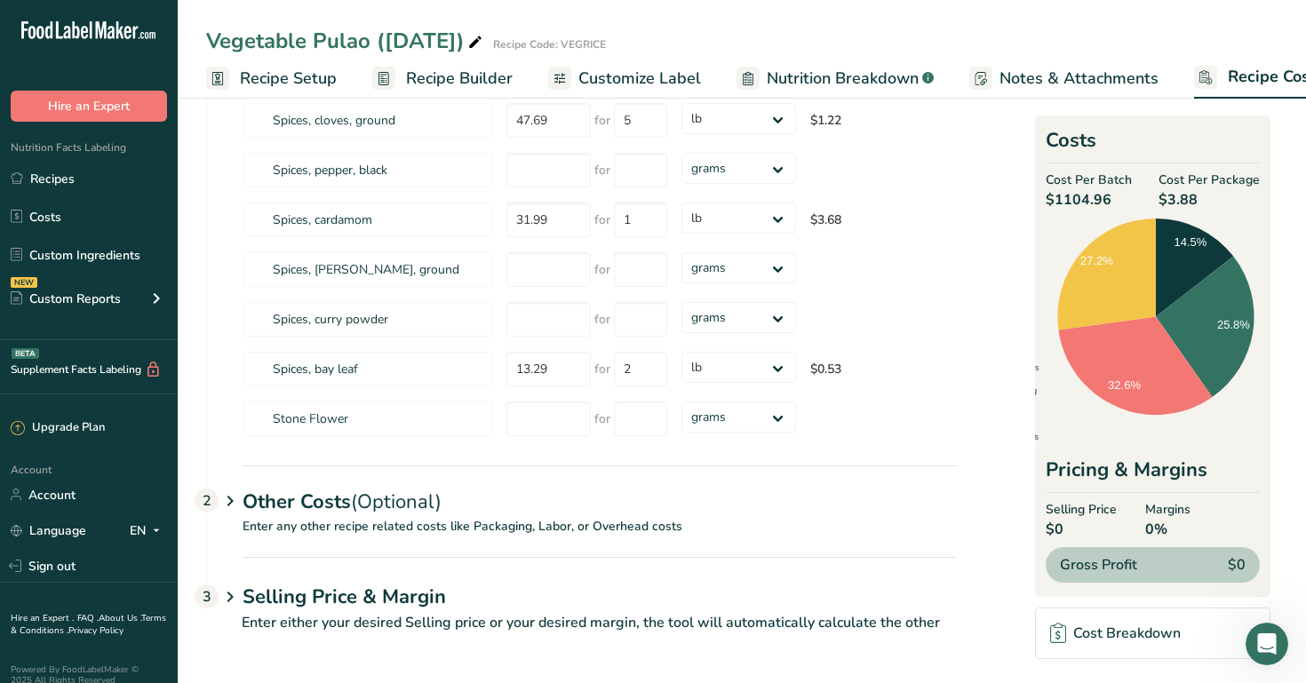
click at [574, 490] on div "Other Costs (Optional) 2" at bounding box center [600, 492] width 714 height 52
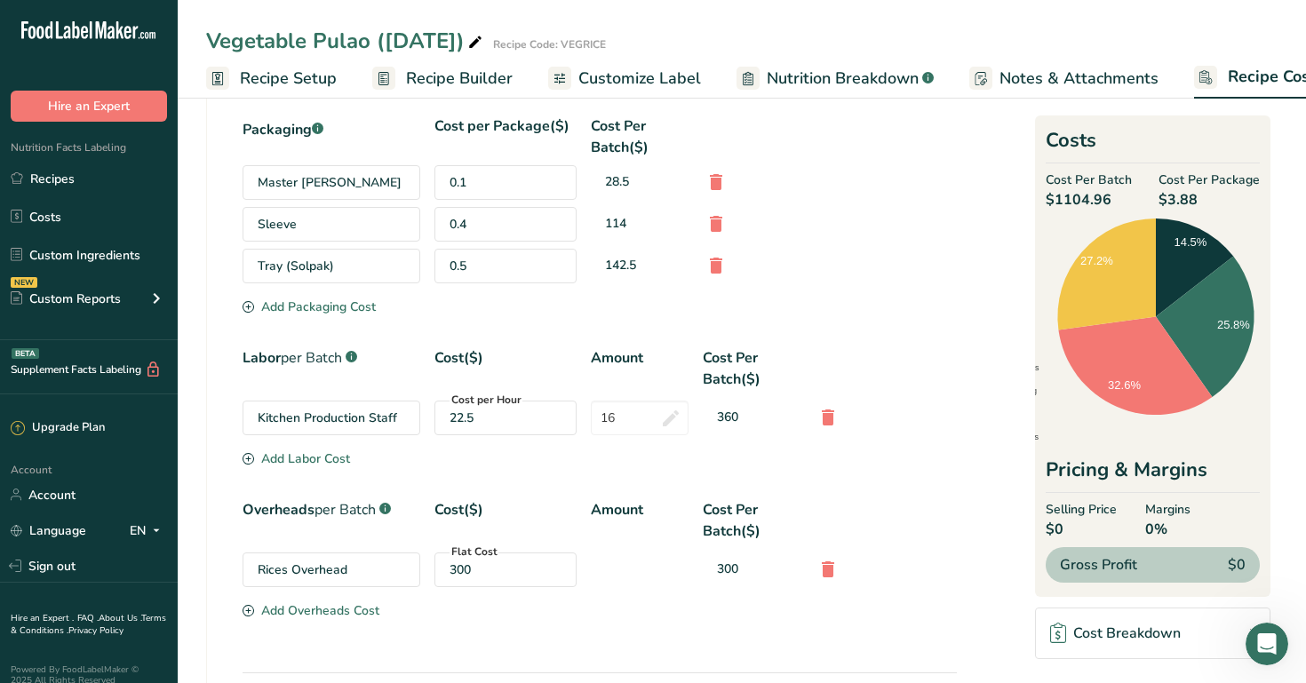
scroll to position [1467, 0]
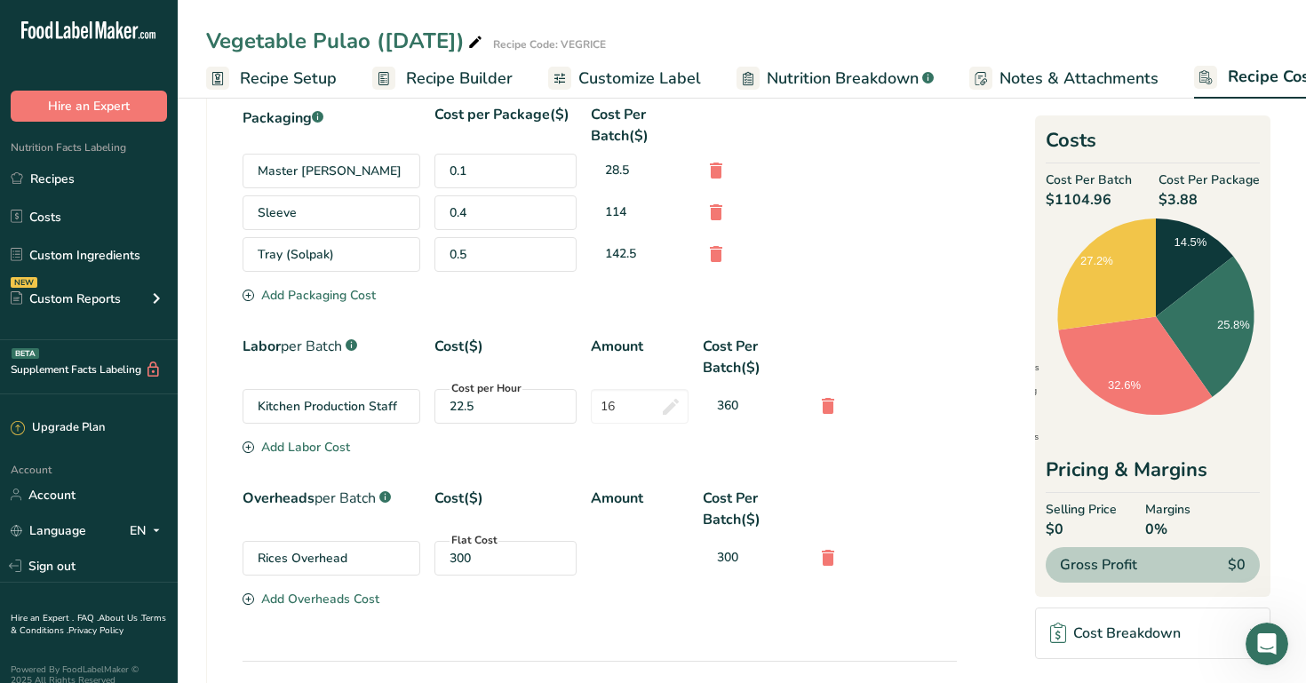
click at [526, 401] on div "22.5" at bounding box center [506, 406] width 112 height 19
click at [602, 414] on input "16" at bounding box center [640, 406] width 98 height 35
type input "8"
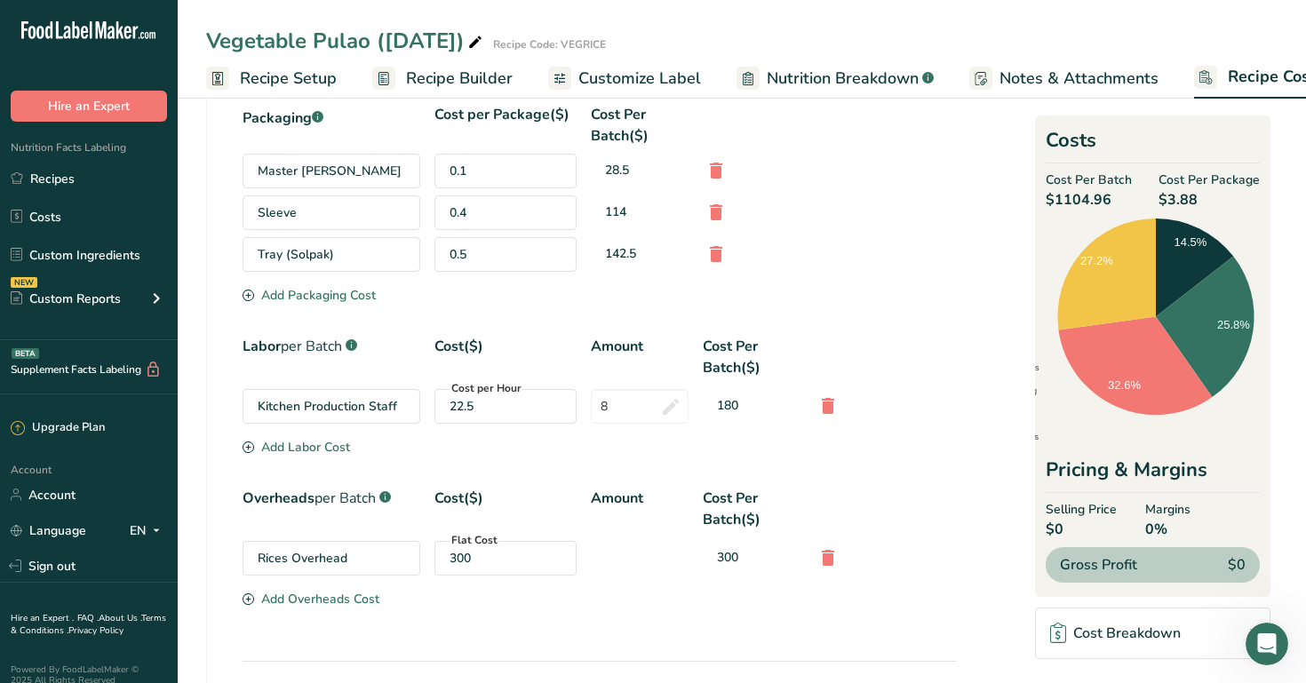
click at [933, 331] on div "Packaging .a-a{fill:#347362;}.b-a{fill:#fff;} Cost per Package($) Cost Per Batc…" at bounding box center [600, 357] width 714 height 507
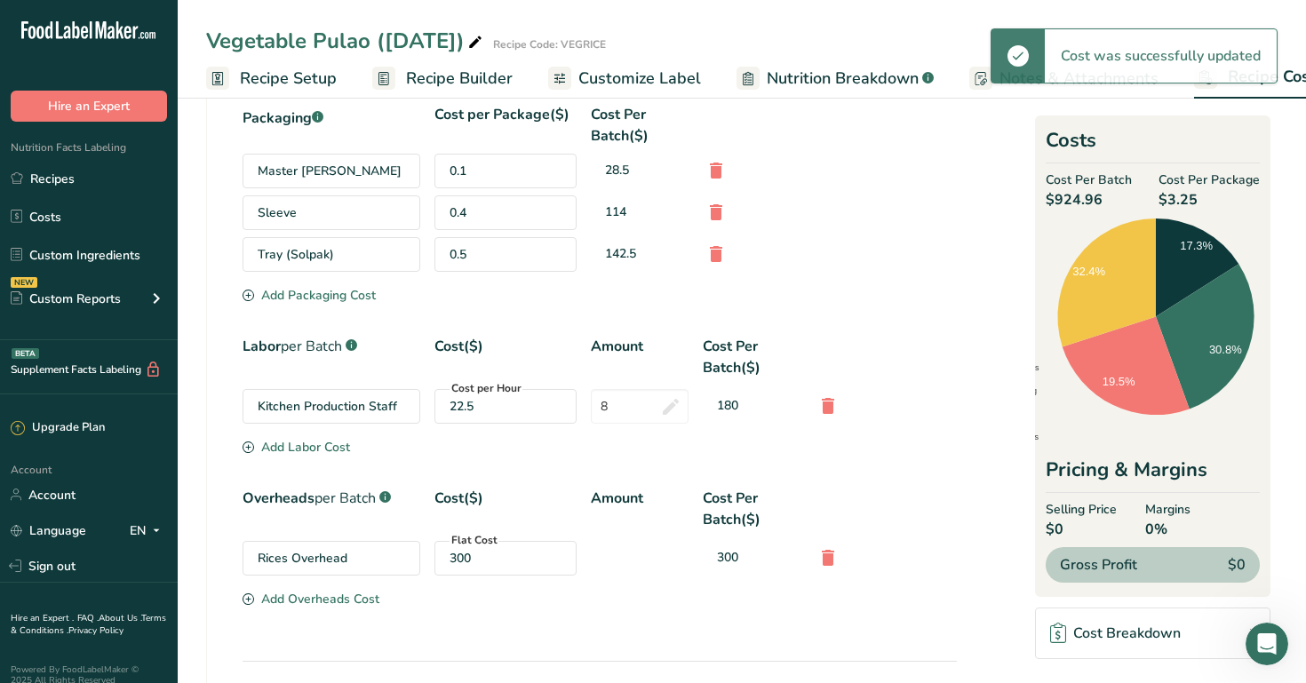
click at [1148, 624] on div "Cost Breakdown" at bounding box center [1115, 633] width 131 height 21
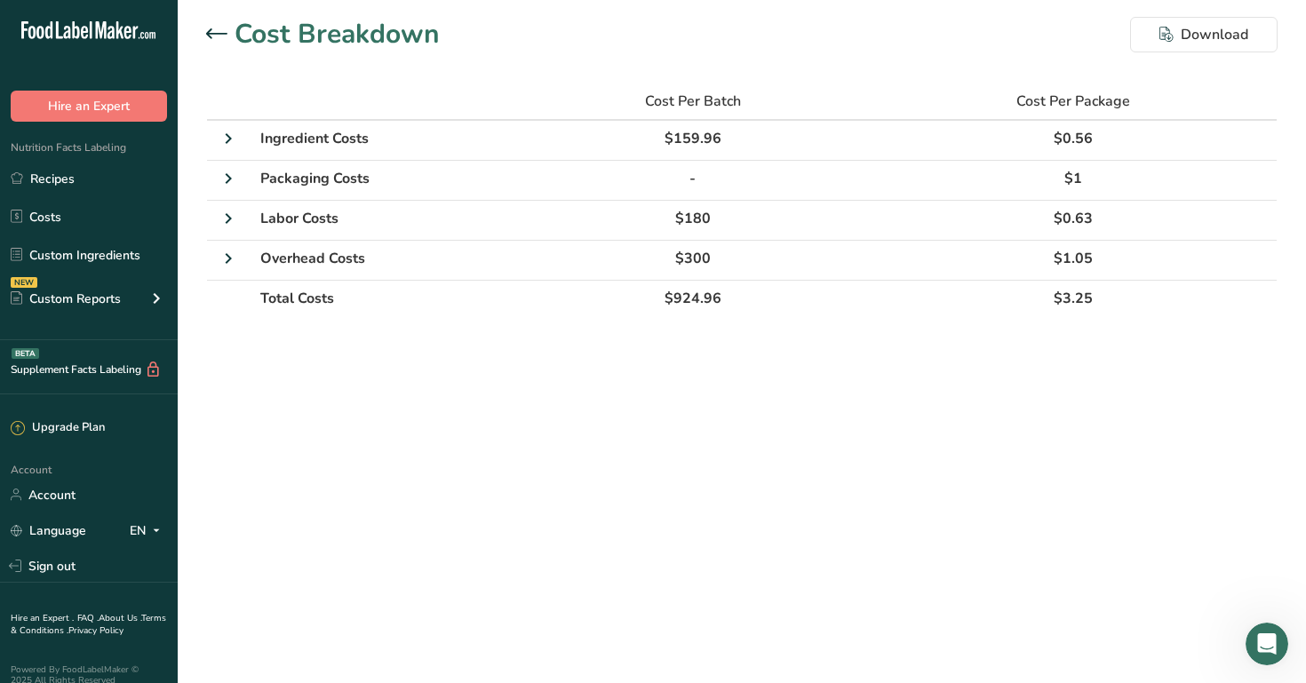
click at [213, 28] on icon at bounding box center [216, 33] width 21 height 11
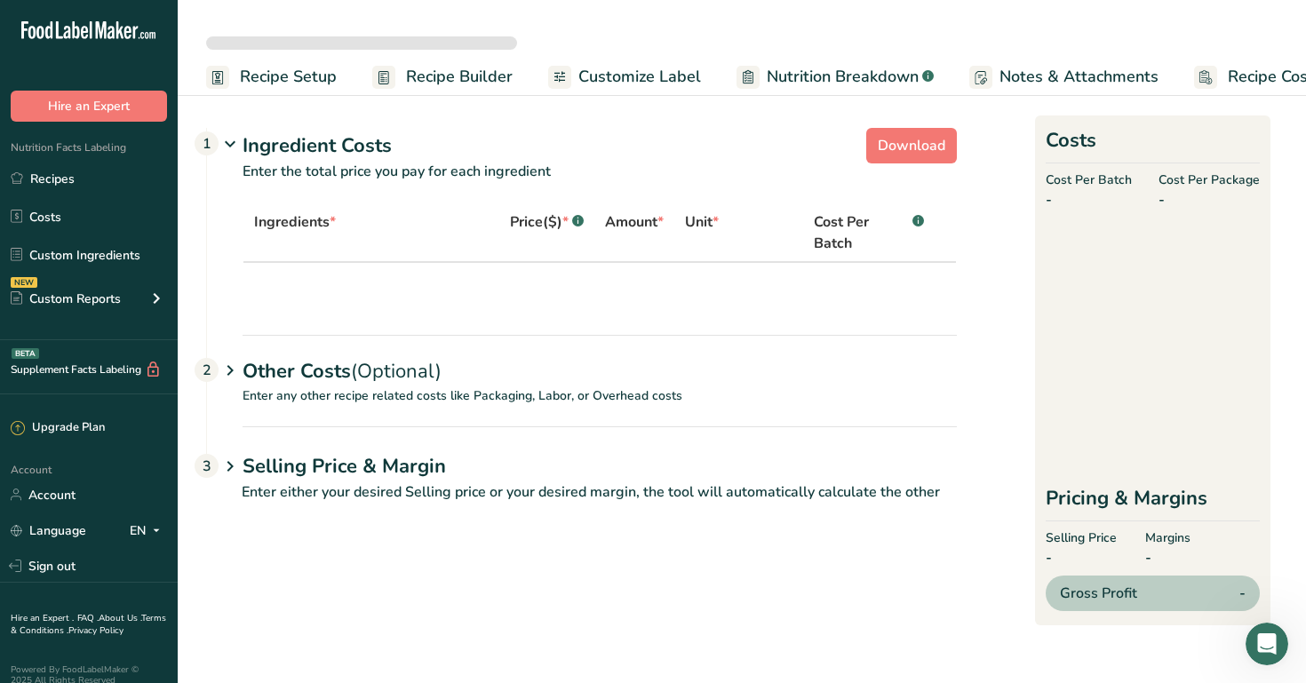
click at [405, 368] on span "(Optional)" at bounding box center [396, 371] width 91 height 27
select select "1"
select select "12"
select select "1"
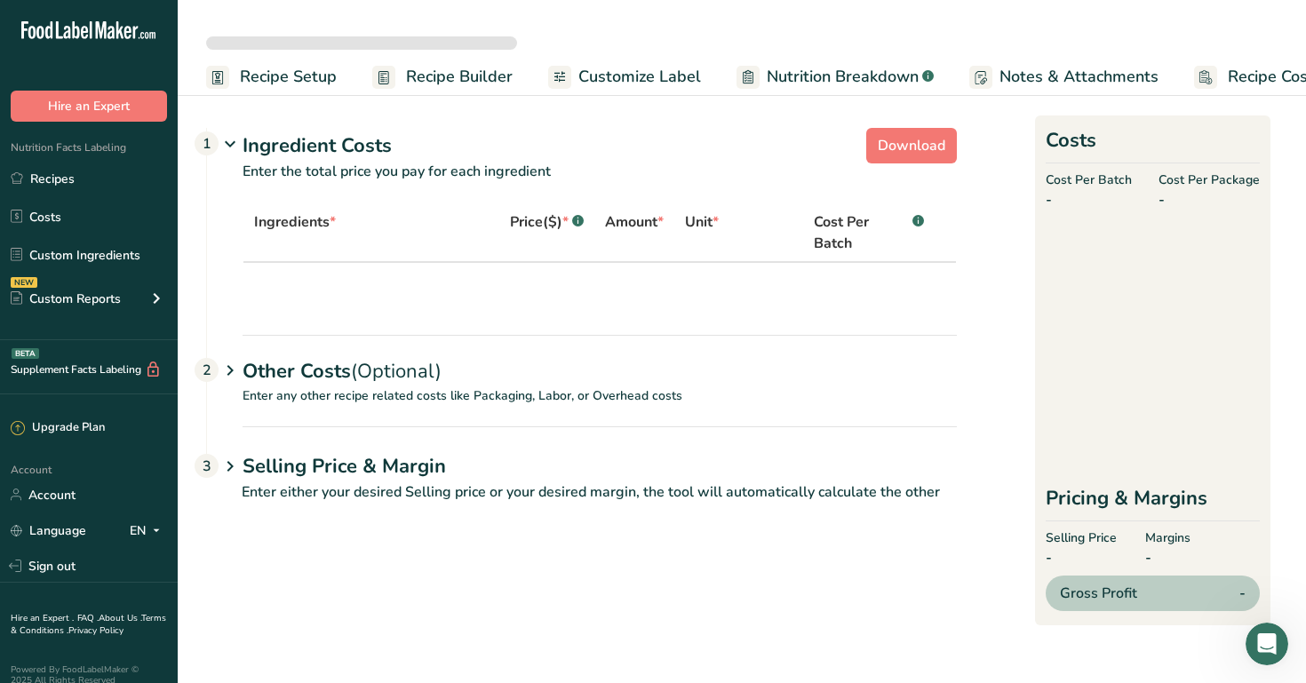
select select "1"
select select "12"
select select "1"
select select "12"
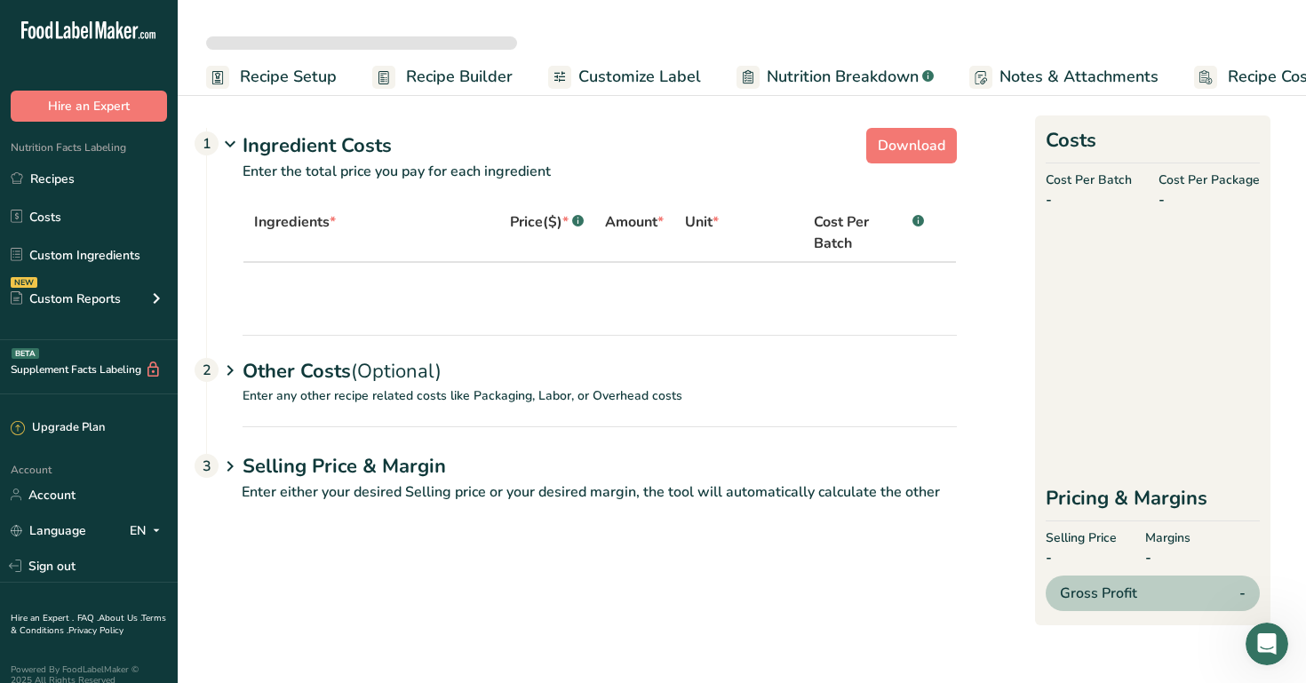
select select "12"
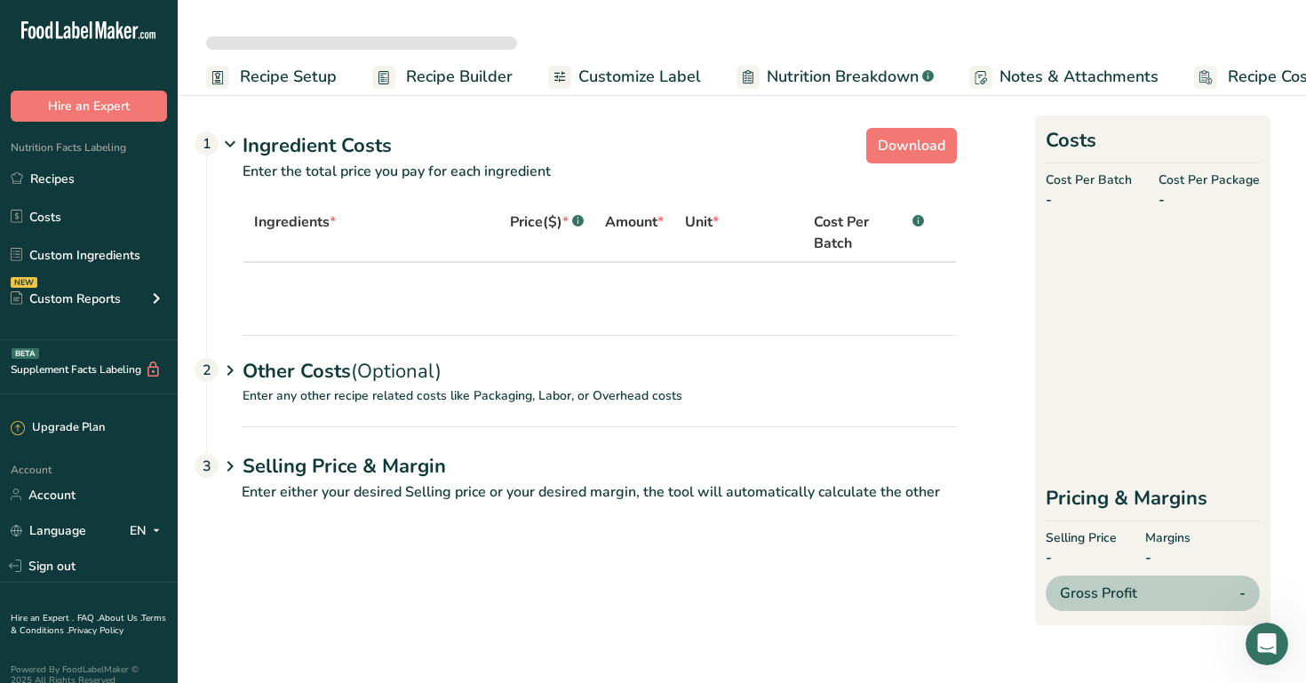
select select "12"
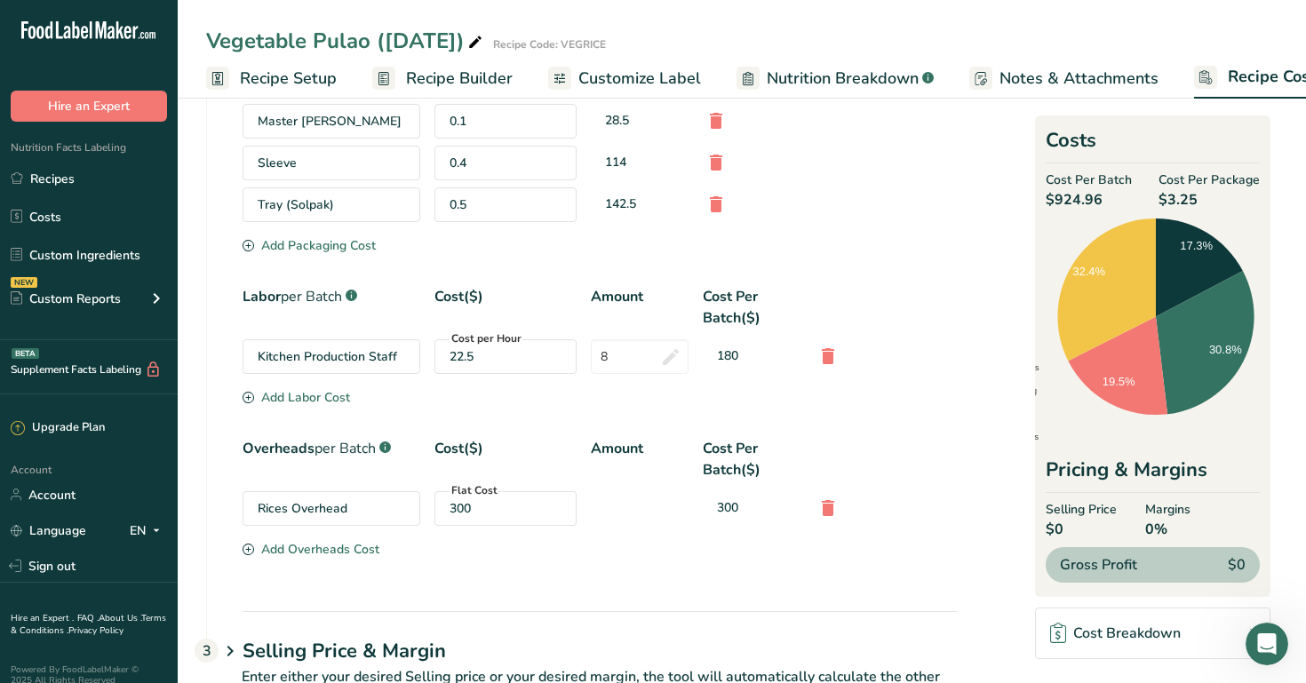
scroll to position [1571, 0]
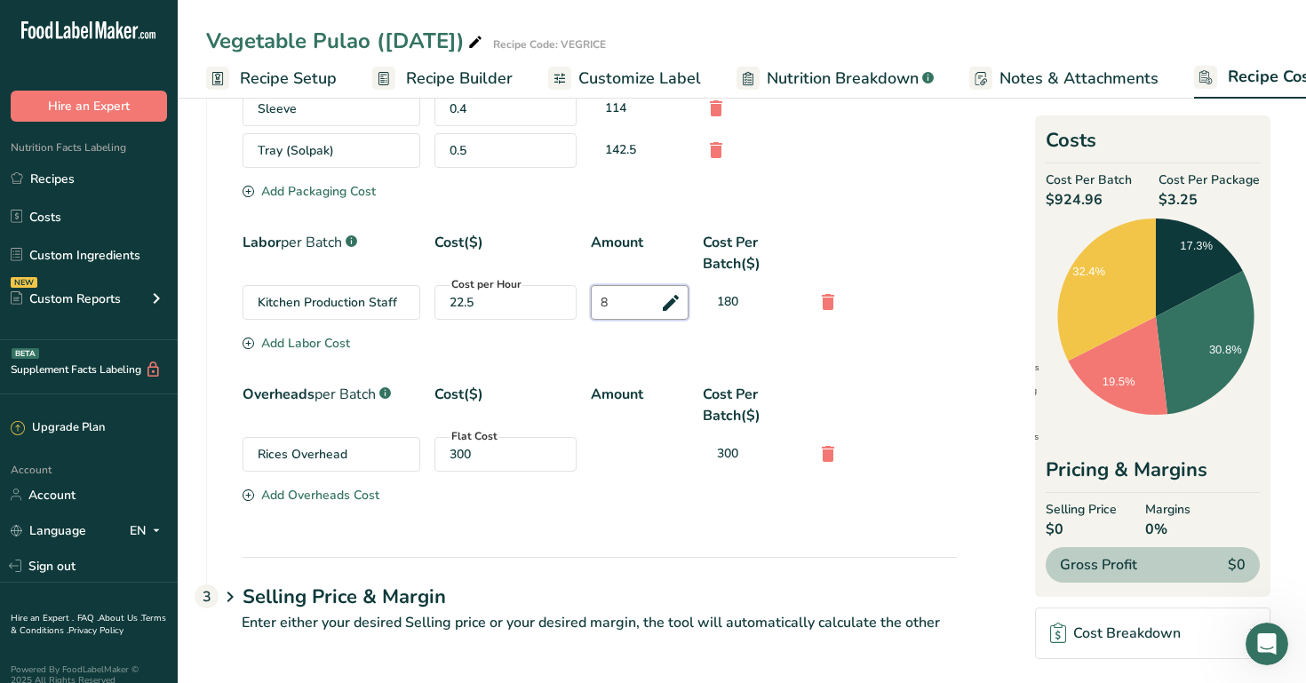
click at [602, 298] on input "8" at bounding box center [640, 302] width 98 height 35
type input "12"
click at [879, 523] on div "Packaging .a-a{fill:#347362;}.b-a{fill:#fff;} Cost per Package($) Cost Per Batc…" at bounding box center [582, 278] width 750 height 557
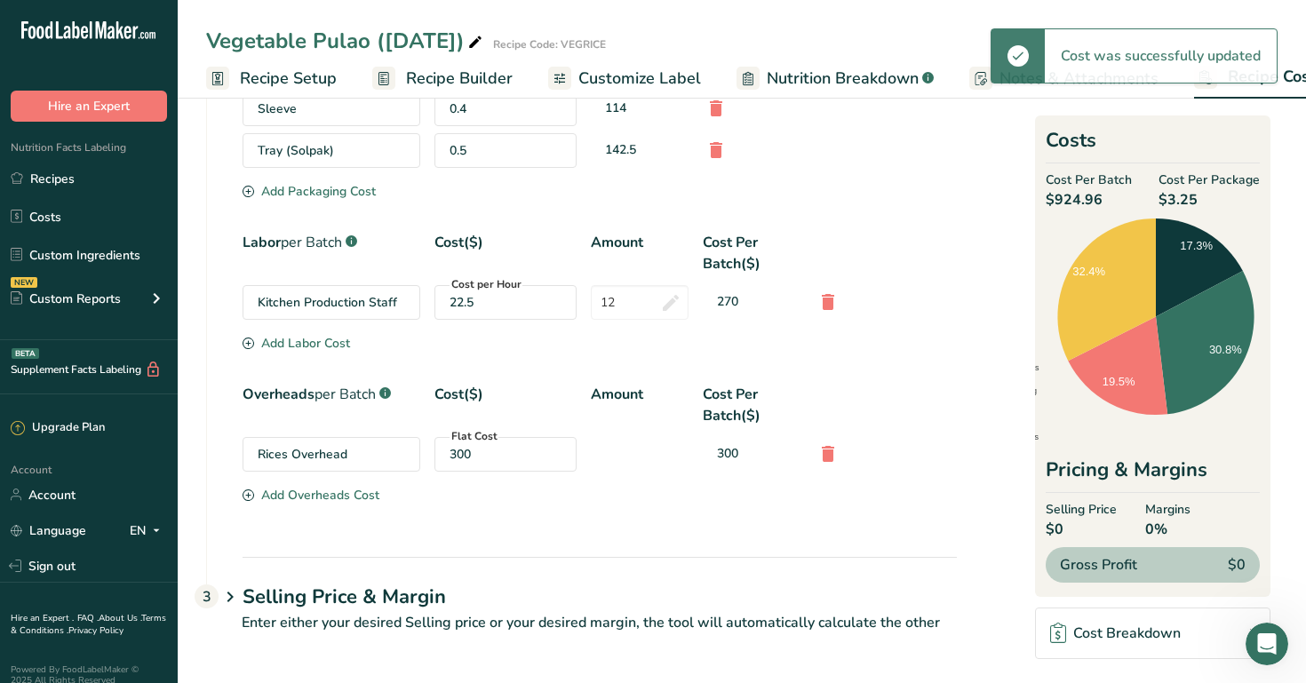
click at [1117, 640] on div "Cost Breakdown" at bounding box center [1115, 633] width 131 height 21
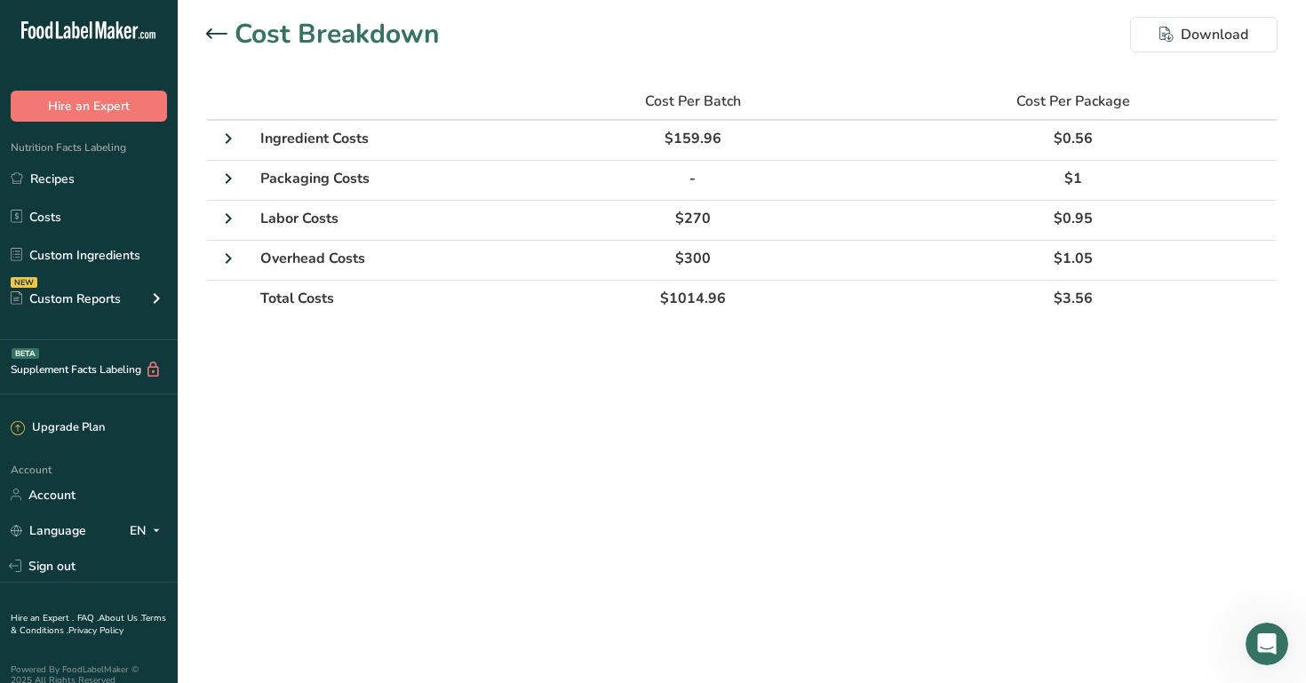
click at [1133, 383] on main "Cost Breakdown Download Cost Per Batch Cost Per Package Ingredient Costs $159.9…" at bounding box center [653, 341] width 1306 height 683
drag, startPoint x: 1127, startPoint y: 312, endPoint x: 998, endPoint y: 189, distance: 178.5
click at [998, 194] on tbody "Ingredient Costs $159.96 $0.56 Packaging Costs - $1 Labor Costs $270 $0.95 Over…" at bounding box center [742, 218] width 1070 height 195
click at [940, 455] on main "Cost Breakdown Download Cost Per Batch Cost Per Package Ingredient Costs $159.9…" at bounding box center [653, 341] width 1306 height 683
click at [197, 35] on div "Cost Breakdown Download Cost Per Batch Cost Per Package Ingredient Costs $159.9…" at bounding box center [742, 173] width 1128 height 346
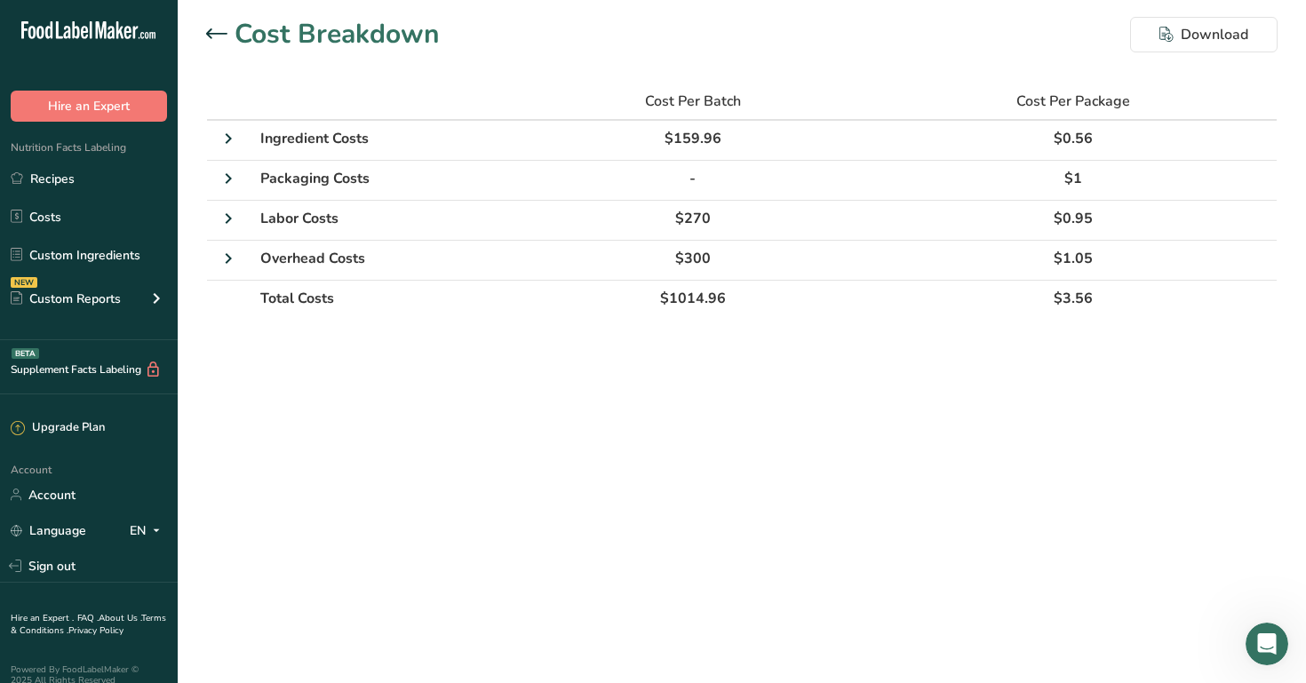
click at [214, 35] on icon at bounding box center [216, 33] width 21 height 11
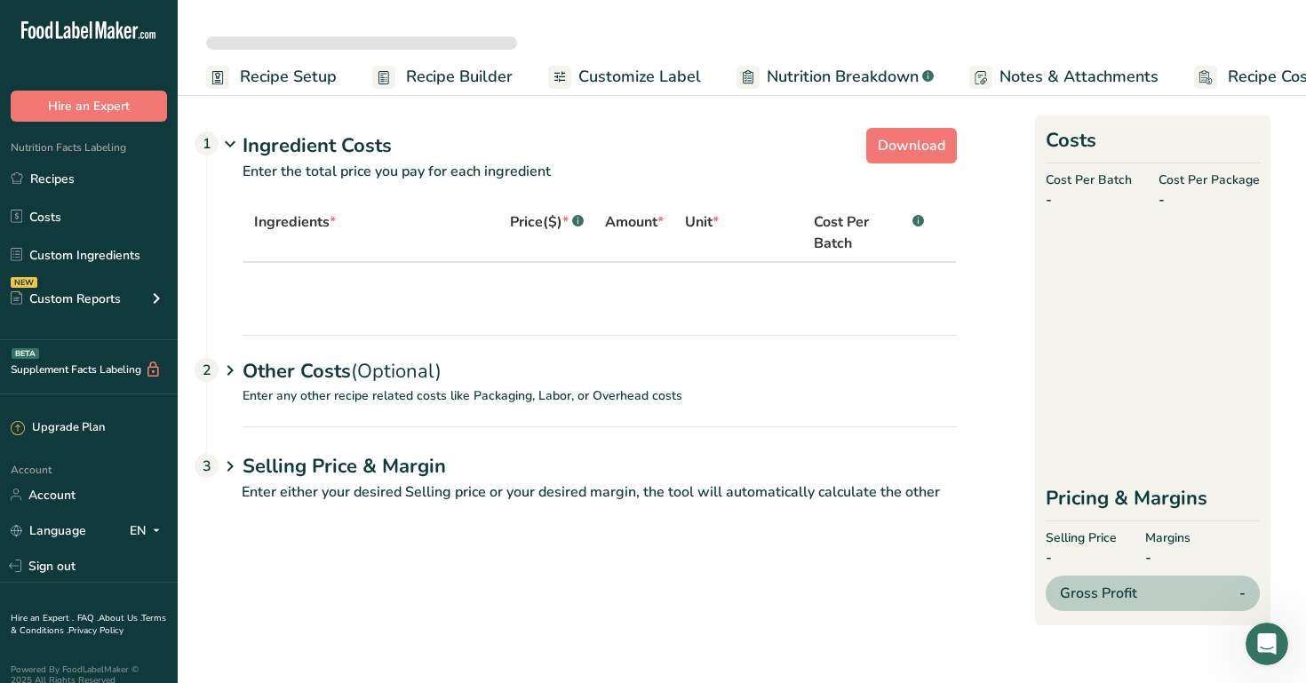
select select "1"
select select "12"
select select "1"
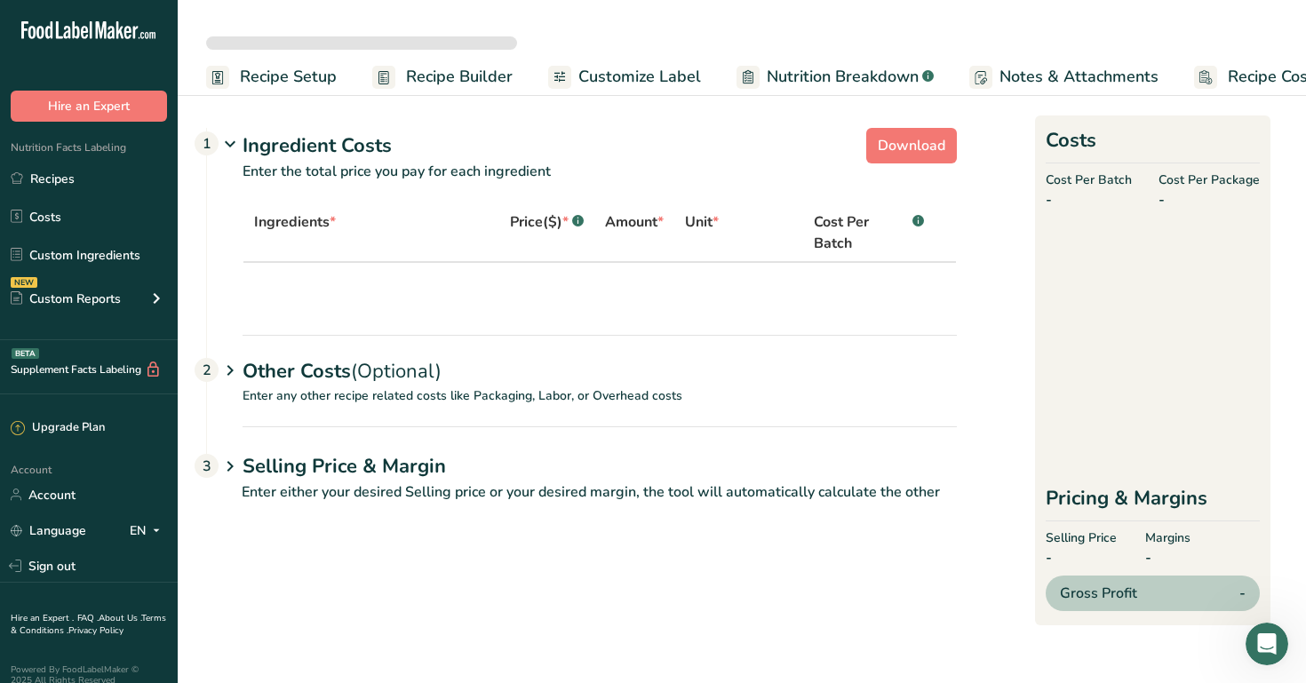
select select "12"
select select "1"
select select "12"
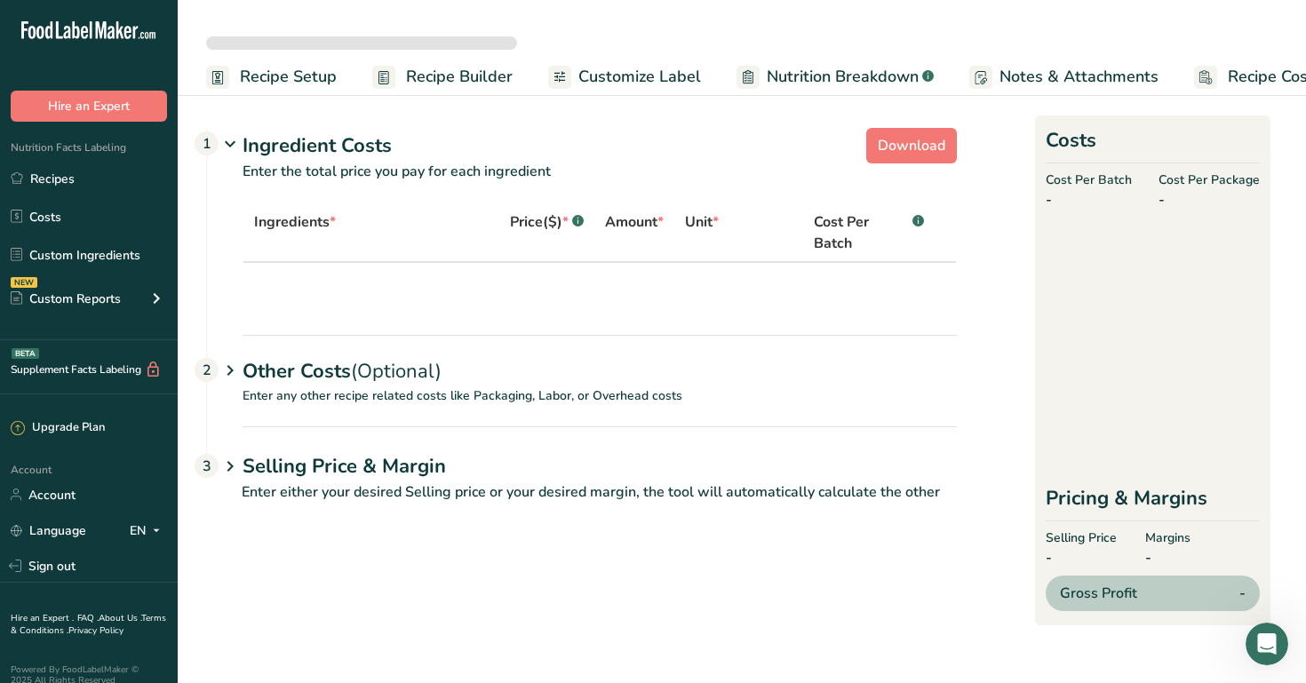
select select "12"
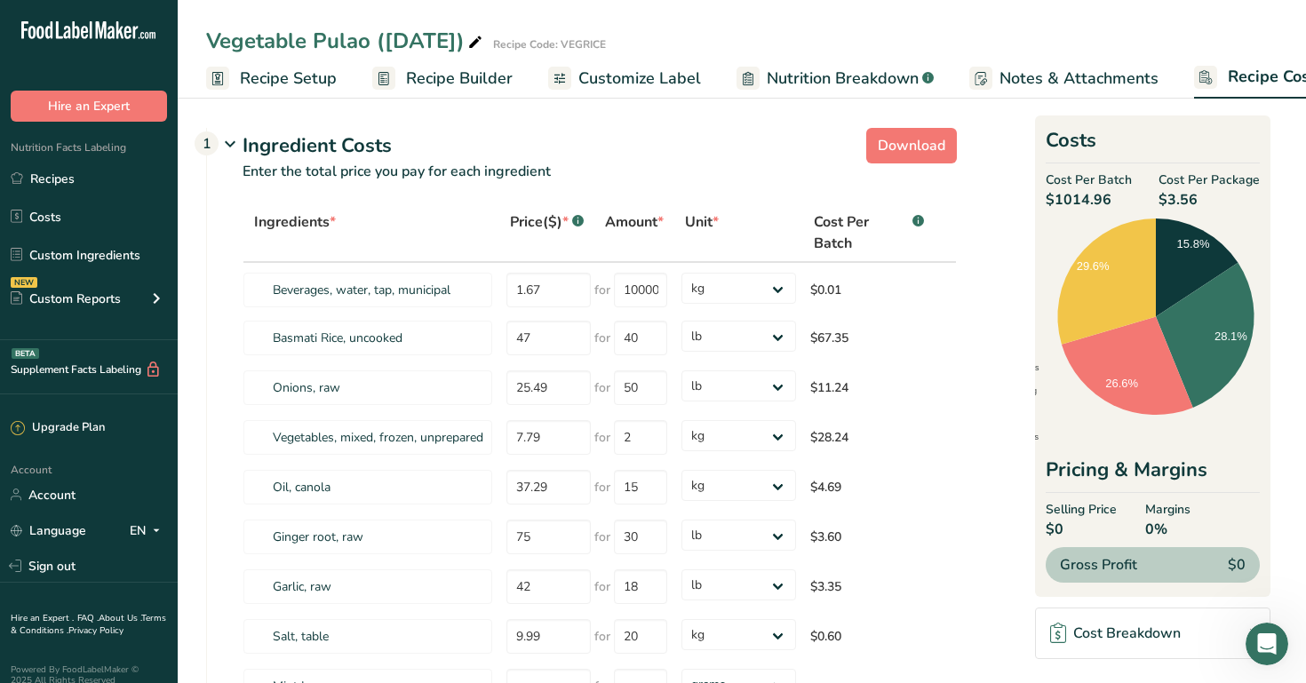
drag, startPoint x: 1213, startPoint y: 196, endPoint x: 1161, endPoint y: 192, distance: 51.7
click at [1161, 192] on span "$3.56" at bounding box center [1209, 199] width 101 height 21
click at [1110, 643] on link "Cost Breakdown" at bounding box center [1152, 634] width 235 height 52
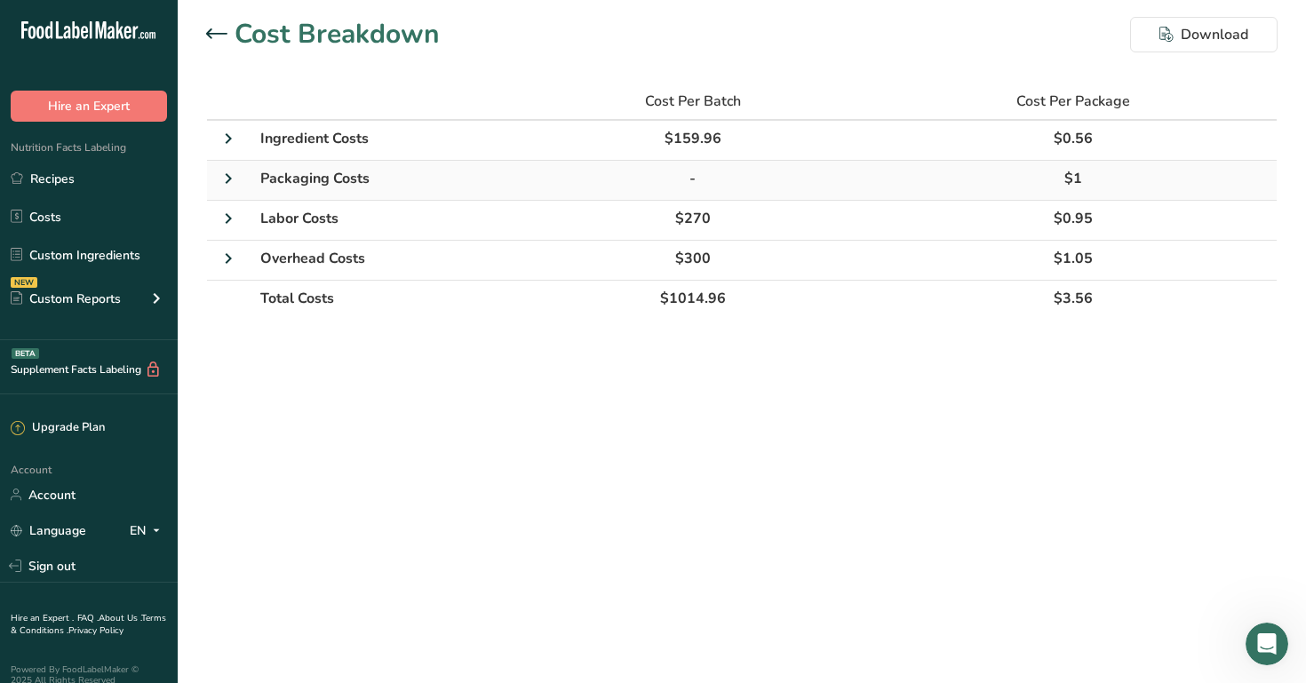
click at [780, 194] on td "-" at bounding box center [693, 181] width 354 height 40
click at [230, 178] on icon at bounding box center [228, 179] width 21 height 32
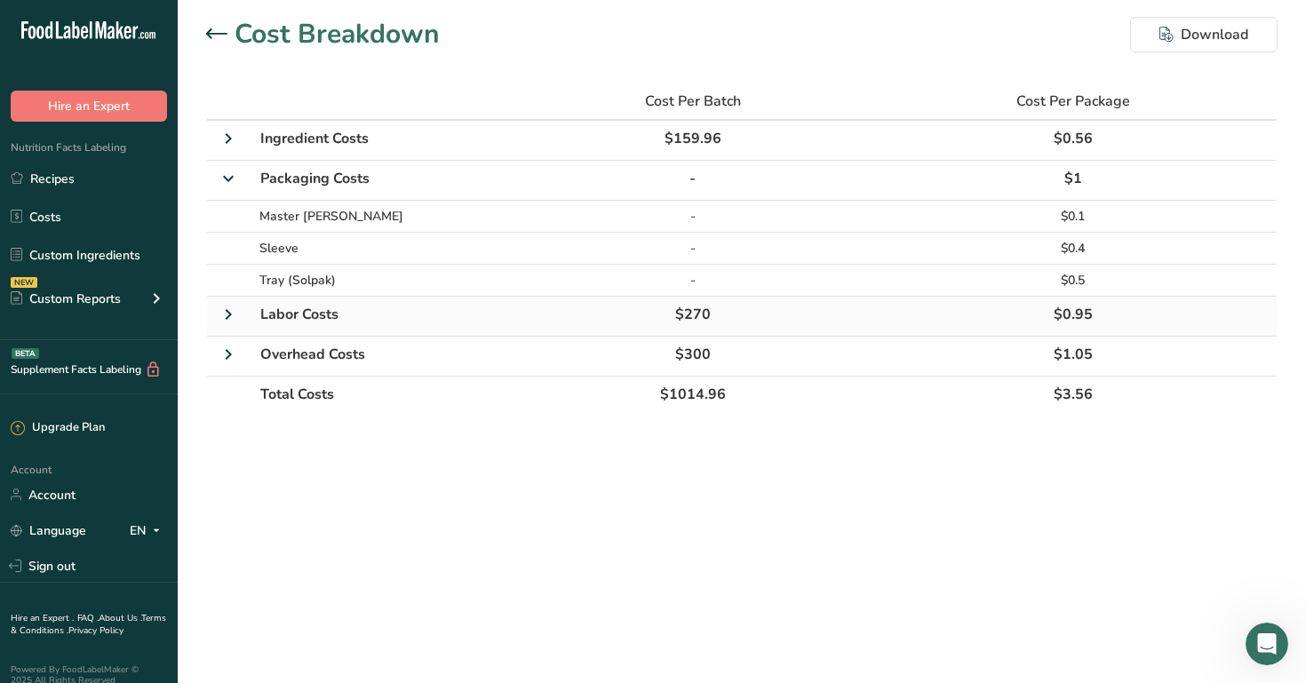
click at [227, 321] on icon at bounding box center [228, 315] width 21 height 32
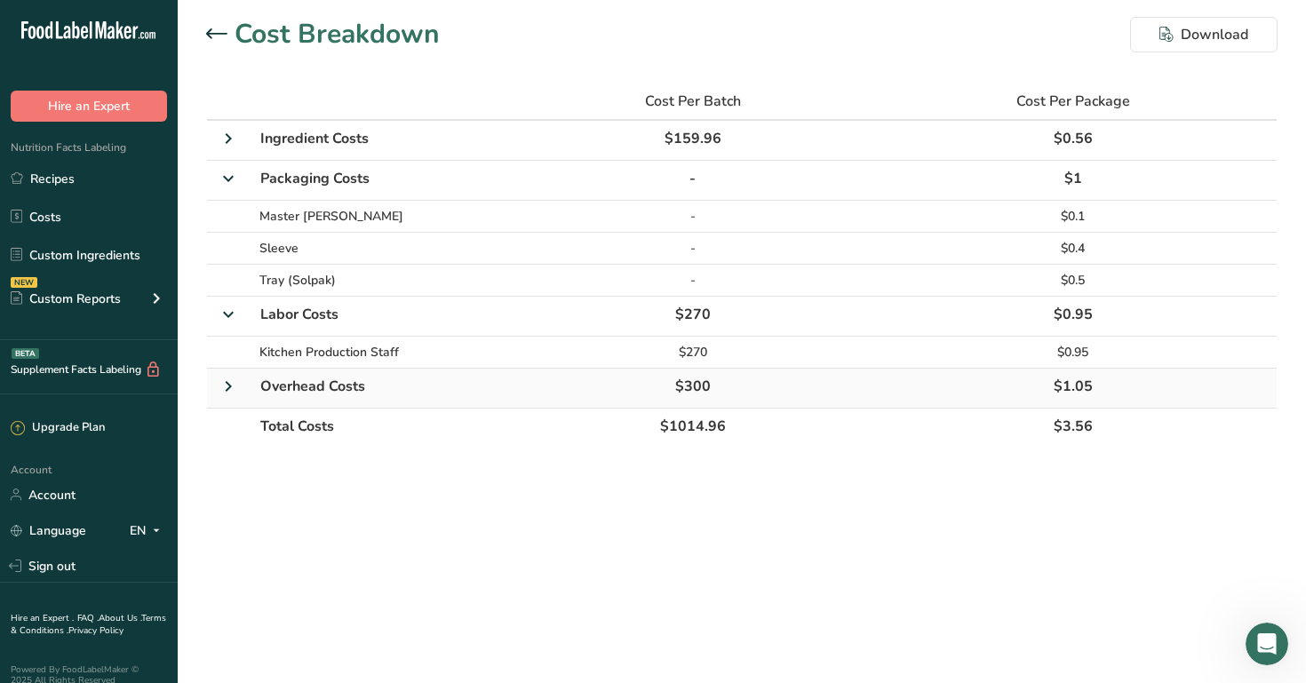
click at [223, 388] on icon at bounding box center [228, 386] width 21 height 32
click at [233, 149] on icon at bounding box center [228, 139] width 21 height 32
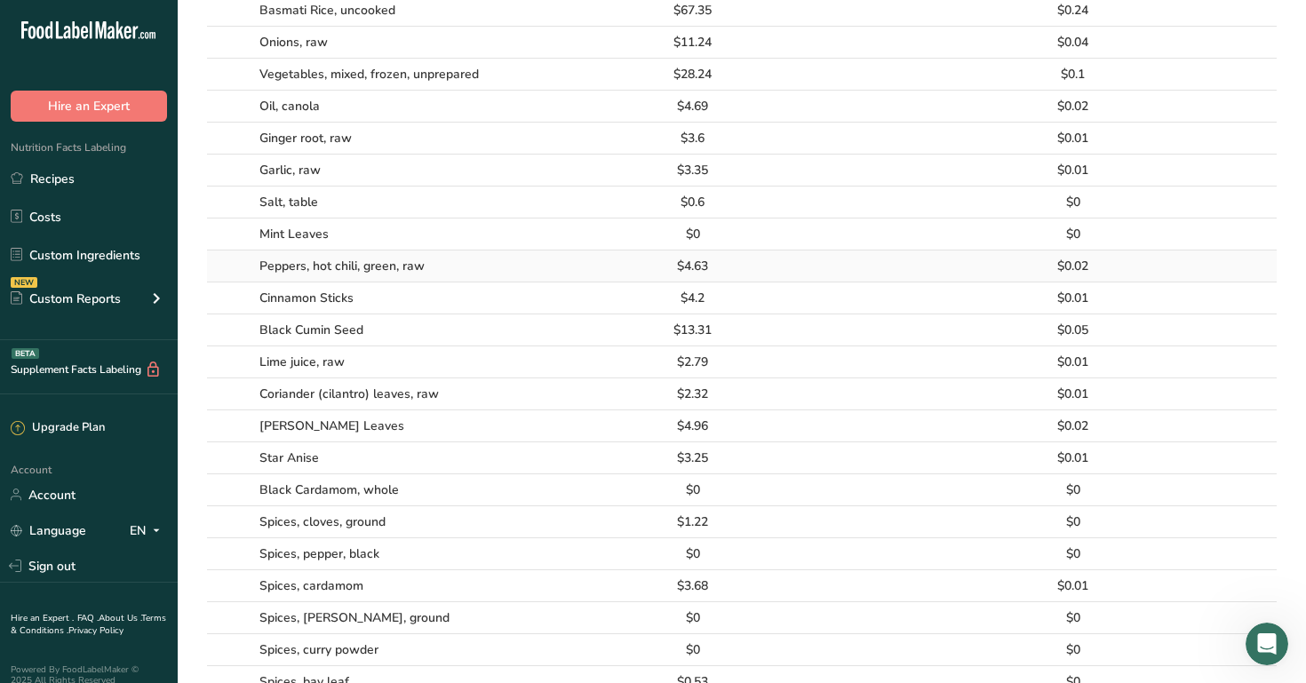
scroll to position [647, 0]
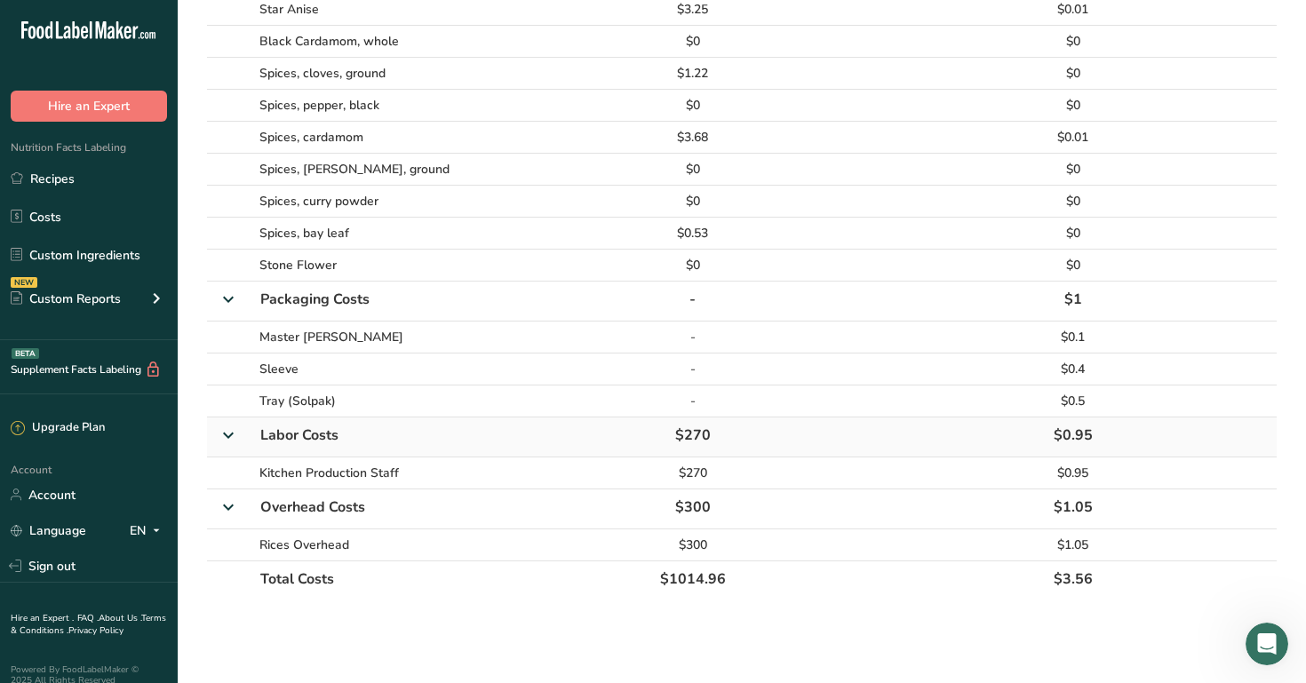
click at [226, 436] on icon at bounding box center [228, 435] width 32 height 21
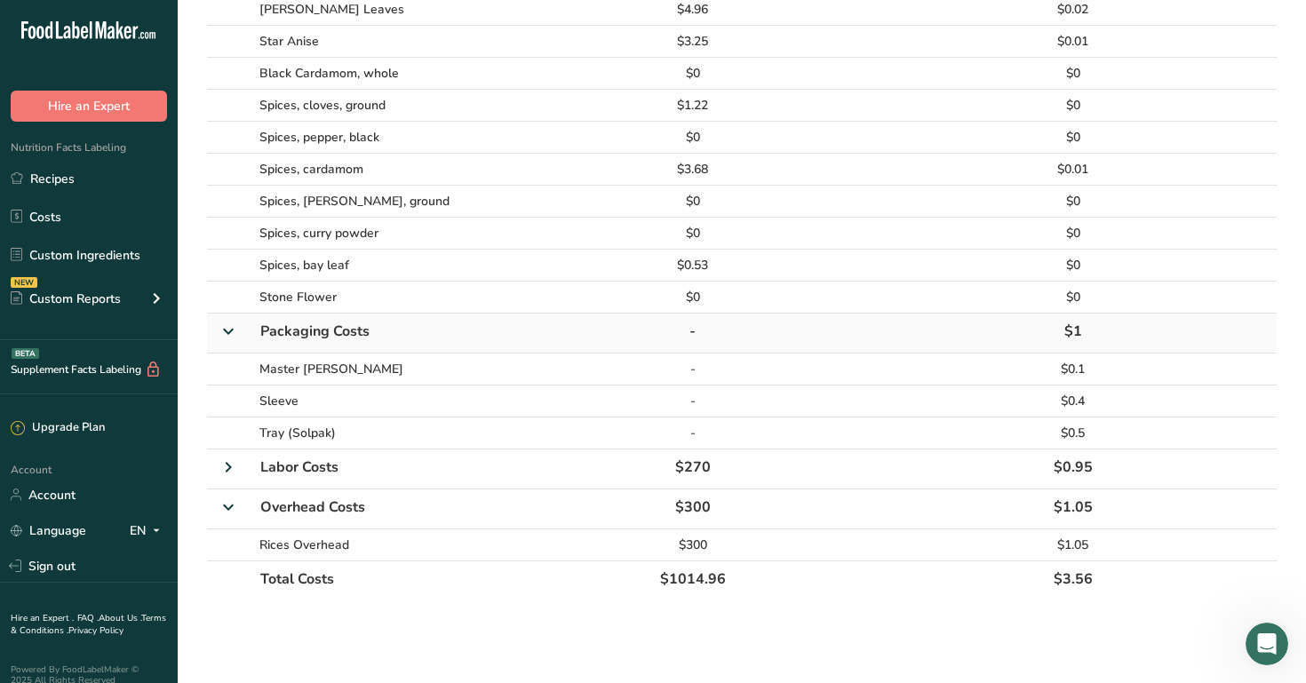
click at [230, 348] on td at bounding box center [228, 334] width 43 height 40
click at [224, 333] on icon at bounding box center [228, 331] width 32 height 21
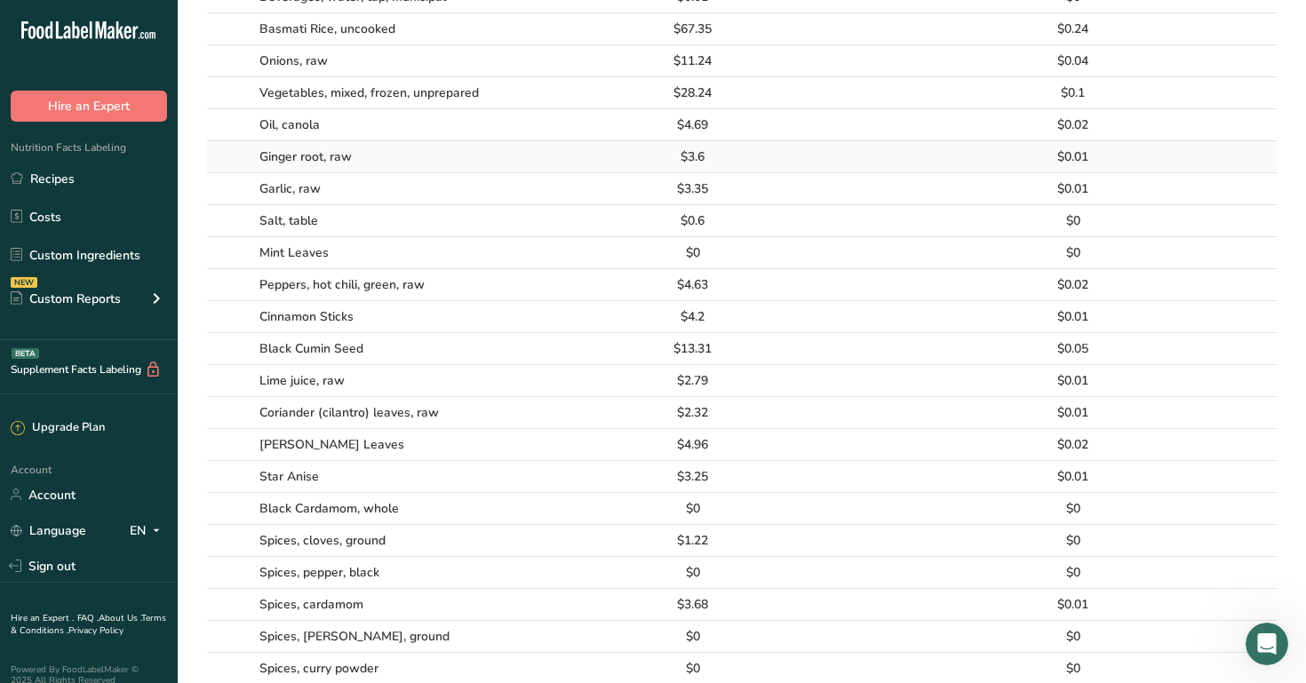
scroll to position [117, 0]
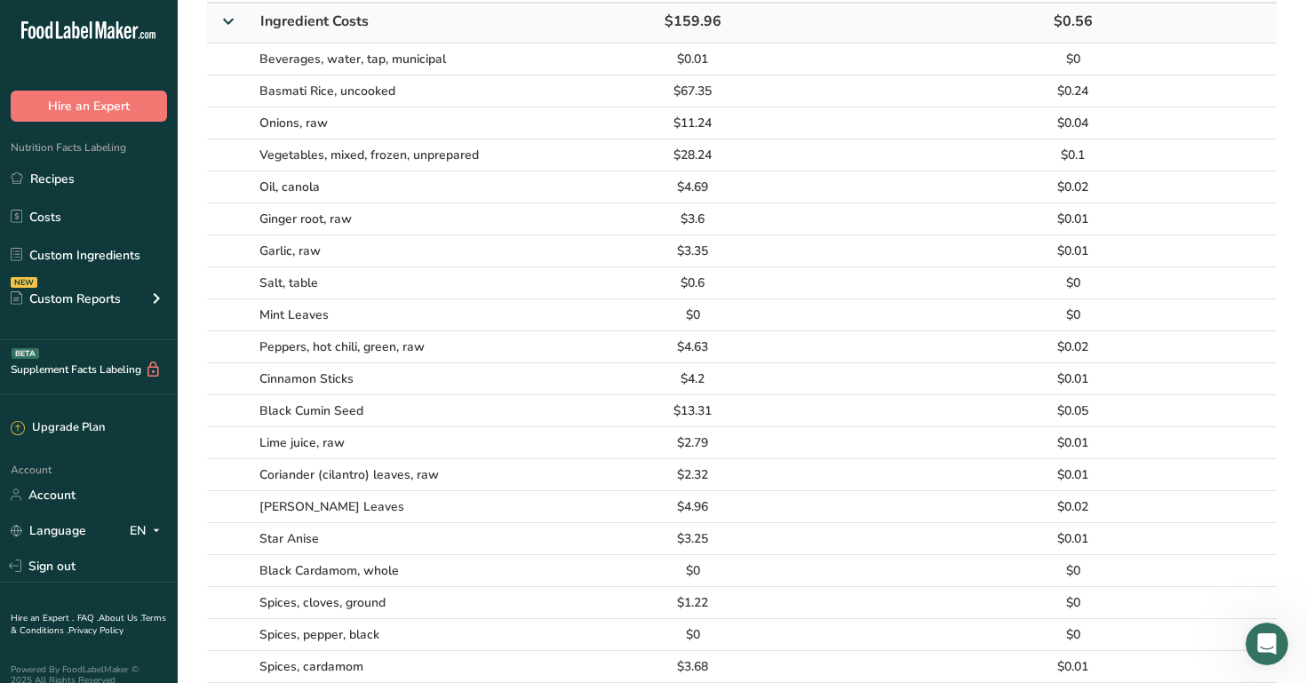
click at [228, 23] on icon at bounding box center [228, 21] width 32 height 21
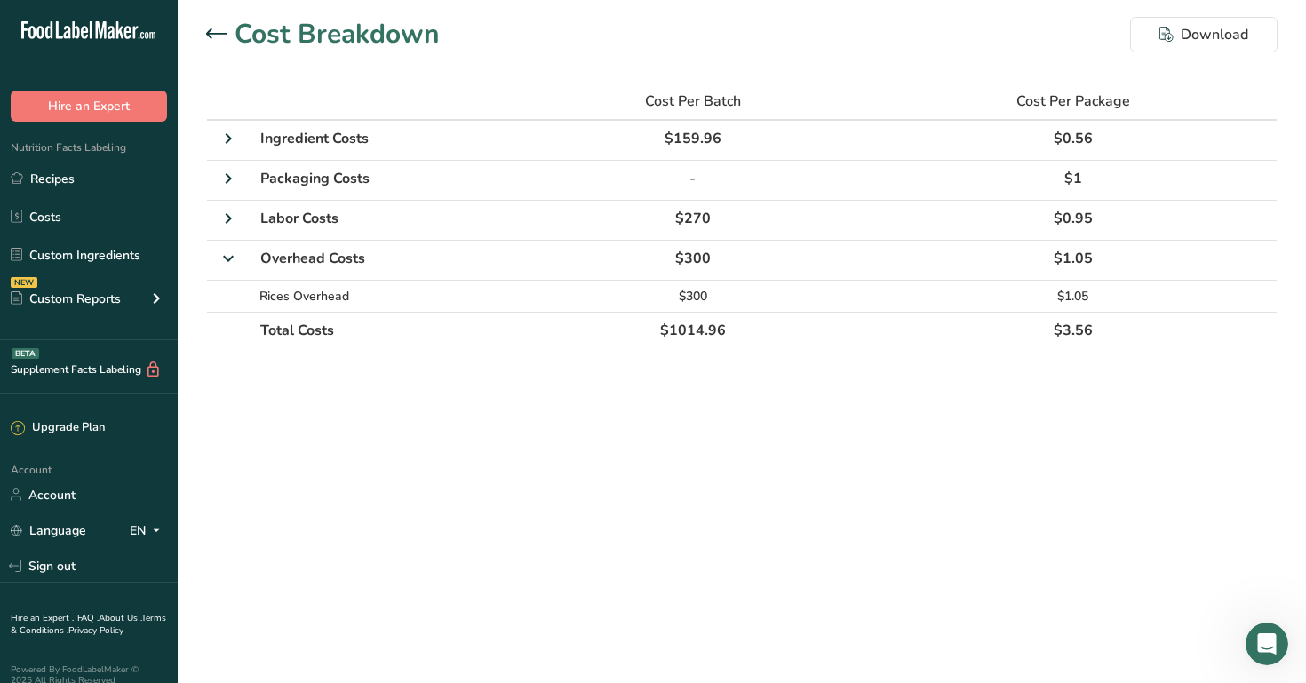
click at [218, 40] on div at bounding box center [220, 34] width 28 height 21
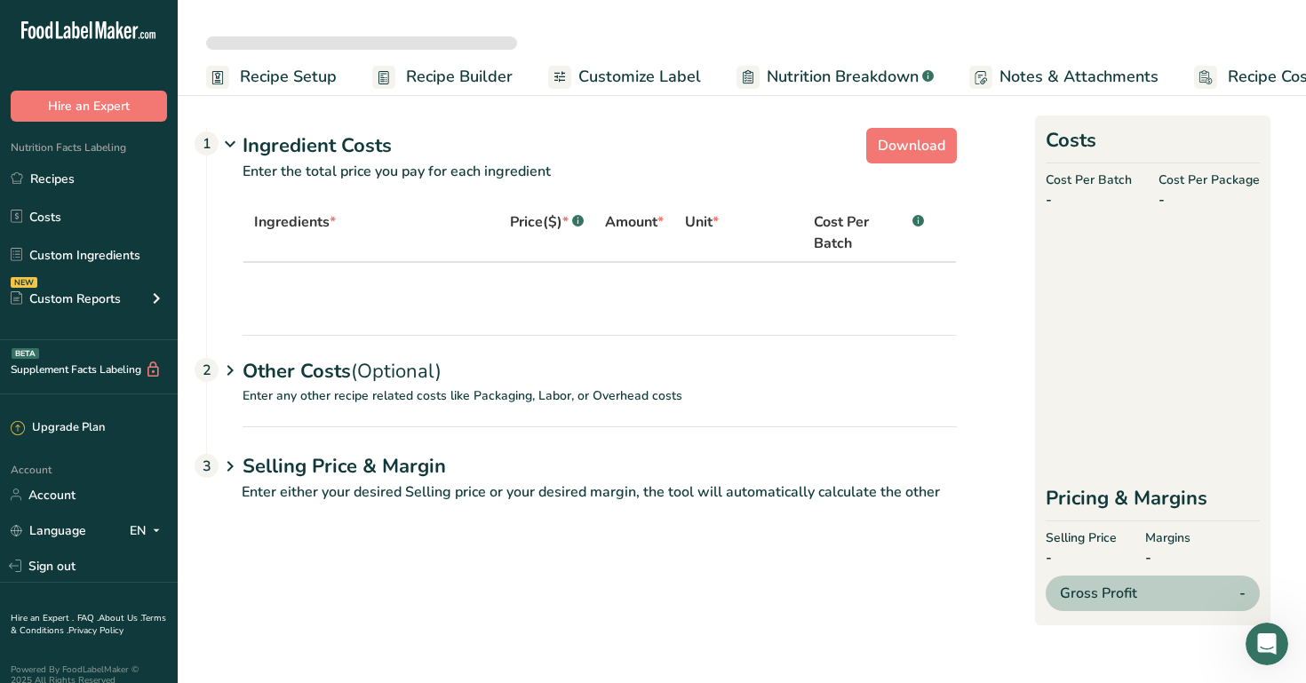
select select "1"
select select "12"
select select "1"
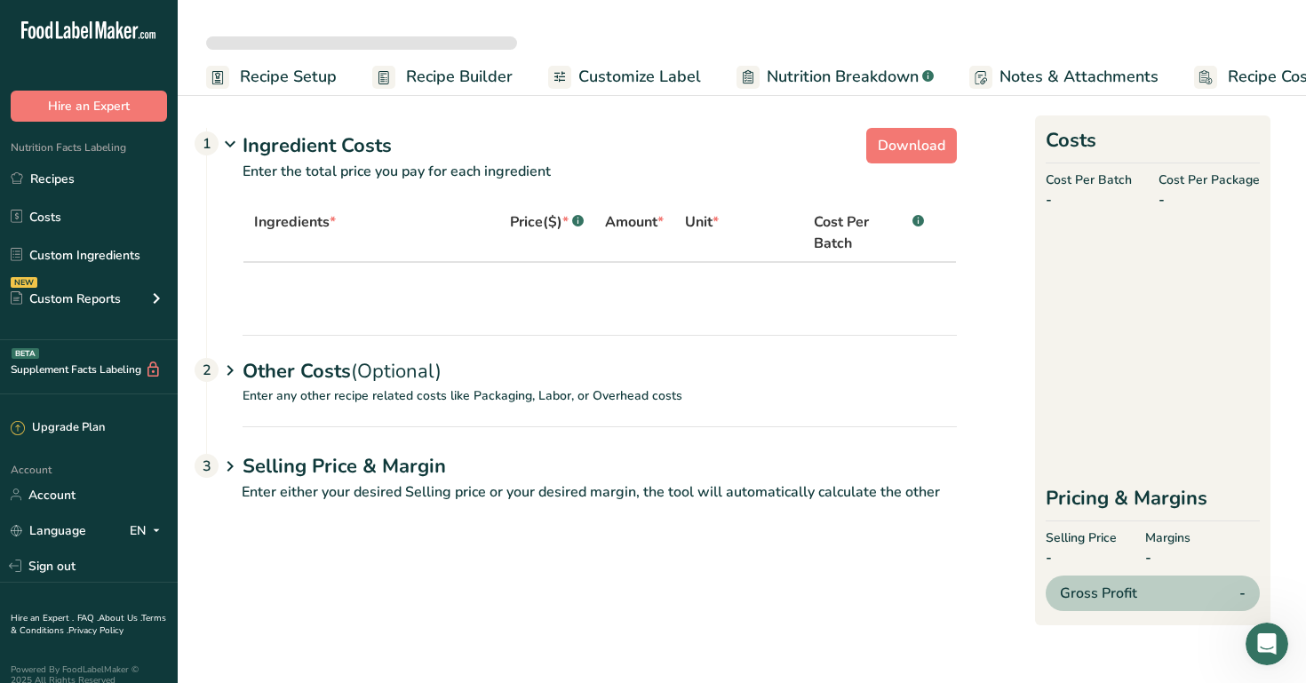
select select "12"
select select "1"
select select "12"
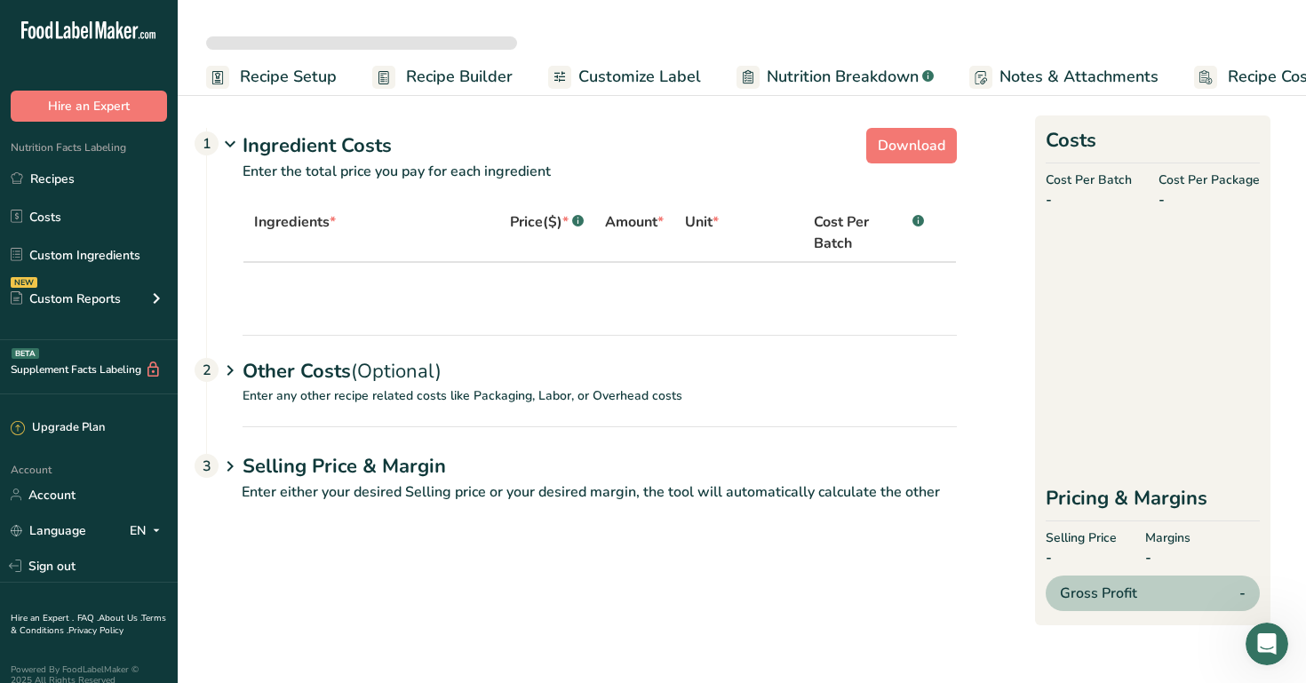
select select "12"
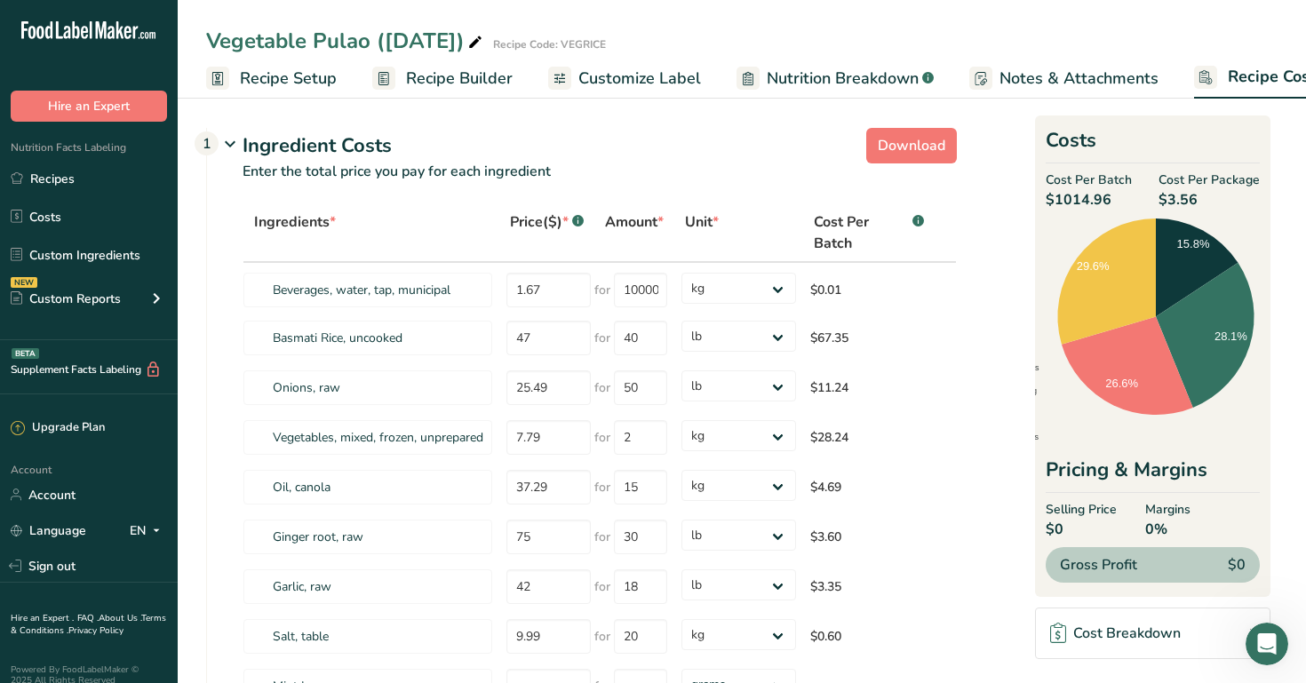
click at [462, 74] on span "Recipe Builder" at bounding box center [459, 79] width 107 height 24
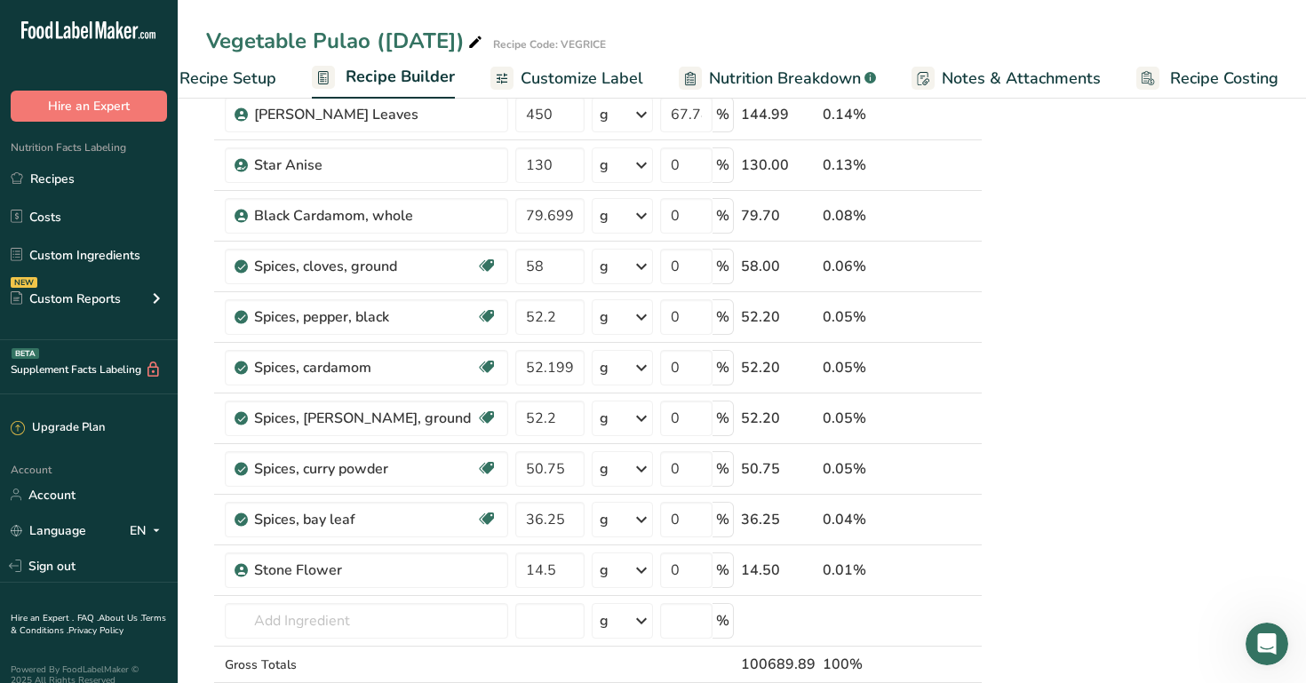
scroll to position [957, 0]
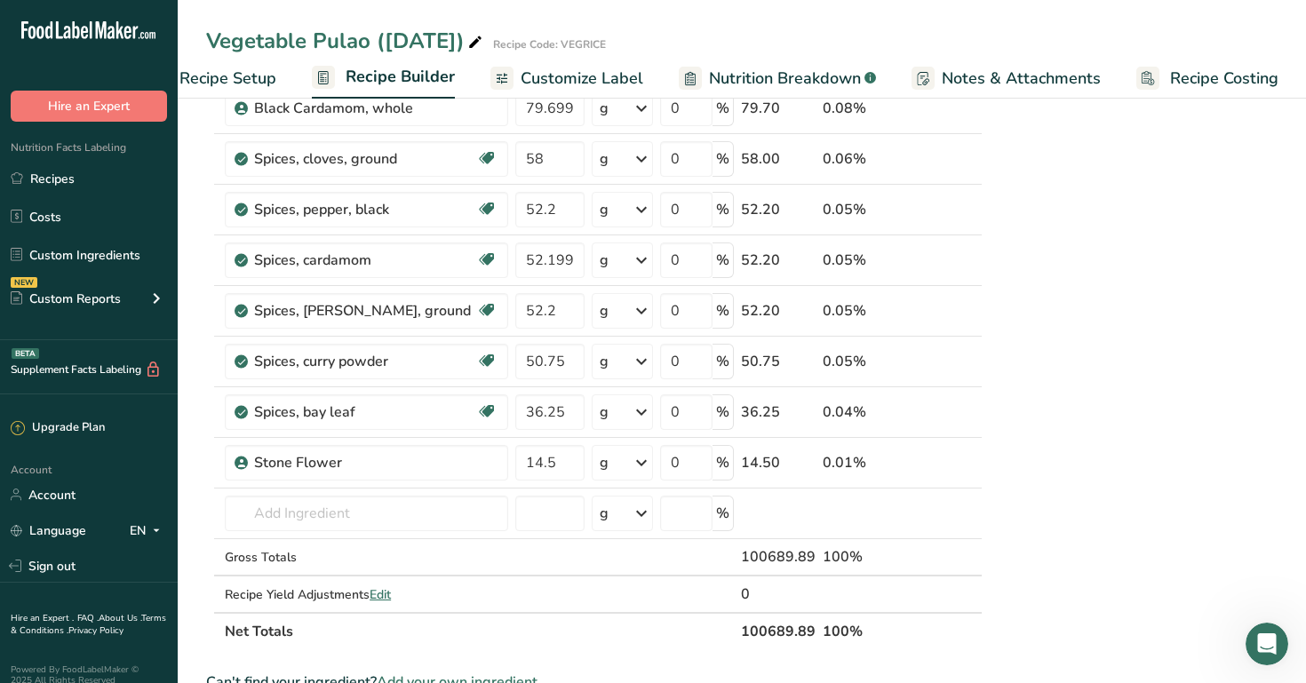
click at [874, 391] on td "0.04%" at bounding box center [860, 412] width 83 height 51
